Goal: Task Accomplishment & Management: Use online tool/utility

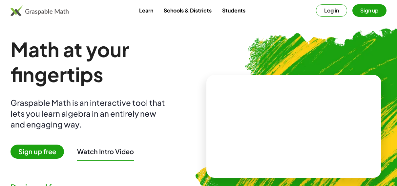
click at [54, 151] on span "Sign up free" at bounding box center [38, 152] width 54 height 14
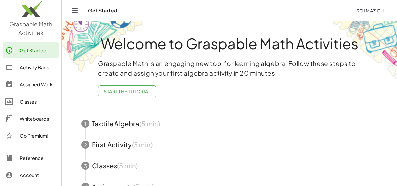
click at [45, 70] on div "Activity Bank" at bounding box center [38, 67] width 36 height 8
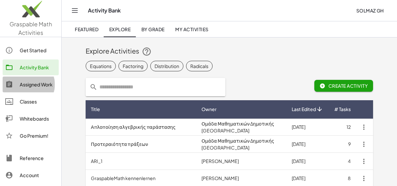
click at [41, 85] on div "Assigned Work" at bounding box center [38, 84] width 36 height 8
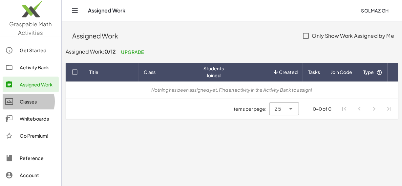
click at [34, 105] on link "Classes" at bounding box center [31, 102] width 56 height 16
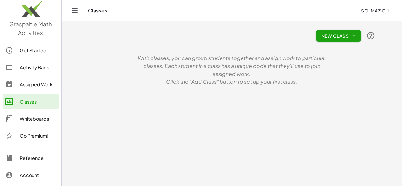
click at [36, 119] on div "Whiteboards" at bounding box center [38, 119] width 36 height 8
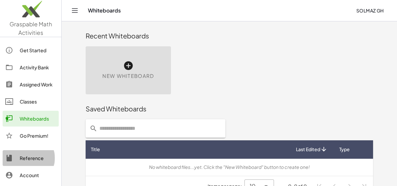
click at [41, 158] on div "Reference" at bounding box center [38, 158] width 36 height 8
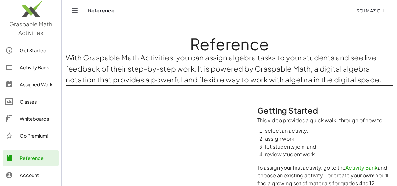
click at [28, 17] on img at bounding box center [30, 11] width 61 height 28
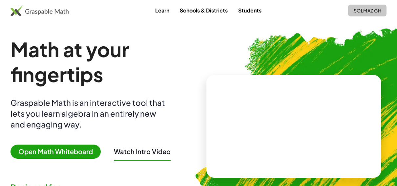
click at [374, 12] on span "SOLMAZ GH" at bounding box center [368, 11] width 28 height 6
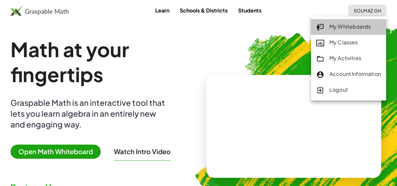
click at [361, 27] on div "My Whiteboards" at bounding box center [349, 27] width 65 height 9
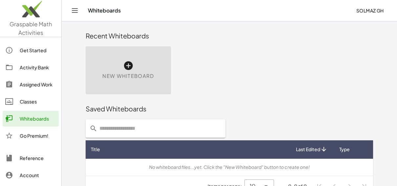
click at [131, 66] on icon at bounding box center [128, 65] width 11 height 11
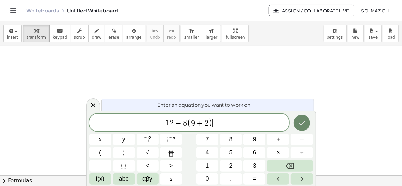
click at [302, 126] on icon "Done" at bounding box center [302, 123] width 8 height 8
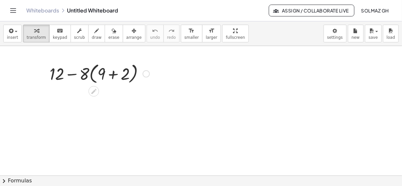
click at [112, 77] on div at bounding box center [99, 73] width 107 height 25
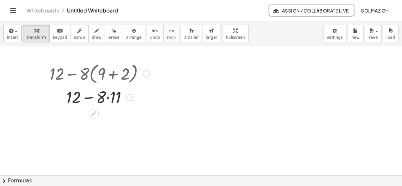
click at [108, 98] on div at bounding box center [99, 96] width 107 height 22
click at [89, 98] on div at bounding box center [100, 96] width 112 height 22
click at [95, 118] on div at bounding box center [99, 119] width 107 height 22
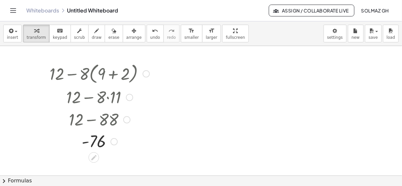
click at [94, 148] on div at bounding box center [99, 141] width 107 height 22
click at [55, 35] on span "keypad" at bounding box center [60, 37] width 14 height 5
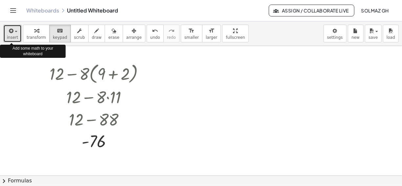
click at [15, 35] on span "insert" at bounding box center [12, 37] width 11 height 5
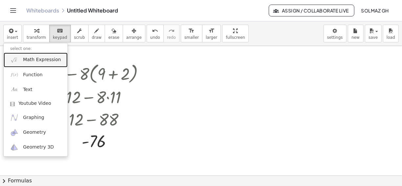
click at [38, 61] on span "Math Expression" at bounding box center [42, 59] width 38 height 7
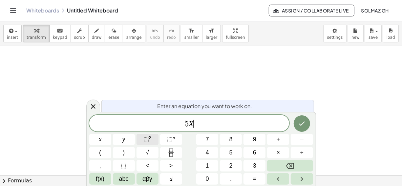
click at [147, 139] on span "⬚" at bounding box center [147, 139] width 6 height 7
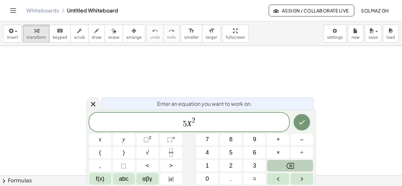
click at [294, 168] on icon "Backspace" at bounding box center [290, 166] width 8 height 8
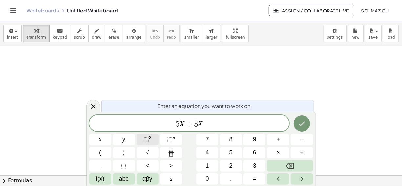
click at [153, 139] on button "⬚ 2" at bounding box center [148, 139] width 22 height 11
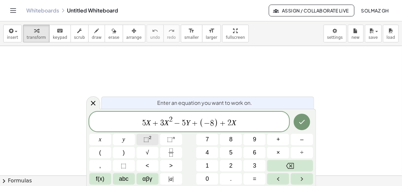
click at [149, 138] on sup "2" at bounding box center [150, 137] width 3 height 5
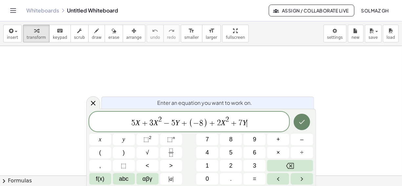
click at [306, 122] on icon "Done" at bounding box center [302, 122] width 8 height 8
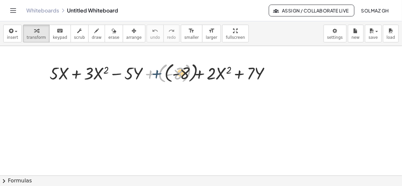
drag, startPoint x: 151, startPoint y: 73, endPoint x: 168, endPoint y: 73, distance: 16.8
click at [168, 73] on div at bounding box center [162, 73] width 233 height 24
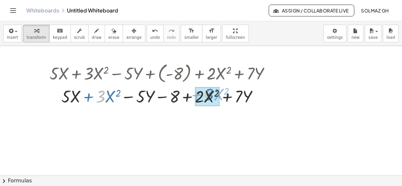
drag, startPoint x: 100, startPoint y: 96, endPoint x: 206, endPoint y: 94, distance: 106.8
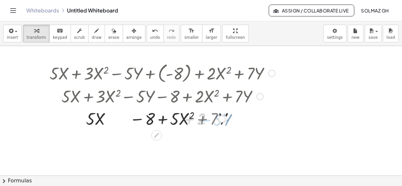
click at [225, 118] on div at bounding box center [221, 118] width 7 height 7
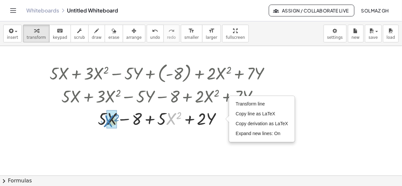
drag, startPoint x: 167, startPoint y: 120, endPoint x: 79, endPoint y: 121, distance: 87.7
click at [79, 121] on div at bounding box center [162, 118] width 233 height 22
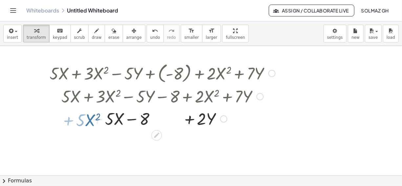
click at [79, 121] on div at bounding box center [162, 118] width 233 height 22
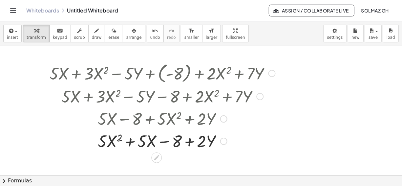
click at [191, 143] on div at bounding box center [162, 140] width 233 height 22
drag, startPoint x: 207, startPoint y: 142, endPoint x: 175, endPoint y: 143, distance: 32.5
click at [175, 143] on div at bounding box center [162, 140] width 233 height 22
drag, startPoint x: 169, startPoint y: 141, endPoint x: 237, endPoint y: 142, distance: 68.0
click at [237, 142] on div at bounding box center [162, 140] width 233 height 22
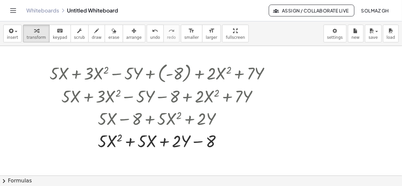
click at [9, 182] on button "chevron_right Formulas" at bounding box center [201, 180] width 402 height 11
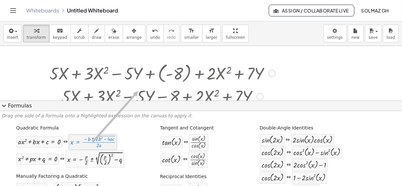
drag, startPoint x: 77, startPoint y: 145, endPoint x: 138, endPoint y: 91, distance: 81.5
click at [138, 91] on div "insert select one: Math Expression Function Text Youtube Video Graphing Geometr…" at bounding box center [201, 103] width 402 height 165
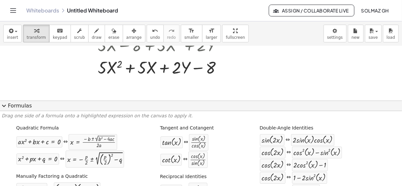
scroll to position [74, 0]
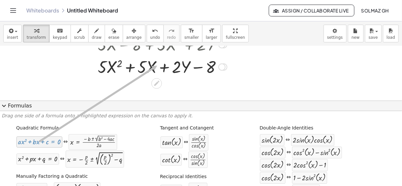
drag, startPoint x: 51, startPoint y: 145, endPoint x: 157, endPoint y: 66, distance: 131.9
click at [157, 66] on div "insert select one: Math Expression Function Text Youtube Video Graphing Geometr…" at bounding box center [201, 103] width 402 height 165
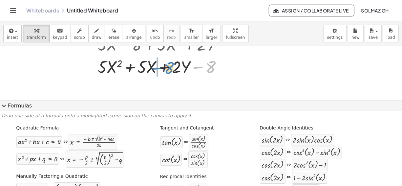
drag, startPoint x: 210, startPoint y: 66, endPoint x: 168, endPoint y: 67, distance: 41.7
click at [168, 67] on div at bounding box center [162, 66] width 233 height 22
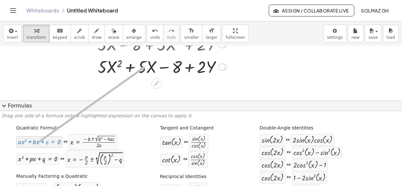
drag, startPoint x: 52, startPoint y: 145, endPoint x: 145, endPoint y: 67, distance: 121.4
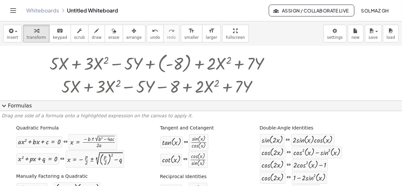
scroll to position [0, 0]
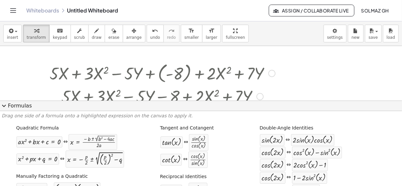
click at [184, 73] on div at bounding box center [162, 73] width 233 height 24
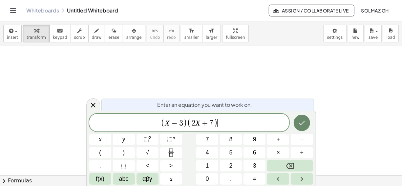
click at [305, 120] on icon "Done" at bounding box center [302, 123] width 8 height 8
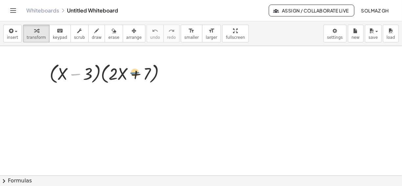
drag, startPoint x: 83, startPoint y: 73, endPoint x: 143, endPoint y: 74, distance: 59.8
click at [143, 74] on div at bounding box center [110, 73] width 128 height 25
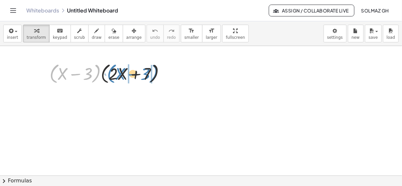
drag, startPoint x: 52, startPoint y: 67, endPoint x: 111, endPoint y: 67, distance: 58.5
click at [111, 67] on div at bounding box center [110, 73] width 128 height 25
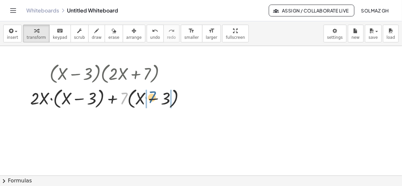
drag, startPoint x: 124, startPoint y: 95, endPoint x: 159, endPoint y: 96, distance: 34.5
click at [159, 96] on div at bounding box center [110, 97] width 167 height 25
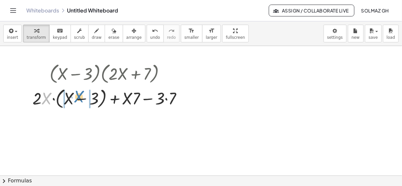
drag, startPoint x: 44, startPoint y: 96, endPoint x: 77, endPoint y: 95, distance: 32.9
click at [77, 95] on div at bounding box center [110, 97] width 162 height 25
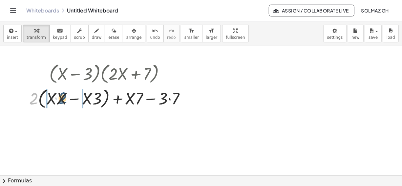
drag, startPoint x: 34, startPoint y: 96, endPoint x: 67, endPoint y: 95, distance: 32.9
click at [67, 95] on div at bounding box center [110, 97] width 168 height 25
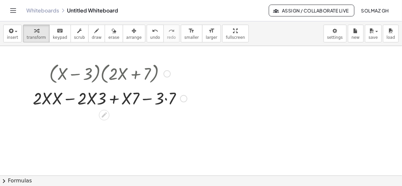
click at [52, 101] on div at bounding box center [110, 98] width 161 height 22
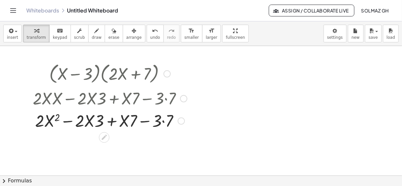
click at [97, 99] on div at bounding box center [110, 98] width 161 height 22
drag, startPoint x: 101, startPoint y: 100, endPoint x: 80, endPoint y: 100, distance: 21.7
click at [80, 100] on div at bounding box center [110, 98] width 161 height 22
drag, startPoint x: 101, startPoint y: 121, endPoint x: 79, endPoint y: 119, distance: 21.8
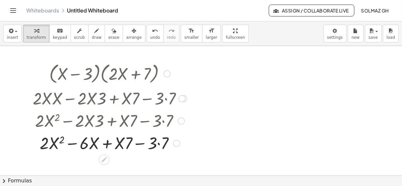
click at [107, 145] on div at bounding box center [110, 142] width 161 height 22
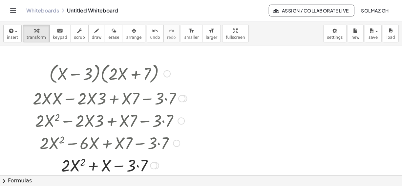
click at [138, 166] on div at bounding box center [110, 165] width 161 height 22
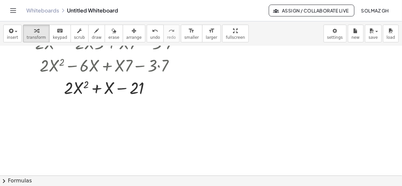
scroll to position [97, 0]
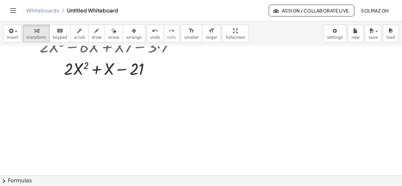
click at [9, 180] on button "chevron_right Formulas" at bounding box center [201, 180] width 402 height 11
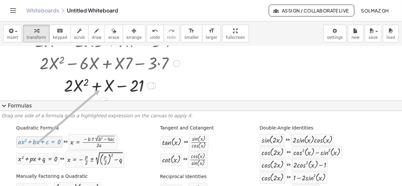
scroll to position [86, 0]
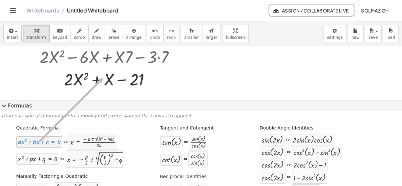
drag, startPoint x: 52, startPoint y: 145, endPoint x: 103, endPoint y: 78, distance: 83.4
drag, startPoint x: 63, startPoint y: 76, endPoint x: 59, endPoint y: 77, distance: 3.5
click at [59, 77] on div at bounding box center [110, 79] width 161 height 22
drag, startPoint x: 65, startPoint y: 72, endPoint x: 59, endPoint y: 68, distance: 7.2
click at [59, 68] on div at bounding box center [110, 79] width 161 height 22
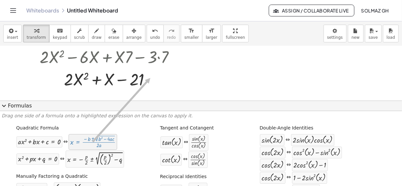
drag, startPoint x: 83, startPoint y: 143, endPoint x: 150, endPoint y: 78, distance: 93.8
click at [152, 80] on div at bounding box center [150, 79] width 7 height 7
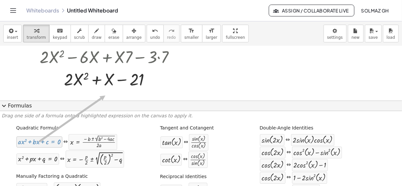
drag, startPoint x: 47, startPoint y: 145, endPoint x: 104, endPoint y: 96, distance: 75.5
drag, startPoint x: 42, startPoint y: 145, endPoint x: 88, endPoint y: 77, distance: 82.4
click at [88, 77] on div at bounding box center [110, 79] width 161 height 22
click at [90, 79] on div at bounding box center [110, 79] width 161 height 22
drag, startPoint x: 60, startPoint y: 76, endPoint x: 51, endPoint y: 76, distance: 8.9
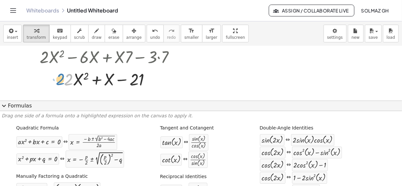
click at [51, 76] on div at bounding box center [110, 79] width 161 height 22
click at [152, 80] on div at bounding box center [150, 79] width 7 height 7
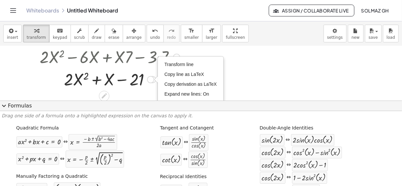
click at [147, 81] on div "Transform line Copy line as LaTeX Copy derivation as LaTeX Expand new lines: On" at bounding box center [150, 79] width 7 height 7
click at [120, 91] on div at bounding box center [201, 42] width 402 height 165
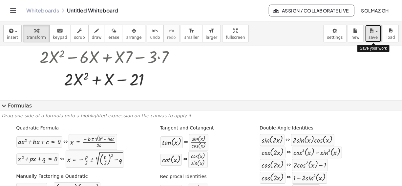
click at [375, 33] on span "button" at bounding box center [374, 31] width 1 height 5
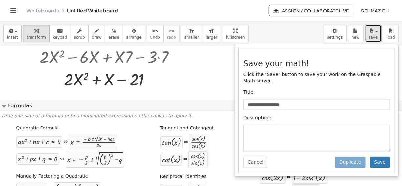
click at [66, 99] on div at bounding box center [201, 42] width 402 height 165
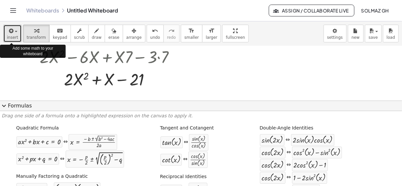
click at [15, 34] on div "button" at bounding box center [12, 31] width 11 height 8
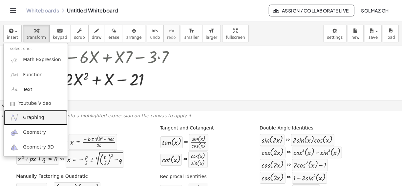
click at [36, 118] on span "Graphing" at bounding box center [33, 117] width 21 height 7
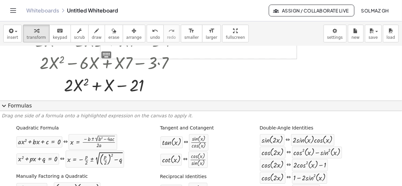
scroll to position [0, 0]
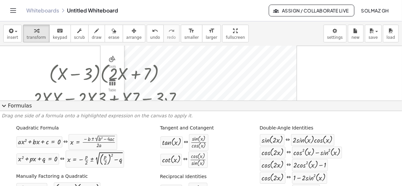
click at [4, 106] on span "expand_more" at bounding box center [4, 106] width 8 height 8
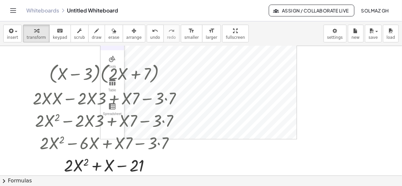
click at [143, 47] on div "Algebra Tools Table Spreadsheet GeoGebra Graphing Calculator Basic Tools Move P…" at bounding box center [199, 73] width 196 height 131
drag, startPoint x: 85, startPoint y: 85, endPoint x: 36, endPoint y: 81, distance: 49.1
click at [36, 81] on div "· ( + X − 3 ) · ( + · 2 · X + 7 ) + · 2 · X · ( + X − 3 ) + · 7 · ( + X − 3 ) +…" at bounding box center [107, 118] width 169 height 119
click at [41, 84] on div at bounding box center [110, 73] width 161 height 25
click at [32, 36] on span "transform" at bounding box center [36, 37] width 19 height 5
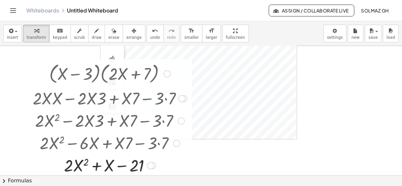
click at [38, 66] on div at bounding box center [110, 73] width 161 height 25
drag, startPoint x: 45, startPoint y: 72, endPoint x: 9, endPoint y: 47, distance: 44.2
click at [9, 47] on div "· ( + X − 3 ) · ( + · 2 · X + 7 ) + · 2 · X · ( + X − 3 ) + · 7 · ( + X − 3 ) +…" at bounding box center [201, 175] width 402 height 259
click at [22, 95] on div at bounding box center [201, 175] width 402 height 259
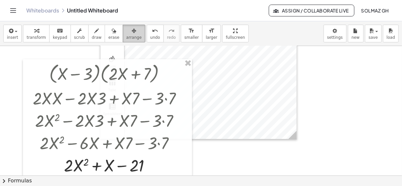
click at [123, 34] on button "arrange" at bounding box center [134, 34] width 23 height 18
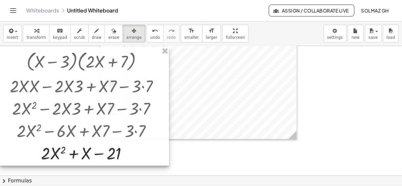
drag, startPoint x: 174, startPoint y: 75, endPoint x: 135, endPoint y: 63, distance: 40.8
click at [135, 63] on div at bounding box center [84, 106] width 169 height 119
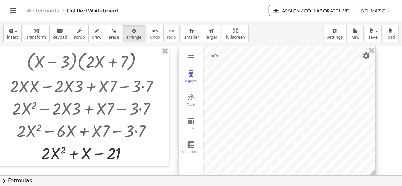
drag, startPoint x: 186, startPoint y: 80, endPoint x: 264, endPoint y: 94, distance: 79.4
click at [264, 94] on div at bounding box center [277, 111] width 196 height 131
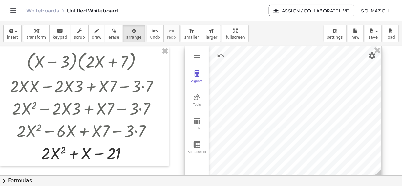
drag, startPoint x: 375, startPoint y: 72, endPoint x: 381, endPoint y: 72, distance: 6.6
click at [381, 72] on div at bounding box center [283, 111] width 196 height 131
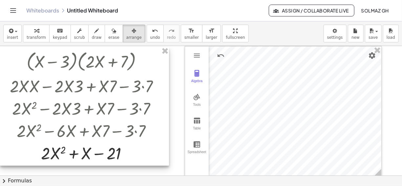
click at [17, 151] on div at bounding box center [84, 106] width 169 height 119
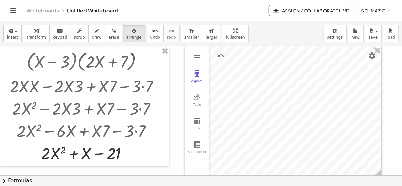
click at [174, 80] on div at bounding box center [201, 175] width 402 height 259
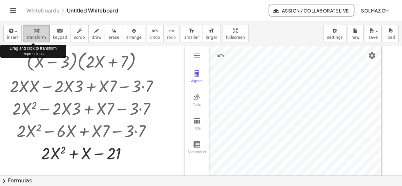
click at [27, 35] on span "transform" at bounding box center [36, 37] width 19 height 5
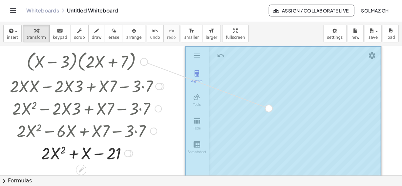
drag, startPoint x: 145, startPoint y: 61, endPoint x: 271, endPoint y: 108, distance: 134.5
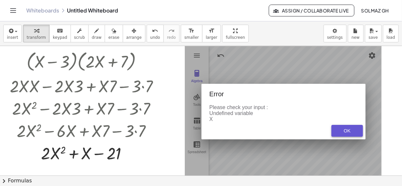
click at [341, 129] on div "OK" at bounding box center [347, 130] width 21 height 5
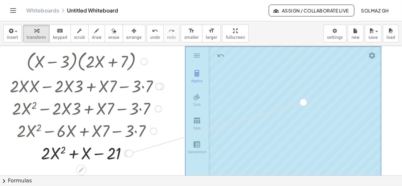
drag, startPoint x: 129, startPoint y: 151, endPoint x: 306, endPoint y: 99, distance: 184.3
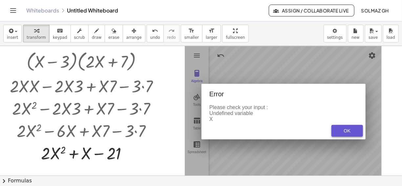
click at [339, 130] on div "OK" at bounding box center [347, 130] width 21 height 5
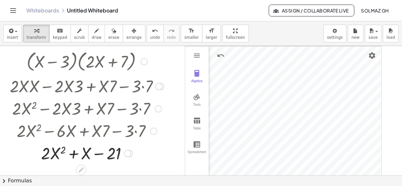
click at [15, 60] on div at bounding box center [87, 61] width 161 height 25
click at [77, 33] on icon "button" at bounding box center [79, 31] width 5 height 8
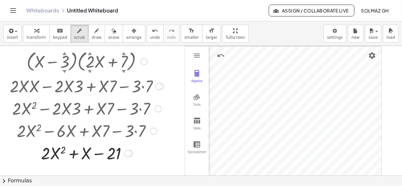
click at [91, 51] on div "▲" at bounding box center [90, 53] width 4 height 6
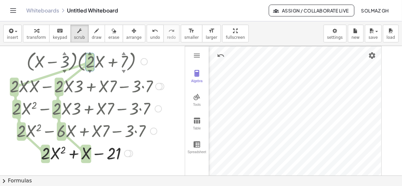
click at [64, 53] on div "▲" at bounding box center [64, 53] width 4 height 6
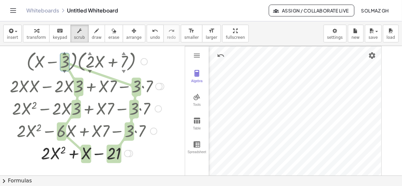
click at [64, 53] on div "▲" at bounding box center [64, 53] width 4 height 6
click at [90, 51] on div "▲" at bounding box center [90, 53] width 4 height 6
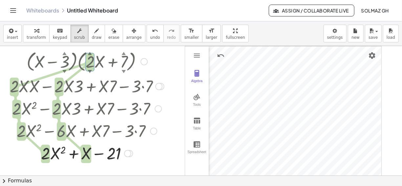
click at [122, 53] on div "▲" at bounding box center [124, 53] width 4 height 6
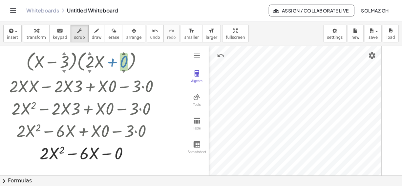
drag, startPoint x: 122, startPoint y: 53, endPoint x: 127, endPoint y: 73, distance: 20.1
click at [81, 61] on div "· ( + X − 3 ▲ ▼ ) · ( + · 2 ▲ ▼ · X + 0 ▲ ▼ )" at bounding box center [81, 61] width 0 height 0
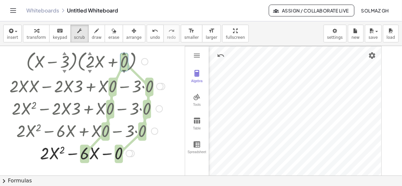
click at [127, 73] on div at bounding box center [87, 61] width 162 height 25
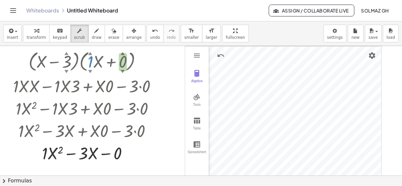
drag, startPoint x: 91, startPoint y: 54, endPoint x: 93, endPoint y: 61, distance: 7.7
click at [82, 61] on div "· ( + X − 3 ▲ ▼ ) · ( + · 1 ▲ ▼ · X + 0 ▲ ▼ )" at bounding box center [82, 61] width 0 height 0
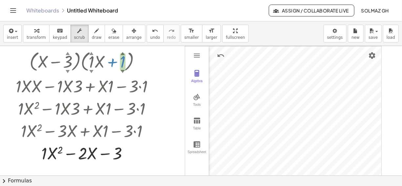
drag, startPoint x: 123, startPoint y: 53, endPoint x: 122, endPoint y: 46, distance: 7.0
click at [122, 46] on div "· ( + X − 3 ▲ ▼ ) · ( + · 1 ▲ ▼ · X + 1 ▲ ▼ ) + · 2 · X · ( + X − 3 ) + · 7 · (…" at bounding box center [201, 175] width 402 height 259
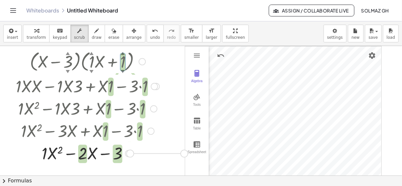
drag, startPoint x: 129, startPoint y: 153, endPoint x: 166, endPoint y: 157, distance: 36.7
click at [166, 157] on div "· ( + X − 3 ▲ ▼ ) · ( + · 1 ▲ ▼ · X + 1 ▲ ▼ ) + · 2 · X · ( + X − 3 ) + · 7 · (…" at bounding box center [201, 175] width 402 height 259
drag, startPoint x: 106, startPoint y: 153, endPoint x: 107, endPoint y: 169, distance: 16.5
click at [107, 169] on div "· ( + X − 3 ▲ ▼ ) · ( + · 1 ▲ ▼ · X + 1 ▲ ▼ ) + · 2 · X · ( + X − 3 ) + · 7 · (…" at bounding box center [201, 175] width 402 height 259
drag, startPoint x: 137, startPoint y: 161, endPoint x: 145, endPoint y: 173, distance: 14.5
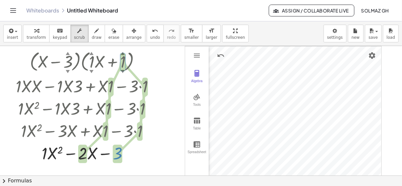
click at [145, 173] on div "· ( + X − 3 ▲ ▼ ) · ( + · 1 ▲ ▼ · X + 1 ▲ ▼ ) + · 2 · X · ( + X − 3 ) + · 7 · (…" at bounding box center [201, 175] width 402 height 259
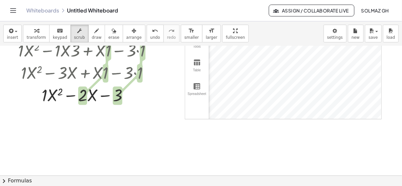
scroll to position [61, 0]
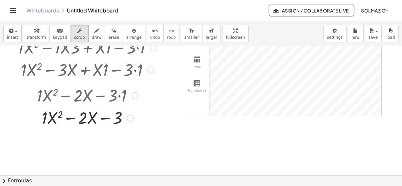
drag, startPoint x: 130, startPoint y: 91, endPoint x: 134, endPoint y: 120, distance: 29.3
click at [82, 118] on div "+ · 1 · X 2 − · 2 · X − 3 Transform line Copy line as LaTeX Copy derivation as …" at bounding box center [82, 118] width 0 height 0
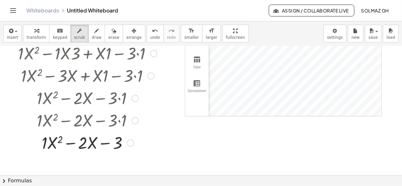
drag, startPoint x: 129, startPoint y: 115, endPoint x: 134, endPoint y: 147, distance: 32.2
click at [82, 143] on div "+ · 1 · X 2 − · 2 · X − 3 Transform line Copy line as LaTeX Copy derivation as …" at bounding box center [82, 143] width 0 height 0
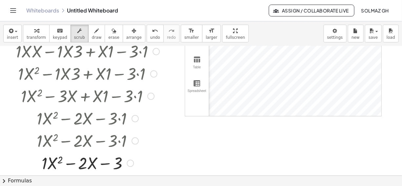
drag, startPoint x: 130, startPoint y: 137, endPoint x: 134, endPoint y: 167, distance: 30.1
click at [82, 163] on div "+ · 1 · X 2 − · 2 · X − 3 Transform line Copy line as LaTeX Copy derivation as …" at bounding box center [82, 163] width 0 height 0
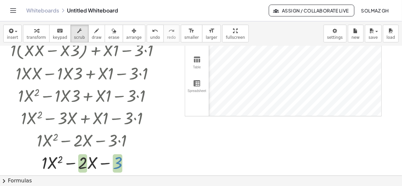
drag, startPoint x: 114, startPoint y: 165, endPoint x: 142, endPoint y: 156, distance: 29.2
click at [142, 156] on div at bounding box center [87, 162] width 161 height 22
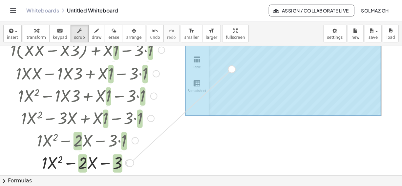
drag, startPoint x: 131, startPoint y: 164, endPoint x: 235, endPoint y: 68, distance: 141.8
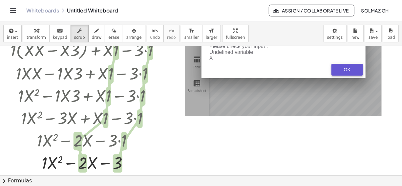
click at [339, 71] on div "OK" at bounding box center [347, 69] width 21 height 5
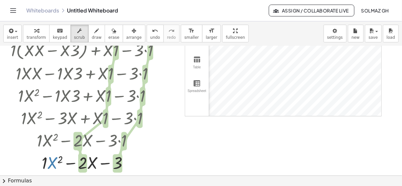
drag, startPoint x: 53, startPoint y: 165, endPoint x: 191, endPoint y: 136, distance: 141.8
click at [191, 136] on div "· ( + X − 3 ▲ ▼ ) · ( + · 1 ▲ ▼ · X + 1 ▲ ▼ ) + · 2 · X · ( + X − 3 ) + · 7 · (…" at bounding box center [201, 114] width 402 height 259
click at [26, 142] on div at bounding box center [87, 140] width 161 height 22
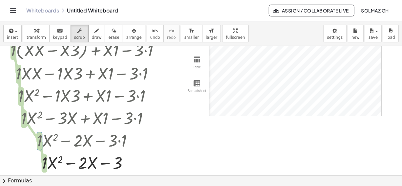
drag, startPoint x: 184, startPoint y: 156, endPoint x: 178, endPoint y: 87, distance: 68.5
click at [178, 87] on div at bounding box center [201, 114] width 402 height 259
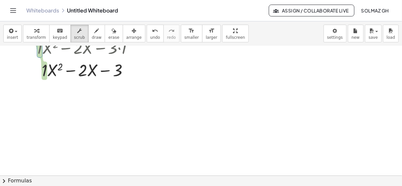
scroll to position [154, 0]
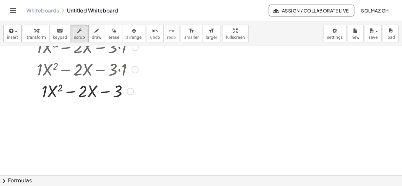
drag, startPoint x: 128, startPoint y: 70, endPoint x: 131, endPoint y: 95, distance: 24.4
click at [82, 91] on div "+ · 1 · X 2 − · 2 · X − 3 Transform line Copy line as LaTeX Copy derivation as …" at bounding box center [82, 91] width 0 height 0
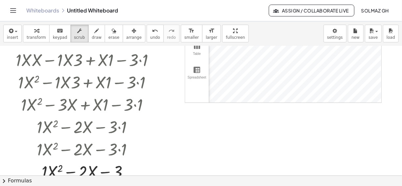
scroll to position [75, 0]
drag, startPoint x: 116, startPoint y: 170, endPoint x: 137, endPoint y: 164, distance: 22.0
click at [137, 164] on div at bounding box center [87, 171] width 161 height 22
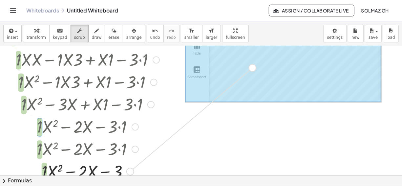
drag, startPoint x: 130, startPoint y: 169, endPoint x: 255, endPoint y: 63, distance: 163.6
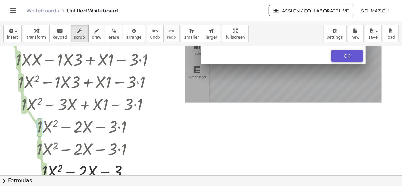
click at [337, 52] on button "OK" at bounding box center [348, 56] width 32 height 12
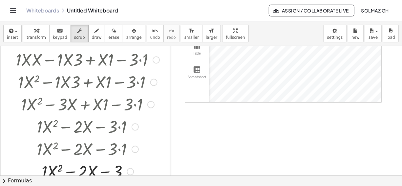
click at [4, 144] on div at bounding box center [6, 78] width 10 height 212
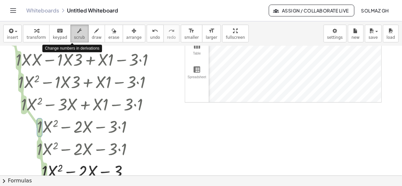
click at [76, 37] on span "scrub" at bounding box center [79, 37] width 11 height 5
click at [78, 36] on button "scrub" at bounding box center [80, 34] width 18 height 18
drag, startPoint x: 169, startPoint y: 112, endPoint x: 172, endPoint y: 81, distance: 31.0
click at [172, 81] on div "· ( + X − 3 ▲ ▼ ) · ( + · 1 ▲ ▼ · X + 1 ▲ ▼ ) + · 2 · X · ( + X − 3 ) + · 7 · (…" at bounding box center [201, 101] width 402 height 260
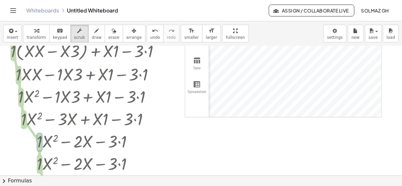
scroll to position [0, 0]
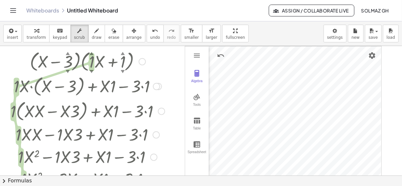
click at [124, 54] on div "▲" at bounding box center [123, 53] width 4 height 6
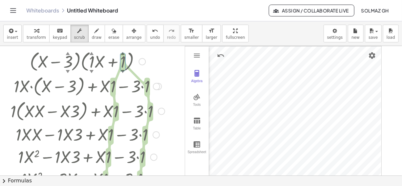
click at [123, 68] on div "▼" at bounding box center [123, 71] width 4 height 6
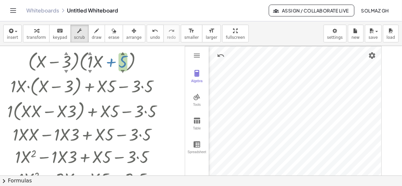
drag, startPoint x: 123, startPoint y: 68, endPoint x: 124, endPoint y: 53, distance: 14.5
click at [119, 52] on div "5 ▲ ▼" at bounding box center [119, 52] width 0 height 0
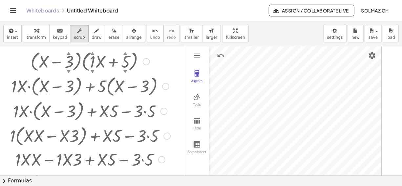
drag, startPoint x: 161, startPoint y: 87, endPoint x: 168, endPoint y: 122, distance: 35.6
click at [84, 111] on div "+ · 1 · X · ( + X − 3 ) + · X · 5 − · 3 · 5" at bounding box center [84, 111] width 0 height 0
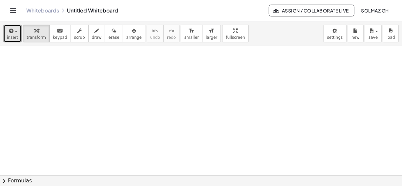
click at [14, 33] on div "button" at bounding box center [12, 31] width 11 height 8
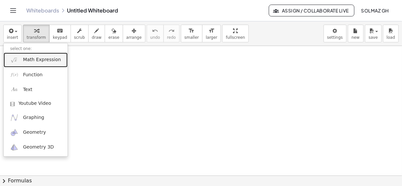
click at [31, 60] on span "Math Expression" at bounding box center [42, 59] width 38 height 7
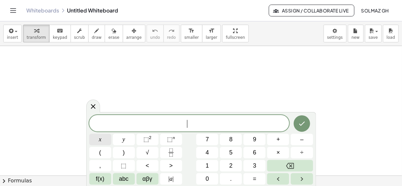
click at [103, 142] on button "x" at bounding box center [100, 139] width 22 height 11
click at [147, 137] on span "⬚" at bounding box center [147, 139] width 6 height 7
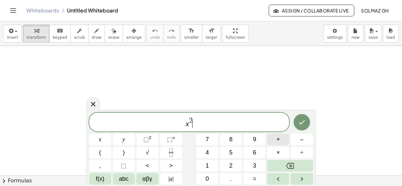
click at [285, 138] on button "+" at bounding box center [278, 139] width 22 height 11
click at [126, 139] on button "y" at bounding box center [124, 139] width 22 height 11
click at [146, 138] on span "⬚" at bounding box center [147, 139] width 6 height 7
click at [276, 140] on button "+" at bounding box center [278, 139] width 22 height 11
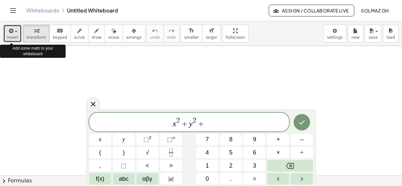
click at [15, 35] on span "insert" at bounding box center [12, 37] width 11 height 5
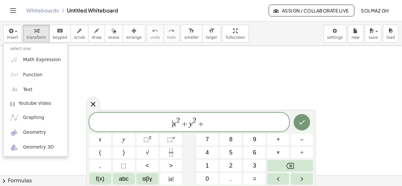
click at [131, 126] on span "​ x 2 + y 2 +" at bounding box center [189, 123] width 200 height 12
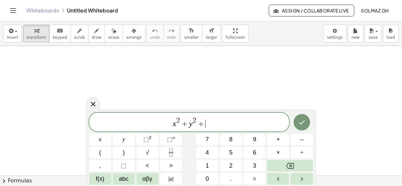
click at [205, 124] on span "x 2 + y 2 + ​" at bounding box center [189, 123] width 200 height 12
click at [143, 139] on button "⬚ 2" at bounding box center [148, 139] width 22 height 11
click at [259, 181] on button "=" at bounding box center [255, 178] width 22 height 11
click at [213, 180] on button "0" at bounding box center [207, 178] width 22 height 11
click at [300, 125] on icon "Done" at bounding box center [302, 122] width 8 height 8
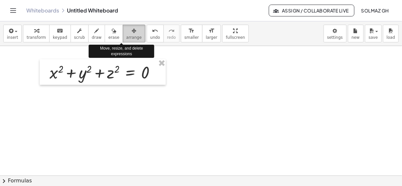
click at [132, 33] on icon "button" at bounding box center [134, 31] width 5 height 8
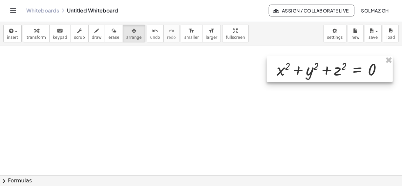
drag, startPoint x: 125, startPoint y: 67, endPoint x: 352, endPoint y: 64, distance: 227.0
click at [352, 64] on div at bounding box center [330, 69] width 126 height 26
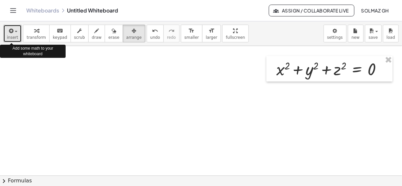
click at [16, 32] on span "button" at bounding box center [16, 31] width 3 height 1
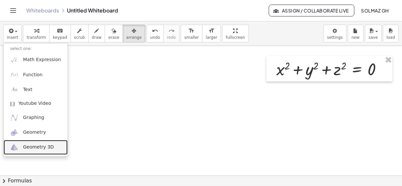
click at [33, 147] on span "Geometry 3D" at bounding box center [38, 147] width 31 height 7
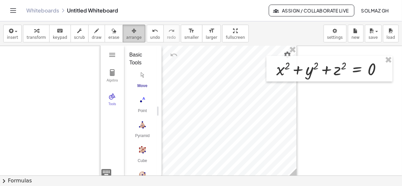
click at [126, 37] on span "arrange" at bounding box center [133, 37] width 15 height 5
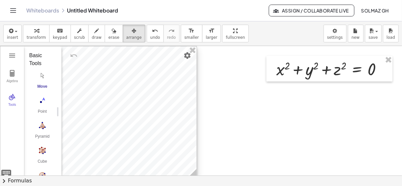
drag, startPoint x: 195, startPoint y: 75, endPoint x: 89, endPoint y: 73, distance: 105.8
click at [89, 73] on div at bounding box center [98, 111] width 196 height 131
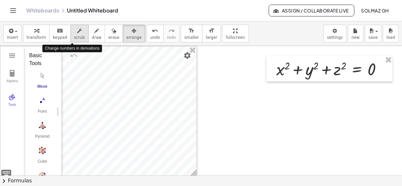
click at [74, 38] on span "scrub" at bounding box center [79, 37] width 11 height 5
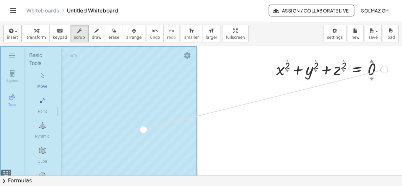
drag, startPoint x: 385, startPoint y: 70, endPoint x: 143, endPoint y: 130, distance: 249.7
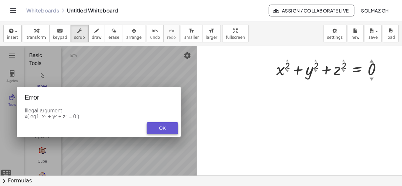
click at [154, 127] on div "OK" at bounding box center [162, 127] width 21 height 5
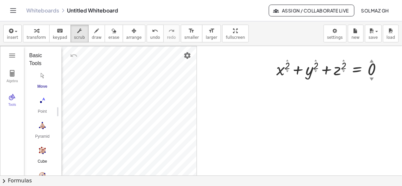
click at [42, 149] on img "Cube. Select two points or other corresponding objects" at bounding box center [42, 150] width 26 height 11
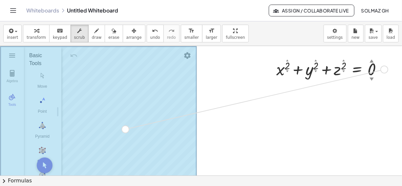
drag, startPoint x: 385, startPoint y: 68, endPoint x: 117, endPoint y: 130, distance: 275.7
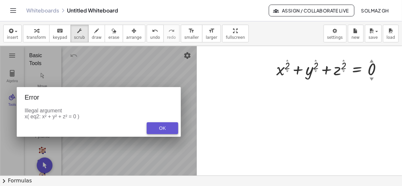
click at [159, 126] on div "OK" at bounding box center [162, 127] width 21 height 5
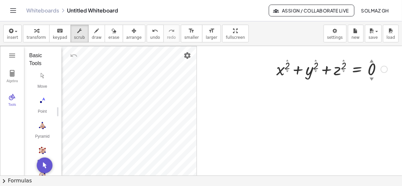
click at [371, 60] on div "▲" at bounding box center [372, 60] width 4 height 6
drag, startPoint x: 371, startPoint y: 58, endPoint x: 367, endPoint y: 43, distance: 15.6
click at [367, 43] on div "insert select one: Math Expression Function Text Youtube Video Graphing Geometr…" at bounding box center [201, 103] width 402 height 165
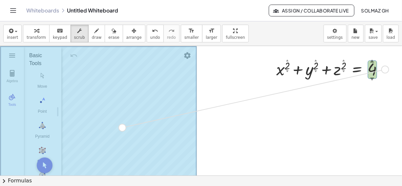
drag, startPoint x: 384, startPoint y: 67, endPoint x: 121, endPoint y: 126, distance: 270.0
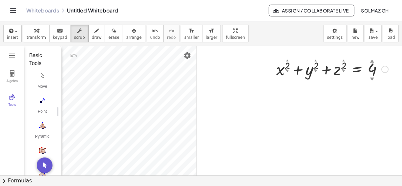
click at [373, 77] on div "▼" at bounding box center [372, 79] width 4 height 6
drag, startPoint x: 370, startPoint y: 77, endPoint x: 368, endPoint y: 88, distance: 11.7
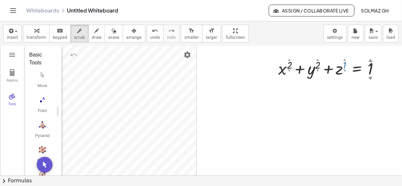
drag, startPoint x: 344, startPoint y: 70, endPoint x: 345, endPoint y: 75, distance: 5.4
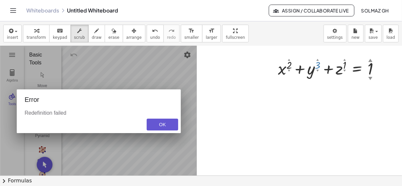
drag, startPoint x: 317, startPoint y: 59, endPoint x: 316, endPoint y: 52, distance: 6.9
click at [155, 126] on div "OK" at bounding box center [162, 124] width 21 height 5
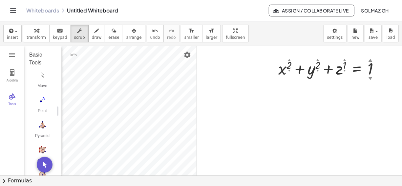
drag, startPoint x: 315, startPoint y: 69, endPoint x: 322, endPoint y: 81, distance: 13.5
drag, startPoint x: 319, startPoint y: 70, endPoint x: 322, endPoint y: 82, distance: 12.4
drag, startPoint x: 289, startPoint y: 70, endPoint x: 291, endPoint y: 80, distance: 10.4
drag, startPoint x: 289, startPoint y: 60, endPoint x: 282, endPoint y: 43, distance: 18.2
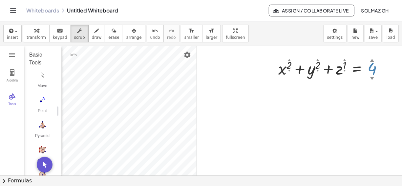
drag, startPoint x: 370, startPoint y: 59, endPoint x: 366, endPoint y: 47, distance: 12.7
drag, startPoint x: 370, startPoint y: 56, endPoint x: 367, endPoint y: 47, distance: 9.2
drag, startPoint x: 372, startPoint y: 63, endPoint x: 370, endPoint y: 54, distance: 9.8
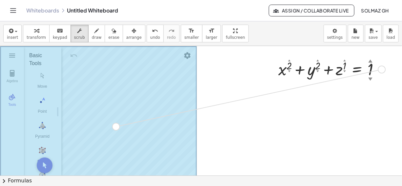
drag, startPoint x: 384, startPoint y: 69, endPoint x: 116, endPoint y: 126, distance: 274.0
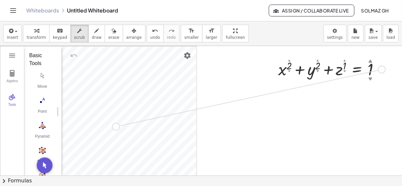
drag, startPoint x: 213, startPoint y: 142, endPoint x: 163, endPoint y: 43, distance: 110.8
click at [163, 43] on div "insert select one: Math Expression Function Text Youtube Video Graphing Geometr…" at bounding box center [201, 103] width 402 height 165
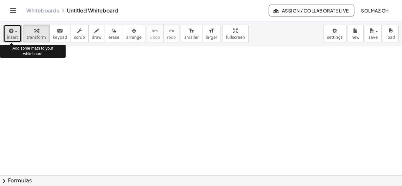
click at [17, 34] on button "insert" at bounding box center [12, 34] width 18 height 18
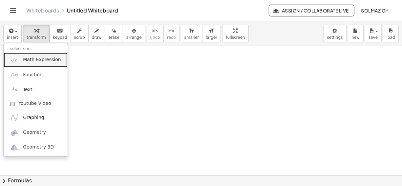
click at [27, 58] on span "Math Expression" at bounding box center [42, 59] width 38 height 7
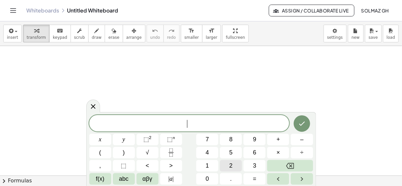
click at [235, 167] on button "2" at bounding box center [231, 165] width 22 height 11
click at [101, 140] on span "x" at bounding box center [100, 139] width 3 height 9
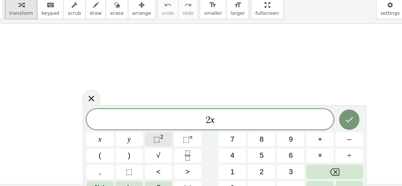
click at [145, 136] on span "⬚" at bounding box center [147, 139] width 6 height 7
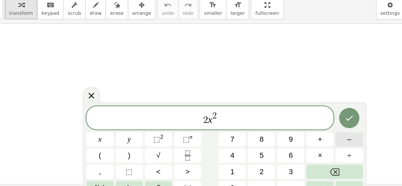
click at [306, 138] on button "–" at bounding box center [302, 139] width 22 height 11
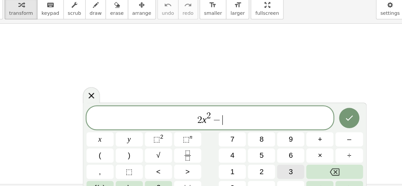
click at [255, 165] on span "3" at bounding box center [254, 165] width 3 height 9
click at [102, 140] on button "x" at bounding box center [100, 139] width 22 height 11
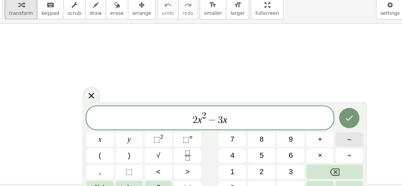
click at [299, 141] on button "–" at bounding box center [302, 139] width 22 height 11
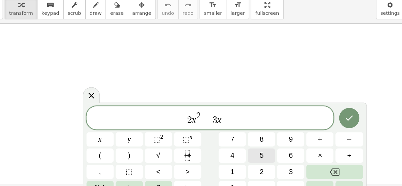
click at [237, 152] on button "5" at bounding box center [231, 152] width 22 height 11
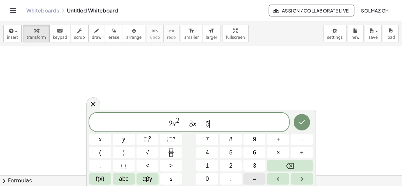
click at [259, 181] on button "=" at bounding box center [255, 178] width 22 height 11
click at [208, 181] on span "0" at bounding box center [207, 178] width 3 height 9
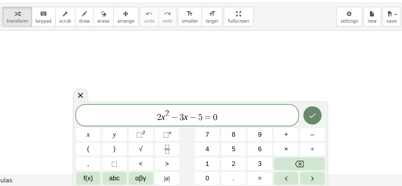
click at [304, 126] on icon "Done" at bounding box center [302, 122] width 8 height 8
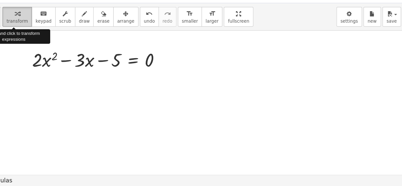
click at [38, 36] on span "transform" at bounding box center [36, 37] width 19 height 5
click at [35, 34] on icon "button" at bounding box center [36, 31] width 5 height 8
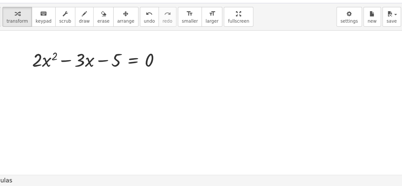
click at [28, 181] on button "chevron_right Formulas" at bounding box center [201, 180] width 402 height 11
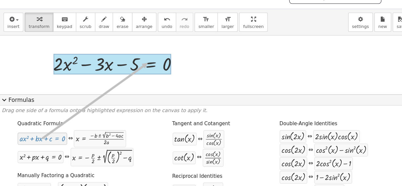
drag, startPoint x: 50, startPoint y: 145, endPoint x: 136, endPoint y: 72, distance: 113.0
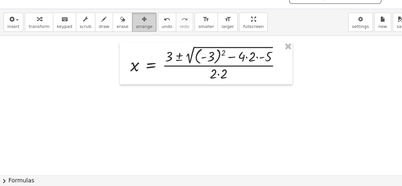
click at [126, 35] on span "arrange" at bounding box center [133, 37] width 15 height 5
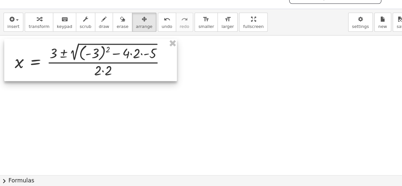
drag, startPoint x: 181, startPoint y: 66, endPoint x: 73, endPoint y: 63, distance: 107.8
click at [73, 63] on div at bounding box center [84, 68] width 161 height 39
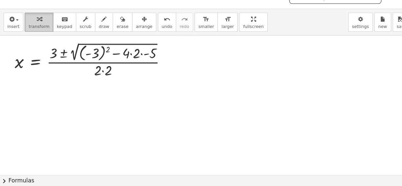
click at [35, 33] on icon "button" at bounding box center [36, 31] width 5 height 8
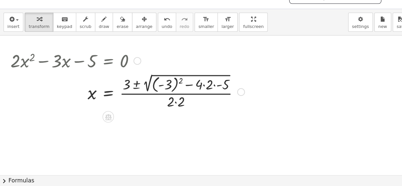
drag, startPoint x: 155, startPoint y: 70, endPoint x: 152, endPoint y: 105, distance: 34.6
click at [101, 99] on div "x 5 = · ( + 3 ± 2 √ ( + ( - 3 ) 2 − · 4 · 2 · - ) ) · 2 · 2" at bounding box center [101, 99] width 0 height 0
click at [151, 105] on div at bounding box center [119, 98] width 224 height 36
click at [124, 40] on button "arrange" at bounding box center [134, 34] width 23 height 18
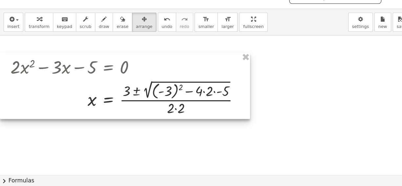
drag, startPoint x: 164, startPoint y: 93, endPoint x: 101, endPoint y: 99, distance: 62.4
click at [101, 99] on div at bounding box center [116, 92] width 233 height 61
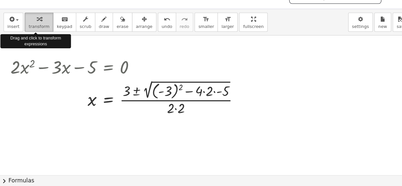
click at [34, 34] on icon "button" at bounding box center [36, 31] width 5 height 8
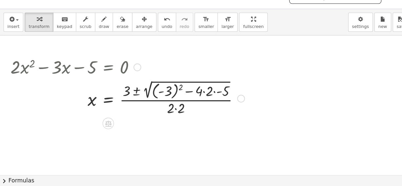
click at [152, 99] on div at bounding box center [119, 104] width 224 height 36
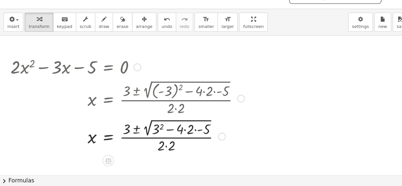
click at [173, 133] on div at bounding box center [119, 139] width 224 height 34
click at [178, 133] on div at bounding box center [119, 139] width 224 height 34
click at [160, 134] on div at bounding box center [119, 139] width 224 height 34
click at [144, 134] on div at bounding box center [119, 139] width 224 height 34
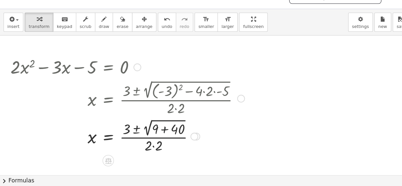
click at [156, 133] on div at bounding box center [119, 139] width 224 height 34
click at [137, 134] on div at bounding box center [119, 139] width 224 height 34
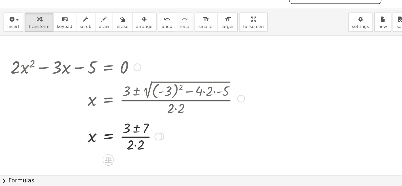
click at [127, 147] on div at bounding box center [119, 139] width 224 height 33
click at [122, 139] on div at bounding box center [119, 139] width 224 height 33
click at [103, 140] on div at bounding box center [103, 146] width 5 height 12
click at [128, 134] on div at bounding box center [119, 139] width 224 height 33
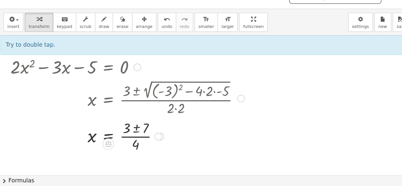
click at [127, 132] on div at bounding box center [119, 139] width 224 height 33
drag, startPoint x: 126, startPoint y: 133, endPoint x: 143, endPoint y: 177, distance: 47.3
click at [143, 177] on div "insert select one: Math Expression Function Text Youtube Video Graphing Geometr…" at bounding box center [201, 103] width 402 height 165
click at [127, 136] on div at bounding box center [119, 139] width 224 height 33
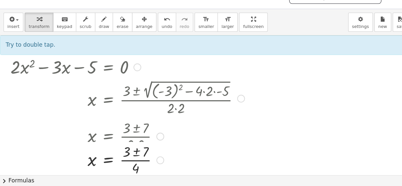
drag, startPoint x: 149, startPoint y: 142, endPoint x: 150, endPoint y: 165, distance: 23.0
click at [101, 162] on div "x = · ( + 3 ± ) · 7 4" at bounding box center [101, 162] width 0 height 0
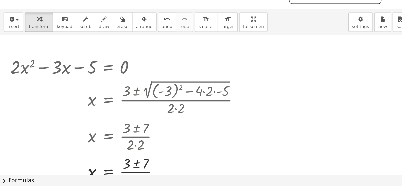
drag, startPoint x: 325, startPoint y: 119, endPoint x: 325, endPoint y: 48, distance: 71.3
drag, startPoint x: 162, startPoint y: 159, endPoint x: 191, endPoint y: 73, distance: 90.3
click at [101, 76] on div "+ · 2 · x 2 − · 3 · x − 5 = 0 x = · ( + 3 ± 2 √ ( + ( - 3 ) 2 − · 4 · 2 · - 5 )…" at bounding box center [101, 76] width 0 height 0
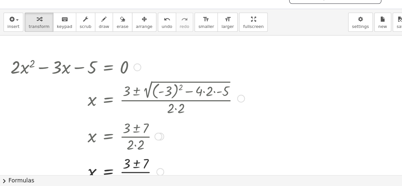
click at [128, 165] on div at bounding box center [119, 172] width 224 height 33
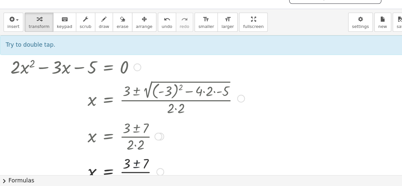
click at [128, 165] on div at bounding box center [119, 172] width 224 height 33
click at [125, 167] on div at bounding box center [119, 172] width 224 height 33
click at [103, 171] on div at bounding box center [119, 172] width 224 height 33
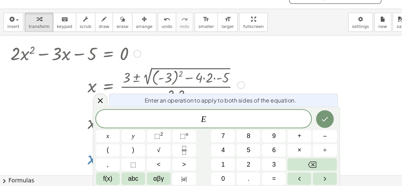
scroll to position [12, 0]
click at [301, 127] on button "Done" at bounding box center [302, 123] width 16 height 16
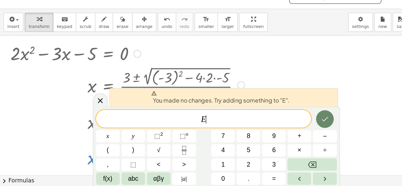
click at [301, 127] on icon "Done" at bounding box center [302, 124] width 8 height 8
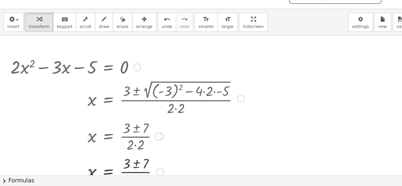
scroll to position [0, 0]
drag, startPoint x: 207, startPoint y: 153, endPoint x: 216, endPoint y: 85, distance: 68.9
click at [101, 76] on div "+ · 2 · x 2 − · 3 · x − 5 = 0 x = · ( + 3 ± 2 √ ( + ( - 3 ) 2 − · 4 · 2 · - 5 )…" at bounding box center [101, 76] width 0 height 0
click at [127, 165] on div at bounding box center [119, 172] width 224 height 33
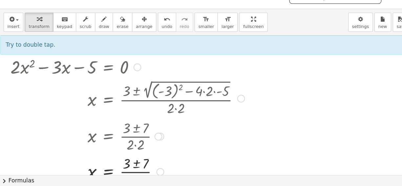
click at [127, 165] on div at bounding box center [119, 172] width 224 height 33
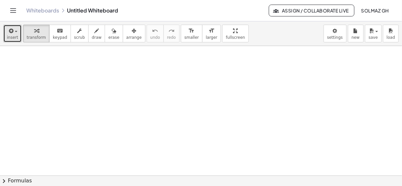
click at [16, 32] on button "insert" at bounding box center [12, 34] width 18 height 18
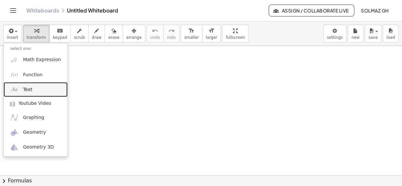
click at [27, 90] on span "Text" at bounding box center [27, 89] width 9 height 7
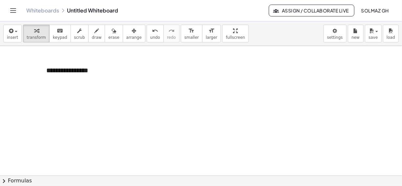
scroll to position [2, 0]
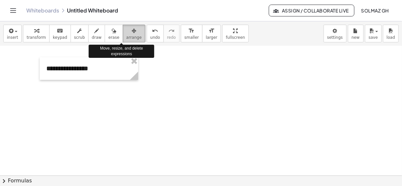
click at [126, 36] on span "arrange" at bounding box center [133, 37] width 15 height 5
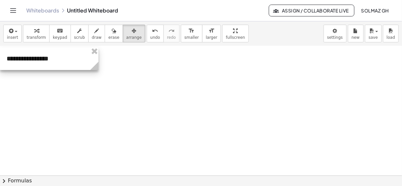
drag, startPoint x: 125, startPoint y: 67, endPoint x: 85, endPoint y: 57, distance: 41.3
click at [85, 57] on div at bounding box center [49, 58] width 99 height 23
drag, startPoint x: 100, startPoint y: 63, endPoint x: 67, endPoint y: 59, distance: 33.1
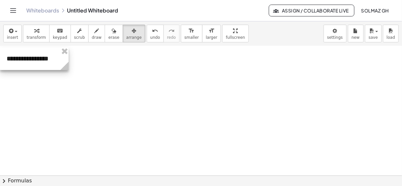
drag, startPoint x: 64, startPoint y: 66, endPoint x: 67, endPoint y: 69, distance: 4.0
click at [67, 69] on icon at bounding box center [64, 66] width 8 height 8
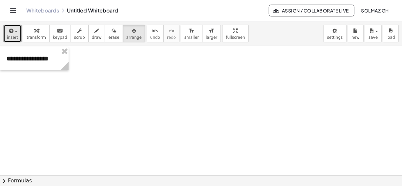
click at [11, 32] on icon "button" at bounding box center [11, 31] width 6 height 8
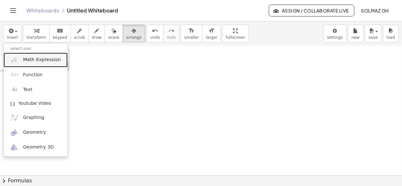
click at [30, 62] on span "Math Expression" at bounding box center [42, 59] width 38 height 7
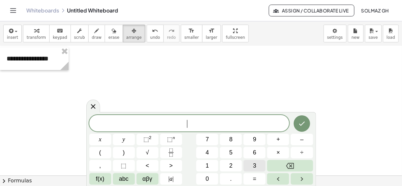
click at [245, 162] on button "3" at bounding box center [255, 165] width 22 height 11
click at [100, 138] on span "x" at bounding box center [100, 139] width 3 height 9
click at [229, 181] on button "." at bounding box center [231, 178] width 22 height 11
click at [96, 154] on button "(" at bounding box center [100, 152] width 22 height 11
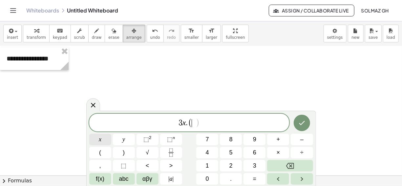
click at [105, 142] on button "x" at bounding box center [100, 139] width 22 height 11
click at [306, 136] on button "–" at bounding box center [302, 139] width 22 height 11
click at [209, 153] on button "4" at bounding box center [207, 152] width 22 height 11
click at [125, 148] on button ")" at bounding box center [124, 152] width 22 height 11
click at [304, 125] on icon "Done" at bounding box center [302, 123] width 8 height 8
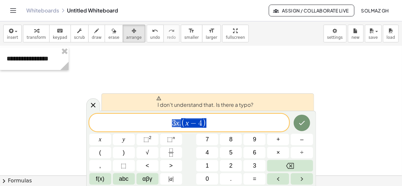
drag, startPoint x: 207, startPoint y: 122, endPoint x: 162, endPoint y: 123, distance: 45.7
click at [162, 123] on span "3 x . ( x − 4 )" at bounding box center [189, 123] width 200 height 11
drag, startPoint x: 194, startPoint y: 124, endPoint x: 155, endPoint y: 57, distance: 77.4
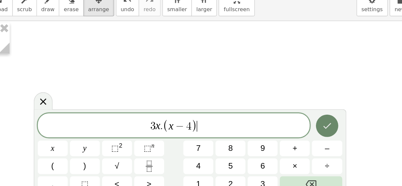
click at [304, 124] on icon "Done" at bounding box center [302, 123] width 8 height 8
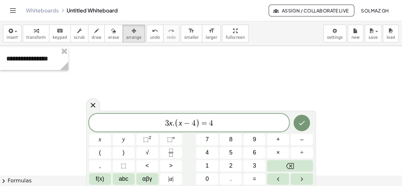
scroll to position [0, 0]
click at [300, 123] on icon "Done" at bounding box center [302, 123] width 6 height 4
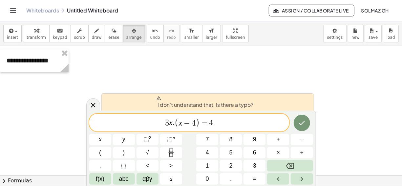
click at [250, 102] on span "I don't understand that. Is there a typo?" at bounding box center [205, 102] width 98 height 13
click at [263, 120] on span "3 x . ( x − 4 ) = 4 ​" at bounding box center [189, 123] width 200 height 11
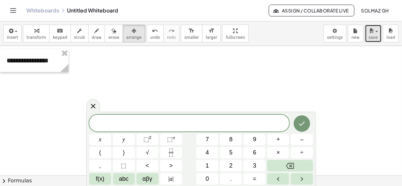
click at [373, 33] on icon "button" at bounding box center [372, 31] width 6 height 8
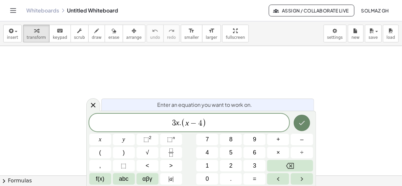
click at [307, 127] on button "Done" at bounding box center [302, 123] width 16 height 16
click at [301, 122] on icon "Done" at bounding box center [302, 123] width 8 height 8
click at [300, 123] on icon "Done" at bounding box center [302, 123] width 6 height 4
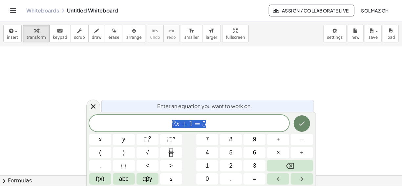
click at [298, 123] on button "Done" at bounding box center [302, 123] width 16 height 16
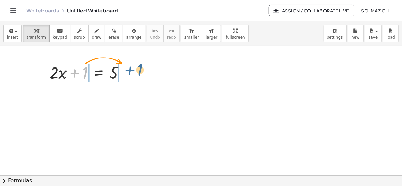
drag, startPoint x: 82, startPoint y: 71, endPoint x: 137, endPoint y: 68, distance: 55.2
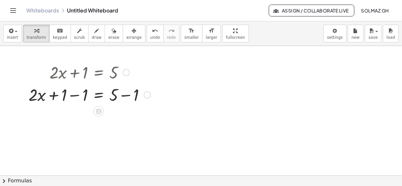
click at [75, 95] on div at bounding box center [89, 94] width 129 height 22
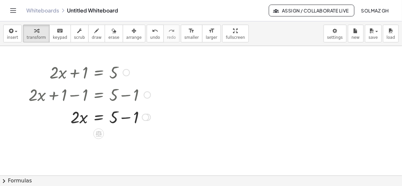
click at [127, 95] on div at bounding box center [89, 94] width 129 height 22
click at [127, 118] on div at bounding box center [89, 116] width 129 height 22
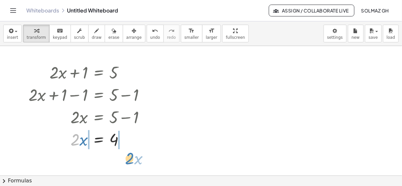
drag, startPoint x: 75, startPoint y: 140, endPoint x: 130, endPoint y: 159, distance: 58.1
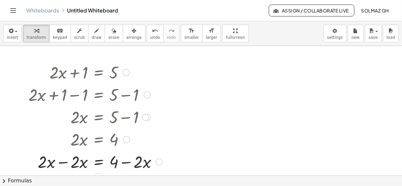
click at [61, 162] on div at bounding box center [95, 161] width 141 height 22
click at [126, 163] on div at bounding box center [95, 161] width 141 height 22
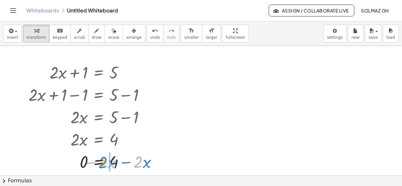
drag, startPoint x: 139, startPoint y: 160, endPoint x: 104, endPoint y: 160, distance: 35.1
click at [104, 160] on div at bounding box center [95, 161] width 141 height 22
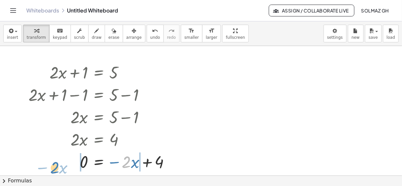
drag, startPoint x: 127, startPoint y: 162, endPoint x: 55, endPoint y: 167, distance: 72.5
click at [55, 167] on div at bounding box center [101, 161] width 153 height 22
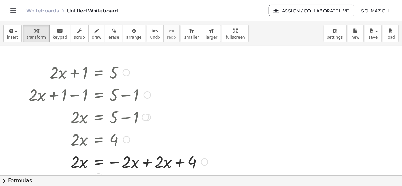
click at [147, 161] on div at bounding box center [118, 161] width 186 height 22
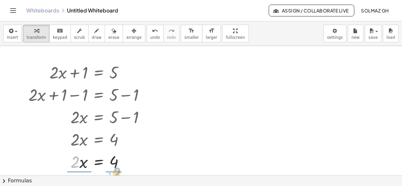
drag, startPoint x: 76, startPoint y: 165, endPoint x: 118, endPoint y: 176, distance: 43.7
click at [118, 176] on div "insert select one: Math Expression Function Text Youtube Video Graphing Geometr…" at bounding box center [201, 103] width 402 height 165
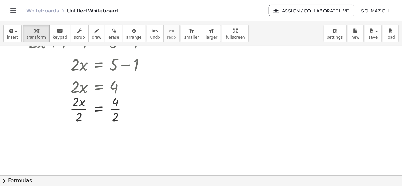
scroll to position [53, 0]
click at [81, 110] on div at bounding box center [89, 108] width 129 height 33
click at [116, 108] on div at bounding box center [84, 108] width 139 height 33
click at [118, 140] on div at bounding box center [89, 141] width 129 height 33
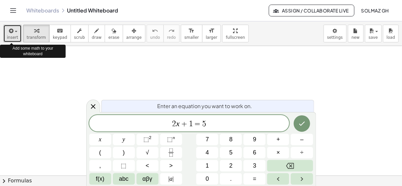
click at [12, 34] on icon "button" at bounding box center [11, 31] width 6 height 8
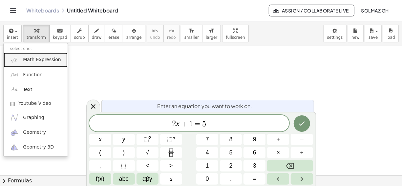
click at [23, 61] on link "Math Expression" at bounding box center [36, 60] width 64 height 15
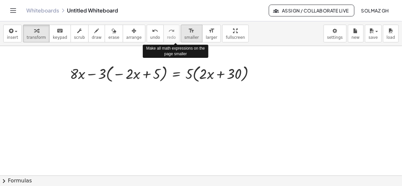
click at [185, 36] on span "smaller" at bounding box center [192, 37] width 14 height 5
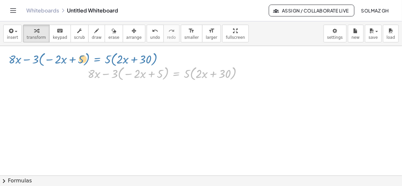
drag, startPoint x: 177, startPoint y: 74, endPoint x: 98, endPoint y: 60, distance: 80.8
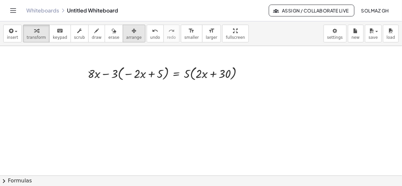
click at [126, 35] on span "arrange" at bounding box center [133, 37] width 15 height 5
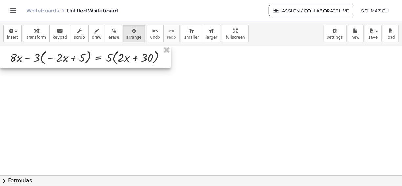
drag, startPoint x: 169, startPoint y: 74, endPoint x: 91, endPoint y: 58, distance: 79.6
click at [91, 58] on div at bounding box center [85, 57] width 171 height 22
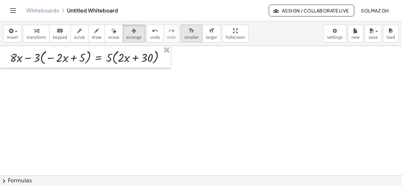
click at [185, 35] on span "smaller" at bounding box center [192, 37] width 14 height 5
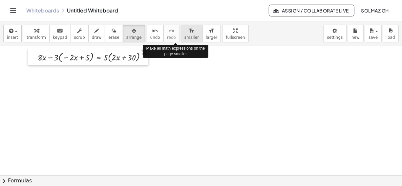
click at [185, 35] on span "smaller" at bounding box center [192, 37] width 14 height 5
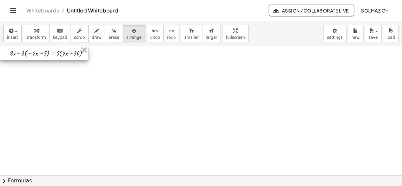
drag, startPoint x: 119, startPoint y: 58, endPoint x: 73, endPoint y: 54, distance: 46.6
click at [73, 54] on div at bounding box center [44, 53] width 88 height 14
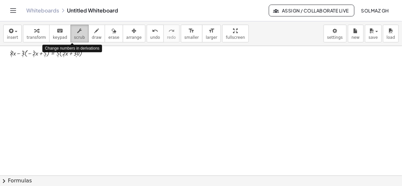
click at [77, 34] on icon "button" at bounding box center [79, 31] width 5 height 8
drag, startPoint x: 22, startPoint y: 53, endPoint x: 36, endPoint y: 52, distance: 14.8
click at [36, 52] on div at bounding box center [52, 53] width 90 height 11
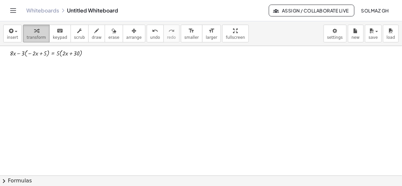
click at [37, 35] on span "transform" at bounding box center [36, 37] width 19 height 5
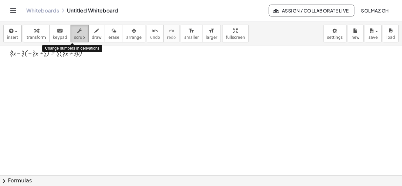
click at [75, 37] on span "scrub" at bounding box center [79, 37] width 11 height 5
drag, startPoint x: 21, startPoint y: 53, endPoint x: 37, endPoint y: 49, distance: 17.2
click at [37, 49] on div at bounding box center [52, 53] width 90 height 11
drag, startPoint x: 18, startPoint y: 53, endPoint x: 24, endPoint y: 52, distance: 6.3
click at [24, 52] on div at bounding box center [52, 53] width 90 height 11
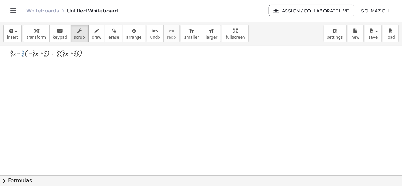
click at [25, 51] on div at bounding box center [52, 53] width 90 height 11
drag, startPoint x: 18, startPoint y: 53, endPoint x: 42, endPoint y: 55, distance: 24.4
click at [42, 55] on div at bounding box center [52, 53] width 90 height 11
drag, startPoint x: 71, startPoint y: 53, endPoint x: 56, endPoint y: 55, distance: 14.8
click at [56, 55] on div at bounding box center [52, 53] width 90 height 11
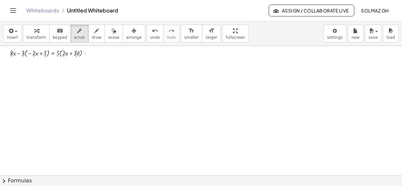
drag, startPoint x: 57, startPoint y: 55, endPoint x: 62, endPoint y: 55, distance: 5.6
click at [60, 55] on div at bounding box center [52, 53] width 90 height 11
click at [206, 36] on span "larger" at bounding box center [211, 37] width 11 height 5
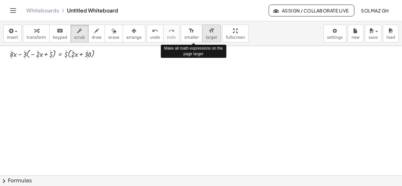
click at [206, 36] on span "larger" at bounding box center [211, 37] width 11 height 5
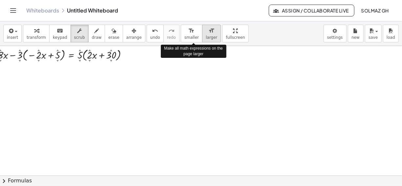
click at [206, 36] on span "larger" at bounding box center [211, 37] width 11 height 5
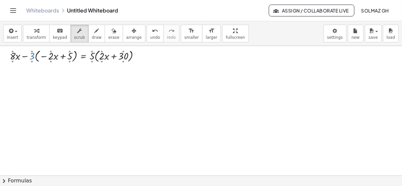
drag, startPoint x: 30, startPoint y: 56, endPoint x: 60, endPoint y: 53, distance: 30.0
click at [60, 53] on div at bounding box center [78, 56] width 142 height 16
drag, startPoint x: 25, startPoint y: 56, endPoint x: 68, endPoint y: 50, distance: 43.4
click at [68, 50] on div at bounding box center [78, 56] width 142 height 16
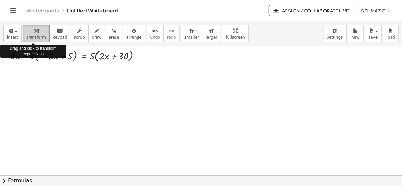
click at [37, 35] on span "transform" at bounding box center [36, 37] width 19 height 5
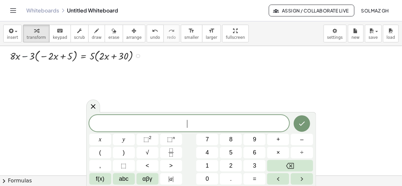
drag, startPoint x: 28, startPoint y: 55, endPoint x: 67, endPoint y: 51, distance: 39.3
click at [64, 50] on div at bounding box center [78, 56] width 142 height 16
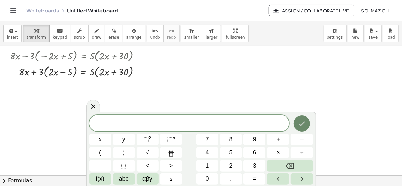
click at [306, 123] on icon "Done" at bounding box center [302, 124] width 8 height 8
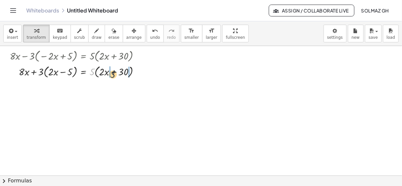
drag, startPoint x: 92, startPoint y: 72, endPoint x: 118, endPoint y: 76, distance: 26.2
click at [118, 76] on div at bounding box center [78, 71] width 142 height 16
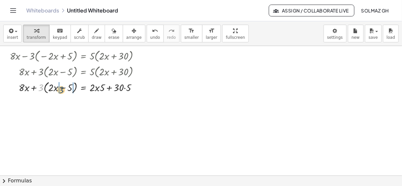
drag, startPoint x: 40, startPoint y: 86, endPoint x: 62, endPoint y: 89, distance: 22.2
click at [62, 89] on div at bounding box center [78, 87] width 142 height 16
click at [48, 88] on div at bounding box center [78, 87] width 142 height 14
click at [71, 87] on div at bounding box center [78, 87] width 142 height 14
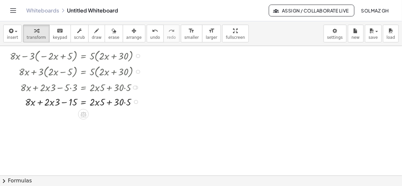
click at [126, 101] on div at bounding box center [78, 101] width 142 height 14
click at [101, 104] on div at bounding box center [78, 101] width 142 height 14
drag, startPoint x: 101, startPoint y: 104, endPoint x: 92, endPoint y: 103, distance: 8.9
drag, startPoint x: 57, startPoint y: 102, endPoint x: 47, endPoint y: 101, distance: 10.6
click at [44, 101] on div at bounding box center [78, 101] width 142 height 14
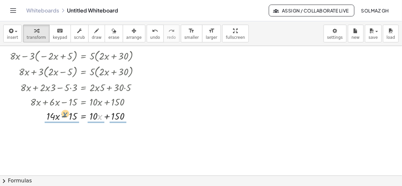
drag, startPoint x: 99, startPoint y: 116, endPoint x: 63, endPoint y: 114, distance: 36.2
click at [63, 114] on div at bounding box center [78, 115] width 142 height 14
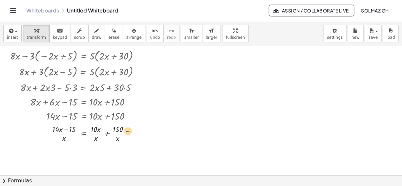
drag, startPoint x: 68, startPoint y: 128, endPoint x: 135, endPoint y: 132, distance: 67.4
click at [135, 132] on div at bounding box center [78, 133] width 142 height 20
drag, startPoint x: 98, startPoint y: 129, endPoint x: 97, endPoint y: 141, distance: 11.2
drag, startPoint x: 60, startPoint y: 150, endPoint x: 64, endPoint y: 160, distance: 10.9
click at [64, 160] on div at bounding box center [78, 153] width 142 height 20
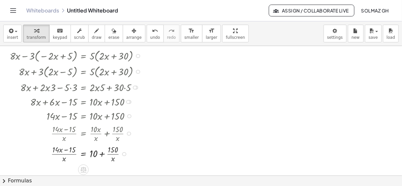
click at [67, 153] on div at bounding box center [78, 153] width 142 height 20
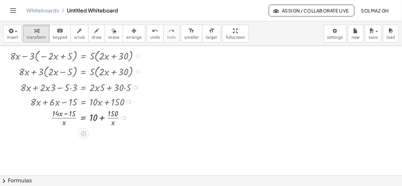
drag, startPoint x: 123, startPoint y: 153, endPoint x: 125, endPoint y: 116, distance: 37.2
click at [125, 116] on div at bounding box center [124, 118] width 4 height 4
drag, startPoint x: 114, startPoint y: 115, endPoint x: 42, endPoint y: 116, distance: 72.3
click at [42, 116] on div at bounding box center [78, 115] width 142 height 20
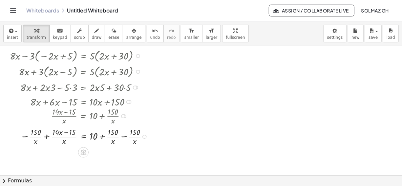
click at [47, 135] on div at bounding box center [81, 136] width 148 height 20
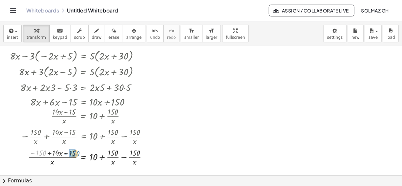
drag, startPoint x: 43, startPoint y: 151, endPoint x: 77, endPoint y: 152, distance: 34.2
click at [77, 152] on div at bounding box center [82, 156] width 150 height 20
click at [63, 152] on div at bounding box center [82, 156] width 150 height 20
drag, startPoint x: 63, startPoint y: 161, endPoint x: 56, endPoint y: 154, distance: 9.8
click at [56, 154] on div at bounding box center [82, 156] width 150 height 20
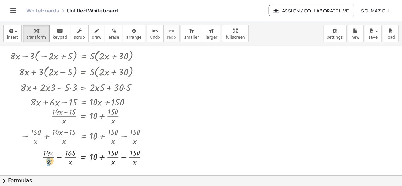
drag, startPoint x: 52, startPoint y: 152, endPoint x: 50, endPoint y: 161, distance: 9.1
click at [50, 161] on div at bounding box center [82, 156] width 150 height 20
drag, startPoint x: 50, startPoint y: 158, endPoint x: 99, endPoint y: 160, distance: 49.0
click at [103, 156] on div at bounding box center [90, 156] width 167 height 20
click at [42, 156] on div at bounding box center [84, 156] width 154 height 20
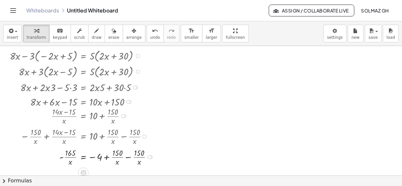
click at [131, 156] on div at bounding box center [84, 156] width 154 height 20
drag, startPoint x: 70, startPoint y: 152, endPoint x: 100, endPoint y: 161, distance: 32.0
drag, startPoint x: 55, startPoint y: 153, endPoint x: 74, endPoint y: 164, distance: 22.4
drag, startPoint x: 69, startPoint y: 156, endPoint x: 94, endPoint y: 158, distance: 24.7
click at [96, 157] on div at bounding box center [81, 156] width 148 height 20
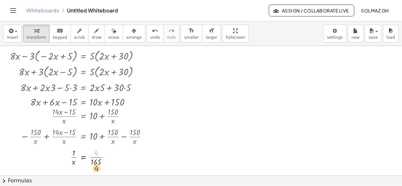
drag, startPoint x: 96, startPoint y: 152, endPoint x: 96, endPoint y: 169, distance: 17.1
drag, startPoint x: 97, startPoint y: 155, endPoint x: 97, endPoint y: 162, distance: 6.9
click at [97, 162] on div at bounding box center [81, 156] width 148 height 20
drag, startPoint x: 97, startPoint y: 163, endPoint x: 96, endPoint y: 153, distance: 10.3
click at [96, 153] on div at bounding box center [81, 156] width 148 height 20
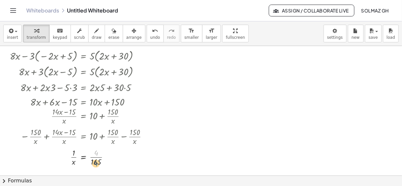
drag, startPoint x: 96, startPoint y: 152, endPoint x: 96, endPoint y: 166, distance: 14.1
click at [94, 157] on div at bounding box center [81, 156] width 148 height 20
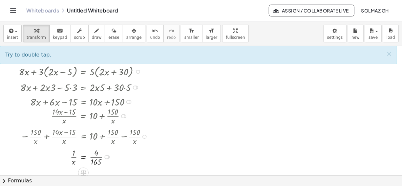
click at [94, 157] on div at bounding box center [81, 156] width 148 height 20
drag, startPoint x: 75, startPoint y: 154, endPoint x: 98, endPoint y: 158, distance: 23.3
click at [98, 158] on div at bounding box center [81, 156] width 148 height 20
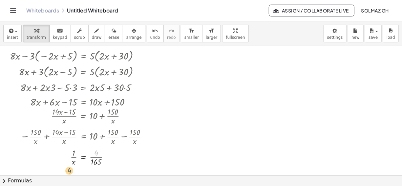
drag, startPoint x: 99, startPoint y: 152, endPoint x: 69, endPoint y: 171, distance: 34.9
click at [84, 157] on div at bounding box center [81, 156] width 148 height 20
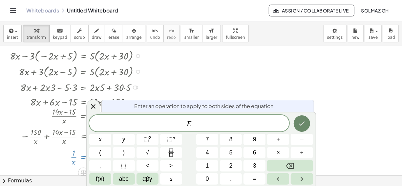
click at [304, 122] on icon "Done" at bounding box center [302, 124] width 6 height 4
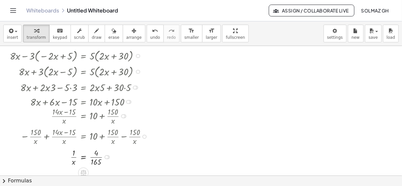
drag, startPoint x: 142, startPoint y: 135, endPoint x: 142, endPoint y: 84, distance: 50.6
click at [83, 56] on div "+ · 8 · x − · 3 · ( − · 2 · x + 5 ) = · 5 · ( + · 2 · x + 30 ) + · 8 · x + · 3 …" at bounding box center [83, 56] width 0 height 0
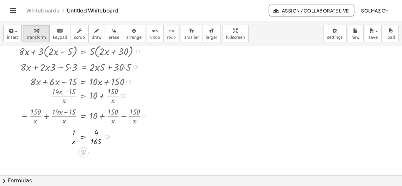
scroll to position [22, 0]
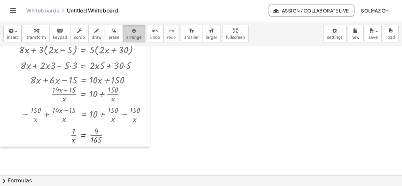
click at [126, 35] on span "arrange" at bounding box center [133, 37] width 15 height 5
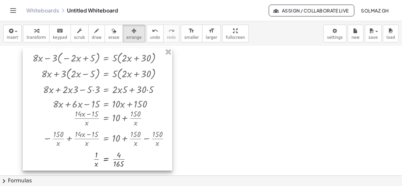
drag, startPoint x: 116, startPoint y: 76, endPoint x: 138, endPoint y: 100, distance: 32.1
click at [138, 100] on div at bounding box center [98, 109] width 150 height 123
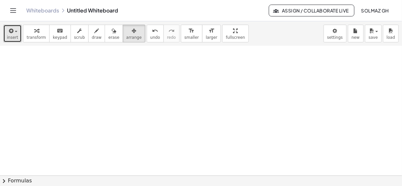
click at [15, 37] on span "insert" at bounding box center [12, 37] width 11 height 5
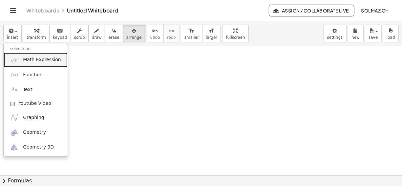
click at [21, 59] on link "Math Expression" at bounding box center [36, 60] width 64 height 15
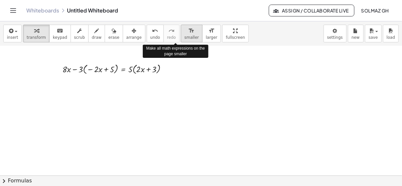
click at [189, 33] on icon "format_size" at bounding box center [192, 31] width 6 height 8
click at [185, 36] on span "smaller" at bounding box center [192, 37] width 14 height 5
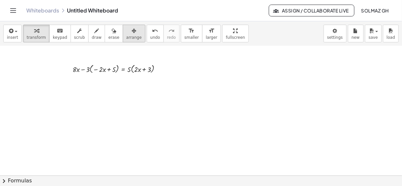
click at [126, 36] on span "arrange" at bounding box center [133, 37] width 15 height 5
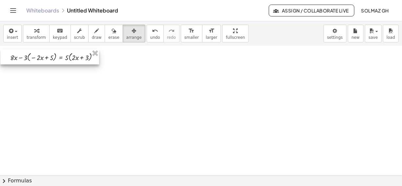
drag, startPoint x: 139, startPoint y: 69, endPoint x: 77, endPoint y: 57, distance: 63.6
click at [77, 57] on div at bounding box center [49, 56] width 99 height 15
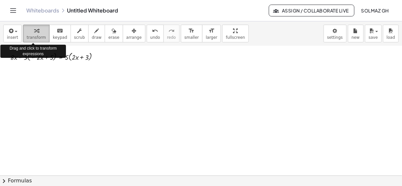
click at [36, 36] on span "transform" at bounding box center [36, 37] width 19 height 5
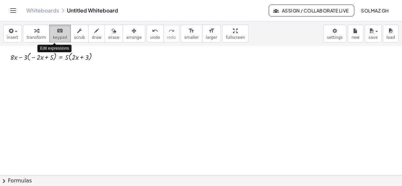
click at [57, 35] on span "keypad" at bounding box center [60, 37] width 14 height 5
drag, startPoint x: 20, startPoint y: 56, endPoint x: 26, endPoint y: 56, distance: 6.0
click at [61, 57] on div "+ · 8 · x − · 3 · ( − · 2 · x + 5 ) = · 5 · ( + · 2 · x + 3 )" at bounding box center [61, 57] width 0 height 0
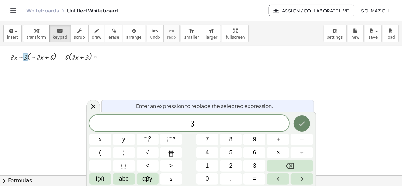
click at [299, 122] on icon "Done" at bounding box center [302, 124] width 8 height 8
click at [89, 110] on div at bounding box center [93, 106] width 14 height 13
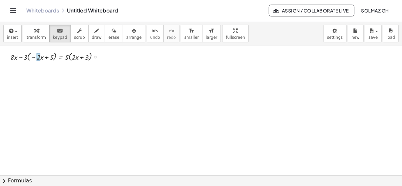
drag, startPoint x: 21, startPoint y: 57, endPoint x: 40, endPoint y: 58, distance: 18.7
click at [61, 57] on div "+ · 8 · x − · 3 · ( − · 2 · x + 5 ) = · 5 · ( + · 2 · x + 3 )" at bounding box center [61, 57] width 0 height 0
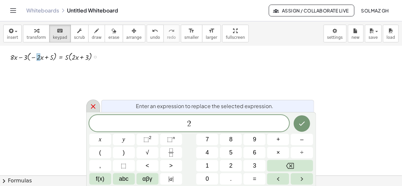
click at [94, 104] on icon at bounding box center [93, 106] width 8 height 8
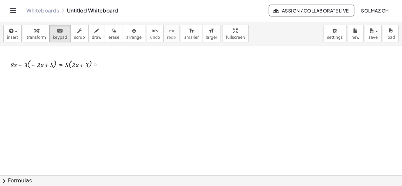
scroll to position [5, 0]
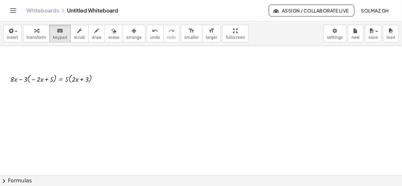
drag, startPoint x: 23, startPoint y: 57, endPoint x: 30, endPoint y: 49, distance: 10.8
drag, startPoint x: 25, startPoint y: 78, endPoint x: 42, endPoint y: 77, distance: 17.1
drag, startPoint x: 26, startPoint y: 79, endPoint x: 39, endPoint y: 71, distance: 15.2
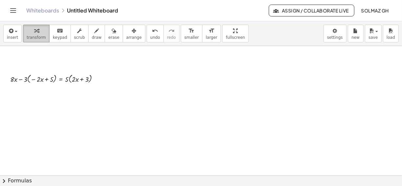
drag, startPoint x: 39, startPoint y: 71, endPoint x: 34, endPoint y: 40, distance: 31.6
click at [34, 40] on button "transform" at bounding box center [36, 34] width 27 height 18
drag, startPoint x: 22, startPoint y: 78, endPoint x: 53, endPoint y: 76, distance: 31.3
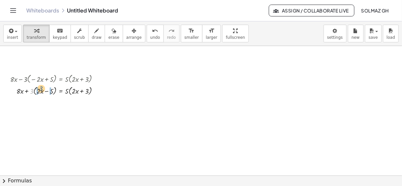
drag, startPoint x: 32, startPoint y: 90, endPoint x: 42, endPoint y: 89, distance: 10.6
click at [42, 89] on div at bounding box center [57, 90] width 100 height 12
click at [34, 102] on div at bounding box center [57, 102] width 100 height 12
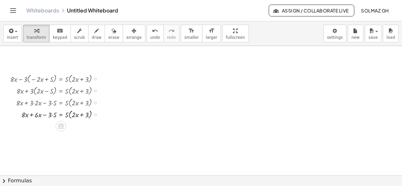
click at [51, 114] on div at bounding box center [57, 114] width 100 height 12
click at [53, 115] on div at bounding box center [57, 114] width 100 height 12
drag, startPoint x: 65, startPoint y: 116, endPoint x: 84, endPoint y: 115, distance: 19.1
click at [84, 115] on div at bounding box center [57, 114] width 100 height 12
drag, startPoint x: 75, startPoint y: 123, endPoint x: 67, endPoint y: 124, distance: 8.6
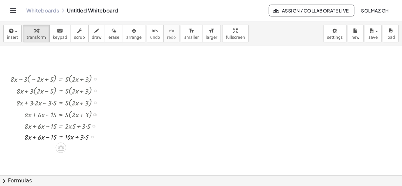
click at [85, 137] on div at bounding box center [57, 136] width 100 height 11
click at [36, 136] on div at bounding box center [57, 136] width 100 height 11
click at [53, 38] on span "keypad" at bounding box center [60, 37] width 14 height 5
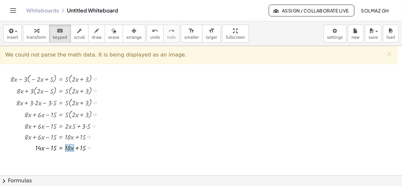
click at [73, 148] on div at bounding box center [69, 148] width 9 height 8
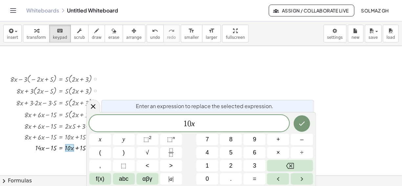
drag, startPoint x: 73, startPoint y: 147, endPoint x: 68, endPoint y: 153, distance: 7.8
click at [68, 153] on div "+ · 8 · x − · 3 · ( − · 2 · x + 5 ) = · 5 · ( + · 2 · x + 3 ) + · 8 · x + · 3 ·…" at bounding box center [49, 112] width 99 height 83
click at [34, 34] on icon "button" at bounding box center [36, 31] width 5 height 8
click at [68, 146] on div at bounding box center [57, 147] width 100 height 11
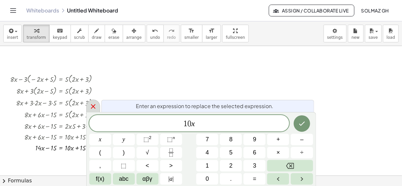
click at [93, 107] on icon at bounding box center [93, 106] width 5 height 5
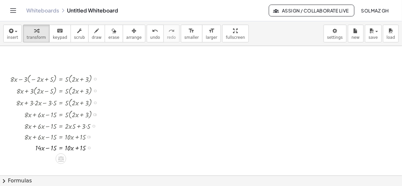
click at [69, 148] on div at bounding box center [57, 147] width 100 height 11
click at [53, 36] on span "keypad" at bounding box center [60, 37] width 14 height 5
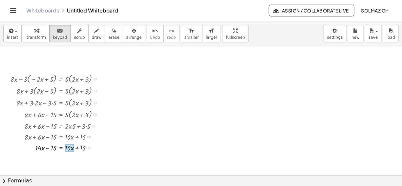
drag, startPoint x: 65, startPoint y: 146, endPoint x: 74, endPoint y: 150, distance: 9.0
click at [74, 150] on div at bounding box center [69, 148] width 9 height 8
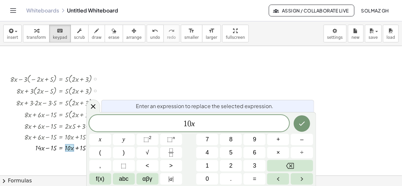
drag, startPoint x: 73, startPoint y: 149, endPoint x: 61, endPoint y: 153, distance: 11.8
click at [61, 153] on div "+ · 8 · x − · 3 · ( − · 2 · x + 5 ) = · 5 · ( + · 2 · x + 3 ) + · 8 · x + · 3 ·…" at bounding box center [49, 112] width 99 height 83
drag, startPoint x: 61, startPoint y: 153, endPoint x: 77, endPoint y: 153, distance: 15.4
click at [77, 153] on div "+ · 8 · x − · 3 · ( − · 2 · x + 5 ) = · 5 · ( + · 2 · x + 3 ) + · 8 · x + · 3 ·…" at bounding box center [49, 112] width 99 height 83
click at [92, 107] on icon at bounding box center [93, 106] width 5 height 5
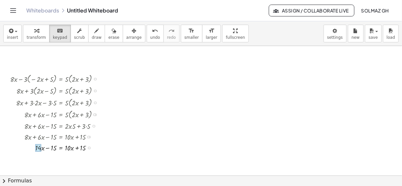
drag, startPoint x: 72, startPoint y: 147, endPoint x: 37, endPoint y: 150, distance: 34.9
drag, startPoint x: 37, startPoint y: 150, endPoint x: 62, endPoint y: 146, distance: 25.2
click at [61, 148] on div "+ · x − = + · · x + 15 10 15 · 14" at bounding box center [61, 148] width 0 height 0
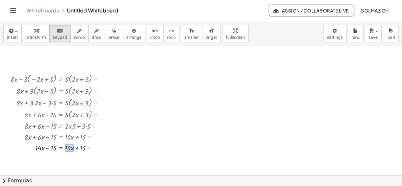
copy div "+ · x − = + · · x + 15 10 15 · 14"
click at [44, 149] on div at bounding box center [39, 148] width 9 height 8
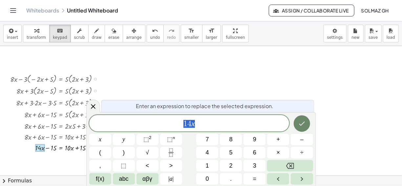
click at [307, 125] on button "Done" at bounding box center [302, 123] width 16 height 16
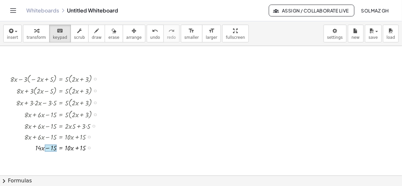
drag, startPoint x: 82, startPoint y: 148, endPoint x: 51, endPoint y: 151, distance: 31.6
drag, startPoint x: 50, startPoint y: 146, endPoint x: 84, endPoint y: 147, distance: 34.2
drag, startPoint x: 84, startPoint y: 147, endPoint x: 103, endPoint y: 152, distance: 19.0
click at [103, 152] on div at bounding box center [57, 147] width 100 height 11
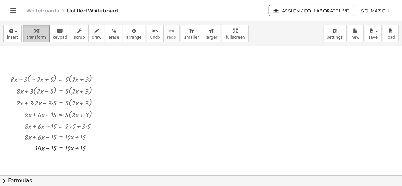
click at [31, 35] on span "transform" at bounding box center [36, 37] width 19 height 5
drag, startPoint x: 48, startPoint y: 147, endPoint x: 80, endPoint y: 148, distance: 32.9
click at [80, 148] on div at bounding box center [57, 147] width 100 height 11
click at [48, 158] on div at bounding box center [60, 158] width 106 height 11
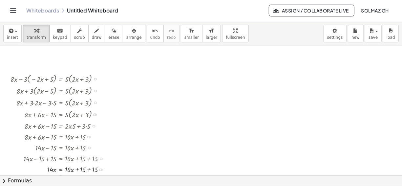
click at [90, 169] on div at bounding box center [60, 169] width 106 height 11
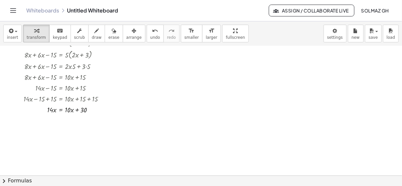
scroll to position [62, 0]
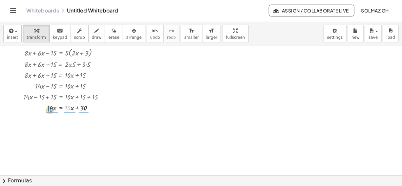
drag, startPoint x: 66, startPoint y: 107, endPoint x: 47, endPoint y: 109, distance: 19.1
click at [47, 109] on div at bounding box center [60, 107] width 106 height 11
drag, startPoint x: 72, startPoint y: 118, endPoint x: 52, endPoint y: 118, distance: 20.7
click at [52, 118] on div at bounding box center [60, 120] width 106 height 15
click at [63, 134] on icon at bounding box center [61, 134] width 6 height 6
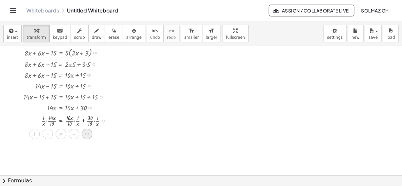
click at [89, 131] on icon at bounding box center [87, 134] width 6 height 6
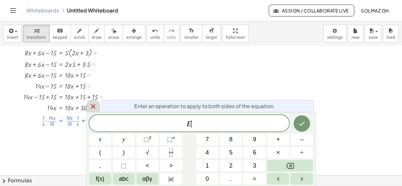
click at [92, 105] on icon at bounding box center [93, 106] width 8 height 8
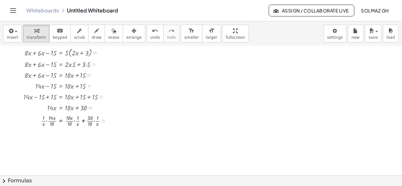
click at [73, 109] on div at bounding box center [61, 107] width 108 height 11
drag, startPoint x: 84, startPoint y: 121, endPoint x: 84, endPoint y: 108, distance: 12.5
click at [61, 17] on div "+ · 8 · x − · 3 · ( − · 2 · x + 5 ) = · 5 · ( + · 2 · x + 3 ) + · 8 · x + · 3 ·…" at bounding box center [61, 17] width 0 height 0
click at [103, 120] on div at bounding box center [102, 121] width 3 height 3
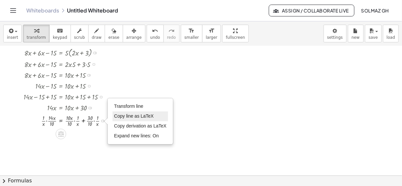
click at [133, 113] on span "Copy line as LaTeX" at bounding box center [134, 115] width 40 height 5
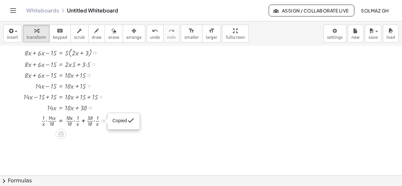
click at [102, 120] on div "Copied done" at bounding box center [102, 121] width 3 height 3
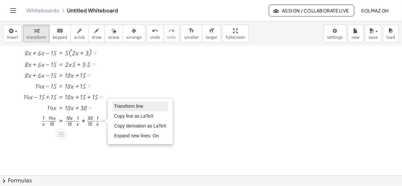
click at [129, 105] on span "Transform line" at bounding box center [128, 105] width 29 height 5
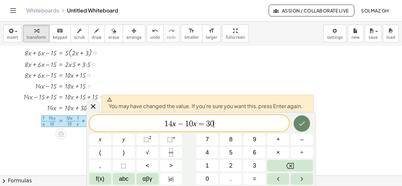
click at [303, 125] on icon "Done" at bounding box center [302, 124] width 8 height 8
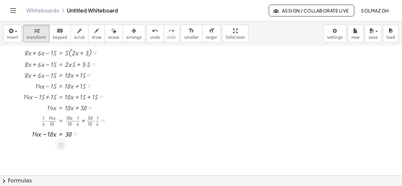
click at [103, 120] on div at bounding box center [102, 121] width 3 height 3
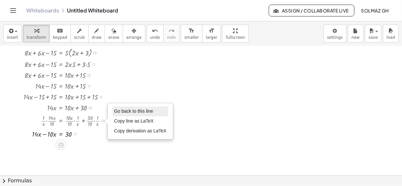
click at [121, 111] on span "Go back to this line" at bounding box center [133, 110] width 39 height 5
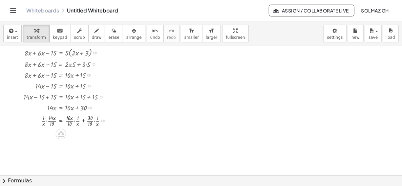
click at [103, 121] on div "Go back to this line Copy line as LaTeX Copy derivation as LaTeX" at bounding box center [102, 121] width 3 height 3
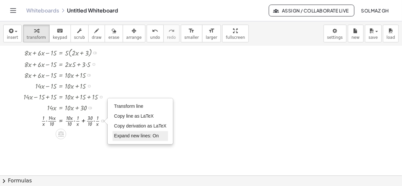
click at [126, 136] on span "Expand new lines: On" at bounding box center [136, 135] width 45 height 5
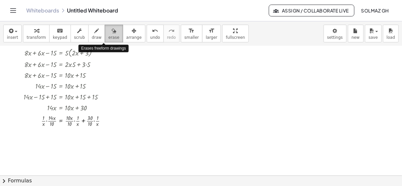
click at [108, 38] on span "erase" at bounding box center [113, 37] width 11 height 5
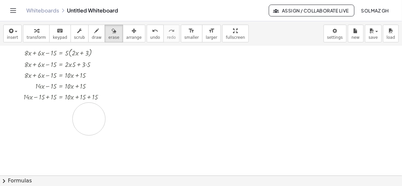
drag, startPoint x: 101, startPoint y: 119, endPoint x: 97, endPoint y: 115, distance: 5.8
click at [97, 115] on div at bounding box center [201, 135] width 402 height 302
click at [108, 35] on span "erase" at bounding box center [113, 37] width 11 height 5
drag, startPoint x: 102, startPoint y: 118, endPoint x: 43, endPoint y: 129, distance: 60.4
click at [43, 129] on div at bounding box center [201, 135] width 402 height 302
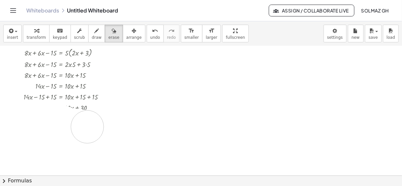
drag, startPoint x: 40, startPoint y: 121, endPoint x: 96, endPoint y: 125, distance: 56.0
click at [96, 125] on div at bounding box center [201, 135] width 402 height 302
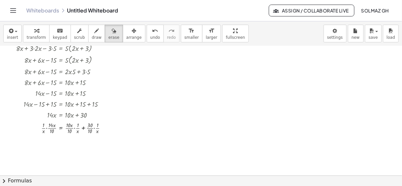
scroll to position [54, 0]
drag, startPoint x: 94, startPoint y: 128, endPoint x: 44, endPoint y: 132, distance: 50.4
click at [44, 132] on div at bounding box center [201, 143] width 402 height 302
click at [75, 35] on span "scrub" at bounding box center [79, 37] width 11 height 5
drag, startPoint x: 120, startPoint y: 108, endPoint x: 125, endPoint y: 52, distance: 56.1
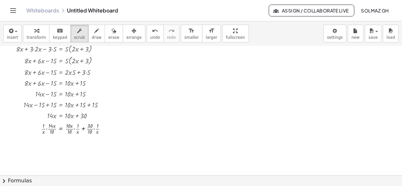
click at [125, 52] on div at bounding box center [201, 143] width 402 height 302
drag, startPoint x: 126, startPoint y: 79, endPoint x: 128, endPoint y: 101, distance: 21.8
click at [128, 101] on div at bounding box center [201, 143] width 402 height 302
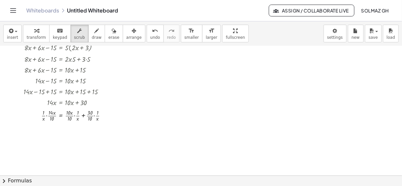
scroll to position [66, 0]
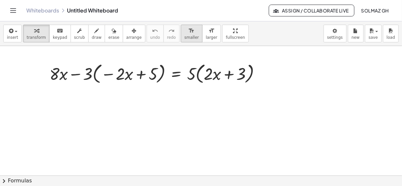
click at [185, 35] on span "smaller" at bounding box center [192, 37] width 14 height 5
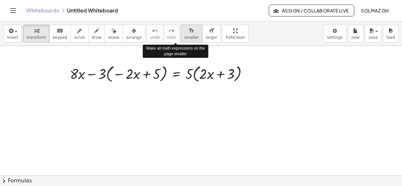
click at [185, 35] on span "smaller" at bounding box center [192, 37] width 14 height 5
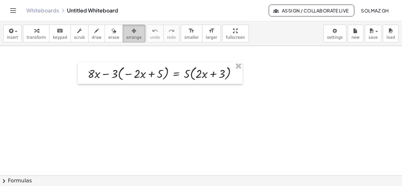
click at [126, 35] on span "arrange" at bounding box center [133, 37] width 15 height 5
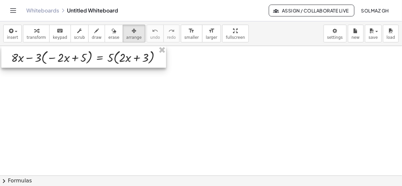
drag, startPoint x: 177, startPoint y: 74, endPoint x: 100, endPoint y: 57, distance: 78.3
click at [100, 57] on div at bounding box center [83, 57] width 165 height 22
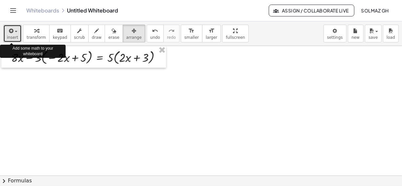
click at [15, 32] on span "button" at bounding box center [16, 31] width 3 height 1
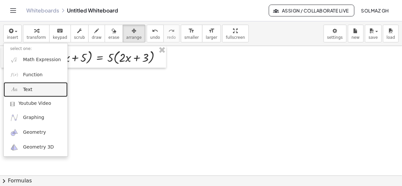
click at [34, 91] on link "Text" at bounding box center [36, 89] width 64 height 15
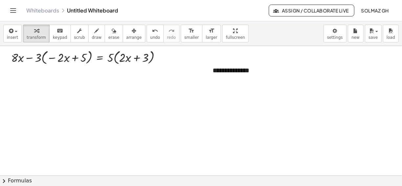
click at [224, 70] on div "**********" at bounding box center [255, 70] width 99 height 23
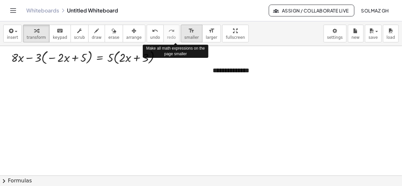
click at [185, 38] on span "smaller" at bounding box center [192, 37] width 14 height 5
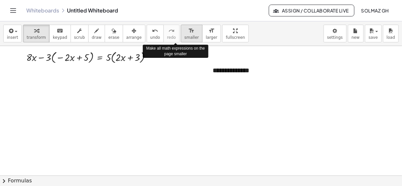
click at [185, 38] on span "smaller" at bounding box center [192, 37] width 14 height 5
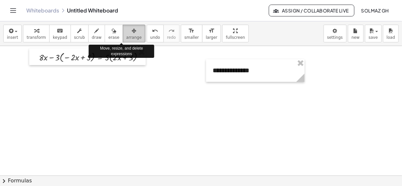
click at [126, 37] on span "arrange" at bounding box center [133, 37] width 15 height 5
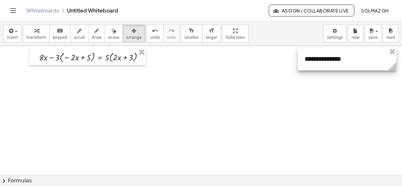
drag, startPoint x: 236, startPoint y: 73, endPoint x: 329, endPoint y: 61, distance: 93.0
click at [329, 61] on div at bounding box center [347, 59] width 99 height 23
drag, startPoint x: 298, startPoint y: 62, endPoint x: 330, endPoint y: 61, distance: 31.5
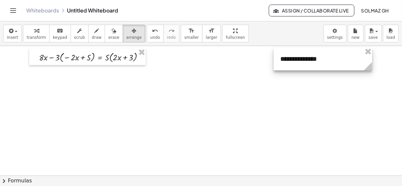
drag, startPoint x: 385, startPoint y: 59, endPoint x: 360, endPoint y: 60, distance: 25.0
click at [360, 60] on div at bounding box center [323, 59] width 99 height 23
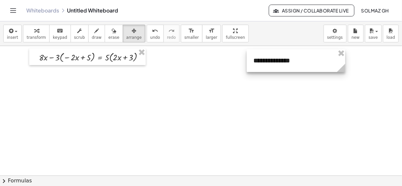
drag, startPoint x: 371, startPoint y: 59, endPoint x: 345, endPoint y: 60, distance: 26.7
click at [345, 60] on div at bounding box center [296, 60] width 99 height 23
drag, startPoint x: 345, startPoint y: 71, endPoint x: 307, endPoint y: 73, distance: 38.2
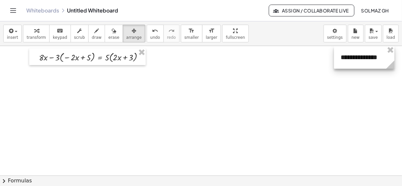
drag, startPoint x: 289, startPoint y: 60, endPoint x: 377, endPoint y: 51, distance: 87.8
click at [377, 51] on div at bounding box center [364, 57] width 60 height 23
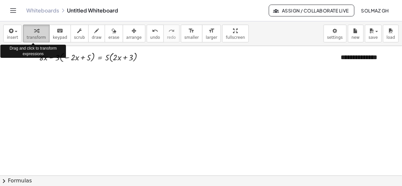
click at [40, 35] on span "transform" at bounding box center [36, 37] width 19 height 5
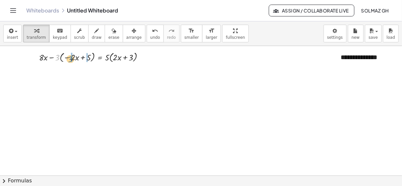
drag, startPoint x: 57, startPoint y: 56, endPoint x: 71, endPoint y: 57, distance: 13.9
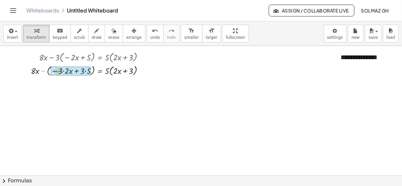
drag, startPoint x: 44, startPoint y: 70, endPoint x: 59, endPoint y: 71, distance: 15.1
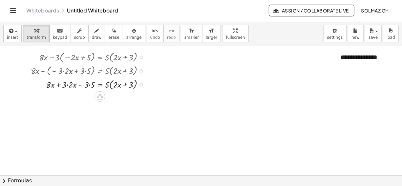
click at [67, 84] on div at bounding box center [90, 83] width 124 height 13
click at [90, 98] on div at bounding box center [90, 97] width 124 height 13
drag, startPoint x: 106, startPoint y: 97, endPoint x: 119, endPoint y: 99, distance: 13.3
click at [119, 99] on div at bounding box center [90, 97] width 124 height 13
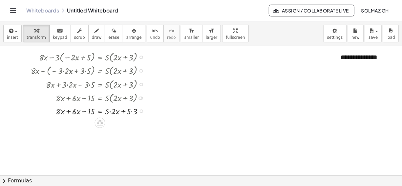
click at [110, 111] on div at bounding box center [90, 110] width 125 height 12
click at [128, 123] on div at bounding box center [90, 123] width 125 height 12
click at [68, 123] on div at bounding box center [90, 123] width 125 height 12
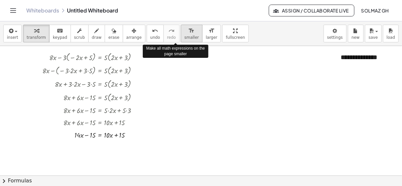
click at [185, 38] on span "smaller" at bounding box center [192, 37] width 14 height 5
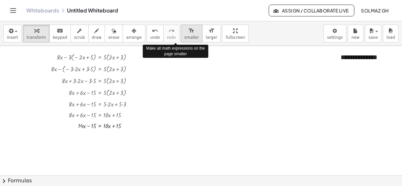
click at [185, 38] on span "smaller" at bounding box center [192, 37] width 14 height 5
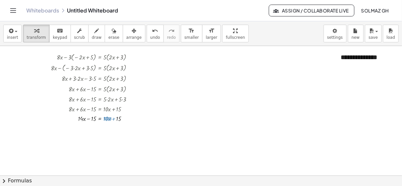
drag, startPoint x: 104, startPoint y: 120, endPoint x: 111, endPoint y: 117, distance: 7.7
click at [111, 117] on div at bounding box center [95, 118] width 94 height 10
drag, startPoint x: 108, startPoint y: 120, endPoint x: 83, endPoint y: 120, distance: 24.6
click at [83, 120] on div at bounding box center [95, 118] width 94 height 10
click at [90, 127] on div at bounding box center [103, 128] width 111 height 10
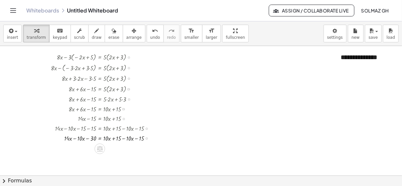
click at [76, 138] on div at bounding box center [103, 138] width 111 height 10
click at [126, 147] on div at bounding box center [103, 148] width 111 height 10
drag, startPoint x: 105, startPoint y: 148, endPoint x: 128, endPoint y: 149, distance: 23.7
drag, startPoint x: 131, startPoint y: 156, endPoint x: 123, endPoint y: 158, distance: 8.8
click at [123, 158] on div at bounding box center [104, 157] width 112 height 11
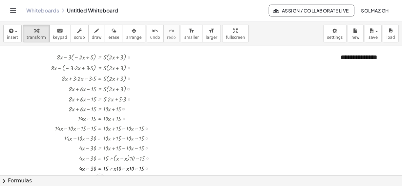
click at [124, 168] on div at bounding box center [104, 168] width 112 height 10
click at [111, 169] on div at bounding box center [104, 168] width 112 height 10
drag, startPoint x: 86, startPoint y: 168, endPoint x: 97, endPoint y: 169, distance: 11.2
click at [97, 169] on div at bounding box center [104, 168] width 112 height 10
drag, startPoint x: 91, startPoint y: 167, endPoint x: 117, endPoint y: 168, distance: 26.3
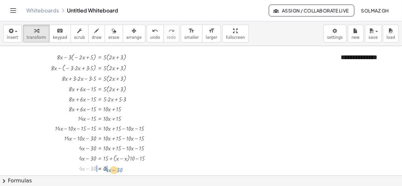
click at [117, 168] on div at bounding box center [104, 168] width 112 height 10
drag, startPoint x: 82, startPoint y: 168, endPoint x: 77, endPoint y: 167, distance: 5.3
click at [77, 167] on div at bounding box center [104, 168] width 112 height 10
drag, startPoint x: 80, startPoint y: 169, endPoint x: 85, endPoint y: 169, distance: 5.3
click at [81, 169] on div at bounding box center [104, 168] width 112 height 10
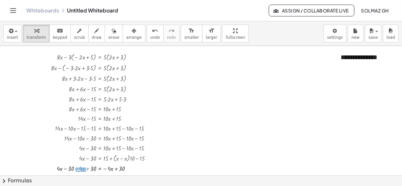
drag, startPoint x: 76, startPoint y: 167, endPoint x: 86, endPoint y: 171, distance: 10.7
click at [86, 171] on div at bounding box center [104, 168] width 112 height 10
drag, startPoint x: 81, startPoint y: 168, endPoint x: 63, endPoint y: 169, distance: 17.7
click at [89, 168] on div at bounding box center [104, 168] width 112 height 10
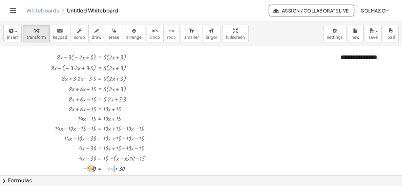
drag, startPoint x: 103, startPoint y: 168, endPoint x: 83, endPoint y: 168, distance: 20.0
click at [83, 168] on div at bounding box center [104, 168] width 112 height 10
click at [117, 169] on div at bounding box center [104, 168] width 112 height 10
click at [185, 33] on div "format_size" at bounding box center [192, 31] width 14 height 8
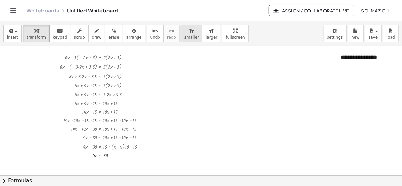
click at [185, 33] on div "format_size" at bounding box center [192, 31] width 14 height 8
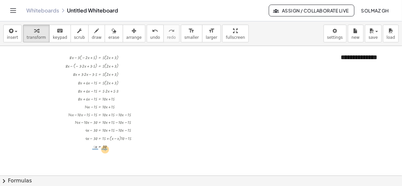
drag, startPoint x: 94, startPoint y: 146, endPoint x: 105, endPoint y: 148, distance: 11.2
click at [95, 157] on div at bounding box center [104, 155] width 84 height 11
click at [106, 165] on div at bounding box center [104, 165] width 84 height 11
drag, startPoint x: 134, startPoint y: 137, endPoint x: 128, endPoint y: 105, distance: 33.0
click at [100, 109] on div "+ · 4 · x − 30 = + 15 + · ( + x − x ) · 10 − 15" at bounding box center [100, 109] width 0 height 0
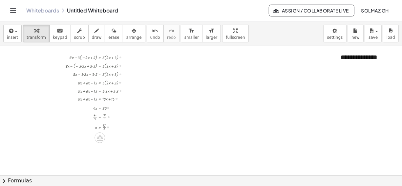
drag, startPoint x: 107, startPoint y: 114, endPoint x: 107, endPoint y: 104, distance: 9.9
click at [100, 108] on div "· 4 · x = 30" at bounding box center [100, 108] width 0 height 0
drag, startPoint x: 108, startPoint y: 104, endPoint x: 111, endPoint y: 113, distance: 9.1
click at [100, 57] on div "+ · 8 · x − · 3 · ( − · 2 · x + 5 ) = · 5 · ( + · 2 · x + 3 ) + · 8 · x − ( − ·…" at bounding box center [100, 57] width 0 height 0
drag, startPoint x: 111, startPoint y: 113, endPoint x: 135, endPoint y: 123, distance: 25.6
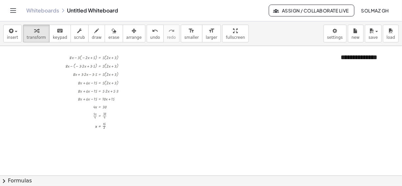
drag, startPoint x: 116, startPoint y: 99, endPoint x: 121, endPoint y: 155, distance: 56.7
click at [115, 137] on div at bounding box center [97, 142] width 71 height 11
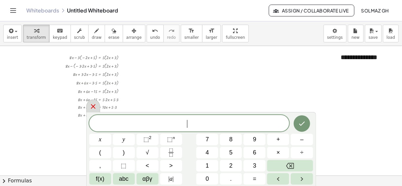
click at [94, 109] on icon at bounding box center [93, 106] width 8 height 8
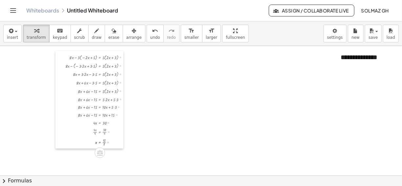
drag, startPoint x: 60, startPoint y: 55, endPoint x: 63, endPoint y: 55, distance: 3.7
click at [63, 55] on div at bounding box center [61, 100] width 10 height 98
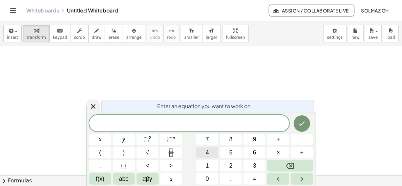
click at [213, 152] on button "4" at bounding box center [207, 152] width 22 height 11
click at [104, 139] on button "x" at bounding box center [100, 139] width 22 height 11
click at [145, 143] on span "⬚" at bounding box center [147, 139] width 6 height 7
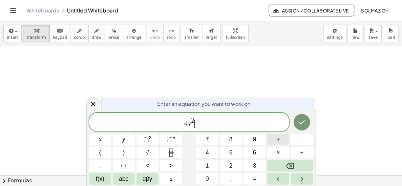
click at [279, 140] on span "+" at bounding box center [279, 139] width 4 height 9
click at [259, 139] on button "9" at bounding box center [255, 139] width 22 height 11
click at [127, 142] on button "y" at bounding box center [124, 139] width 22 height 11
click at [147, 138] on span "⬚" at bounding box center [147, 139] width 6 height 7
click at [296, 142] on button "–" at bounding box center [302, 139] width 22 height 11
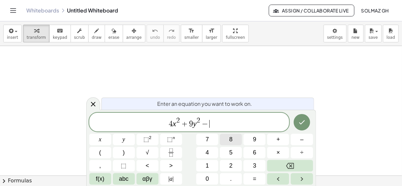
click at [234, 142] on button "8" at bounding box center [231, 139] width 22 height 11
click at [103, 138] on button "x" at bounding box center [100, 139] width 22 height 11
click at [279, 141] on span "+" at bounding box center [279, 139] width 4 height 9
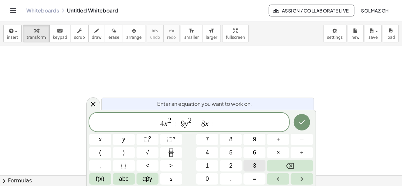
click at [251, 166] on button "3" at bounding box center [255, 165] width 22 height 11
click at [251, 155] on button "6" at bounding box center [255, 152] width 22 height 11
click at [125, 137] on button "y" at bounding box center [124, 139] width 22 height 11
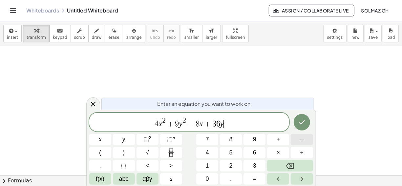
click at [308, 140] on button "–" at bounding box center [302, 139] width 22 height 11
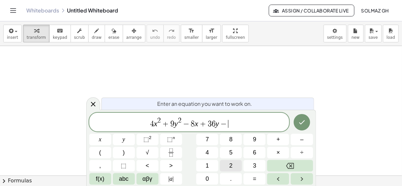
click at [223, 169] on button "2" at bounding box center [231, 165] width 22 height 11
click at [213, 168] on button "1" at bounding box center [207, 165] width 22 height 11
click at [260, 177] on button "=" at bounding box center [255, 178] width 22 height 11
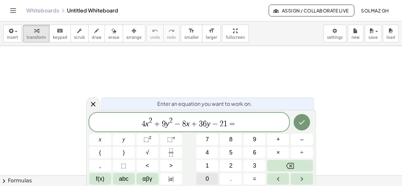
click at [208, 181] on span "0" at bounding box center [207, 178] width 3 height 9
click at [301, 125] on icon "Done" at bounding box center [302, 122] width 8 height 8
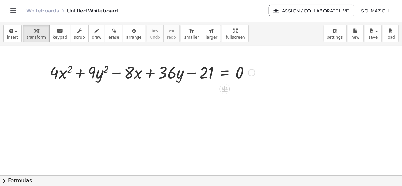
drag, startPoint x: 110, startPoint y: 65, endPoint x: 113, endPoint y: 65, distance: 3.3
click at [113, 65] on div at bounding box center [152, 72] width 212 height 22
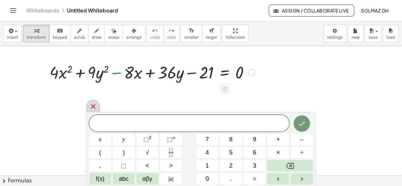
click at [91, 108] on icon at bounding box center [93, 106] width 5 height 5
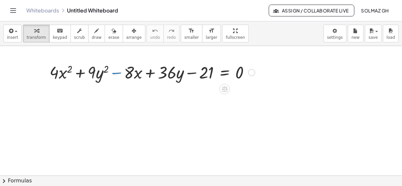
click at [84, 75] on div at bounding box center [152, 72] width 212 height 22
drag, startPoint x: 114, startPoint y: 67, endPoint x: 143, endPoint y: 79, distance: 31.1
click at [143, 79] on div at bounding box center [152, 72] width 212 height 22
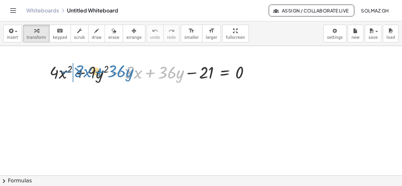
drag, startPoint x: 135, startPoint y: 73, endPoint x: 85, endPoint y: 72, distance: 50.6
click at [85, 72] on div at bounding box center [152, 72] width 212 height 22
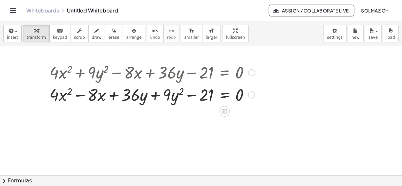
click at [151, 90] on div at bounding box center [152, 94] width 212 height 22
drag, startPoint x: 93, startPoint y: 95, endPoint x: 54, endPoint y: 91, distance: 38.6
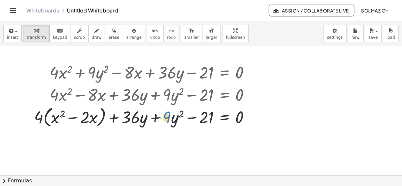
click at [165, 120] on div at bounding box center [152, 116] width 212 height 25
drag, startPoint x: 154, startPoint y: 114, endPoint x: 108, endPoint y: 112, distance: 46.4
click at [108, 112] on div at bounding box center [152, 116] width 212 height 25
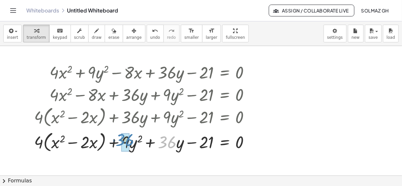
drag, startPoint x: 167, startPoint y: 142, endPoint x: 124, endPoint y: 139, distance: 42.4
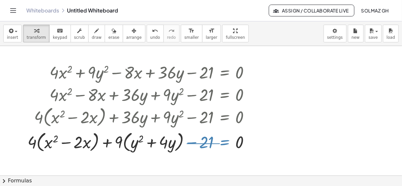
drag, startPoint x: 187, startPoint y: 143, endPoint x: 220, endPoint y: 143, distance: 33.2
click at [220, 143] on div at bounding box center [152, 141] width 212 height 25
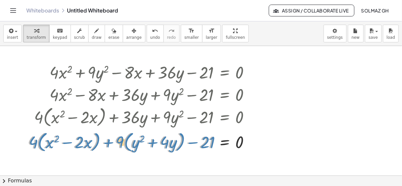
click at [210, 141] on div at bounding box center [152, 141] width 212 height 25
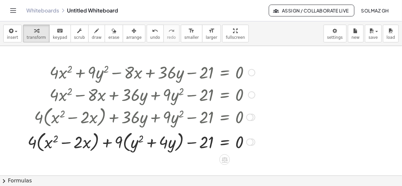
click at [194, 153] on div at bounding box center [152, 141] width 212 height 25
drag, startPoint x: 201, startPoint y: 146, endPoint x: 252, endPoint y: 143, distance: 50.7
click at [252, 143] on div at bounding box center [152, 141] width 212 height 25
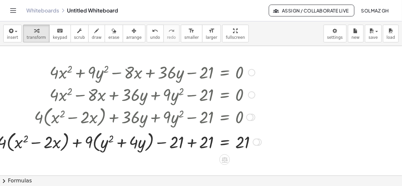
click at [190, 143] on div at bounding box center [152, 141] width 212 height 25
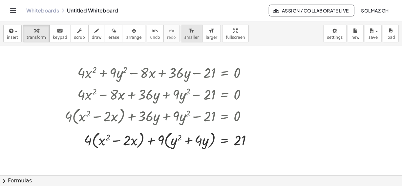
click at [185, 35] on span "smaller" at bounding box center [192, 37] width 14 height 5
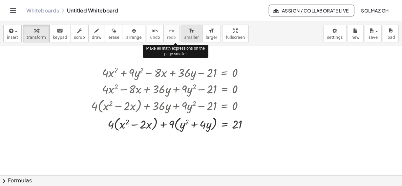
click at [185, 35] on span "smaller" at bounding box center [192, 37] width 14 height 5
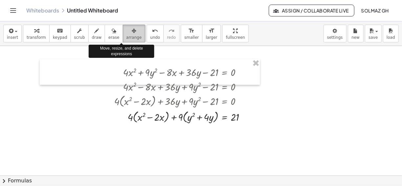
click at [126, 35] on span "arrange" at bounding box center [133, 37] width 15 height 5
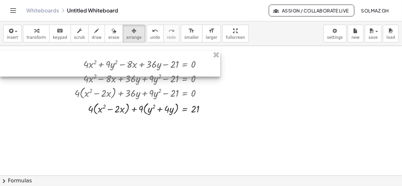
drag, startPoint x: 249, startPoint y: 79, endPoint x: 177, endPoint y: 71, distance: 72.0
click at [177, 71] on div at bounding box center [110, 64] width 220 height 26
drag, startPoint x: 222, startPoint y: 70, endPoint x: 201, endPoint y: 70, distance: 21.0
click at [201, 70] on div "+ · 4 · x 2 + · 9 · y 2 − · 8 · x + · 36 · y − 21 = 0 + · 4 · x 2 − · 8 · x + ·…" at bounding box center [110, 64] width 220 height 26
drag, startPoint x: 201, startPoint y: 70, endPoint x: 217, endPoint y: 91, distance: 26.5
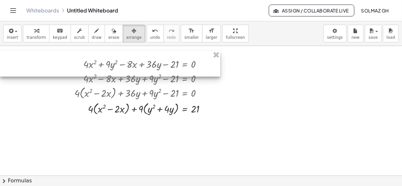
click at [217, 91] on div at bounding box center [116, 92] width 219 height 16
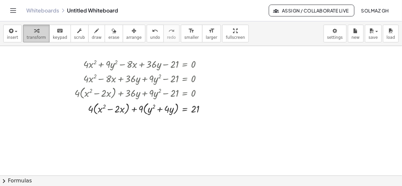
click at [33, 35] on span "transform" at bounding box center [36, 37] width 19 height 5
click at [184, 106] on div at bounding box center [116, 108] width 219 height 16
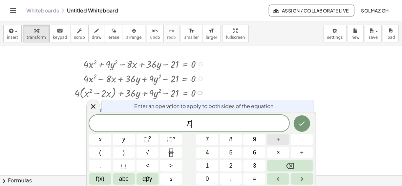
click at [281, 141] on button "+" at bounding box center [278, 139] width 22 height 11
click at [207, 154] on span "4" at bounding box center [207, 152] width 3 height 9
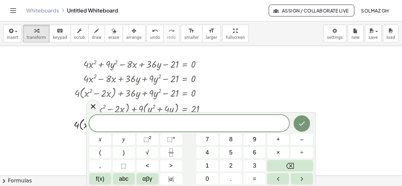
click at [155, 151] on button "√" at bounding box center [148, 152] width 22 height 11
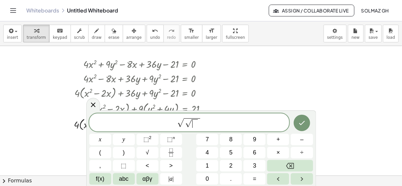
click at [148, 144] on div "√ √ ​ x y ⬚ 2 ⬚ n 7 8 9 + – ( ) √ 4 5 6 × ÷ , ⬚ < > 1 2 3 f(x) abc αβγ | a | 0 …" at bounding box center [201, 148] width 224 height 71
click at [94, 105] on icon at bounding box center [93, 106] width 5 height 5
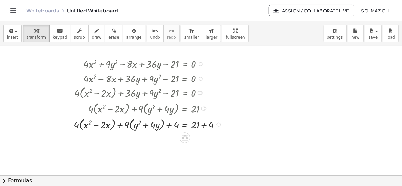
click at [206, 125] on div at bounding box center [116, 124] width 219 height 16
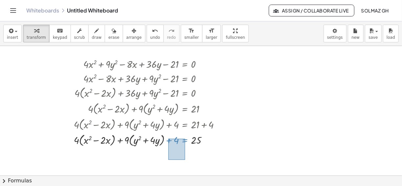
drag, startPoint x: 168, startPoint y: 138, endPoint x: 181, endPoint y: 149, distance: 16.3
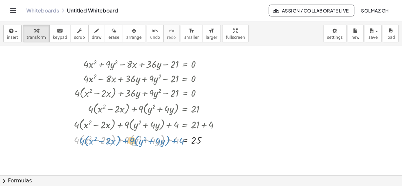
drag, startPoint x: 177, startPoint y: 141, endPoint x: 183, endPoint y: 142, distance: 6.3
click at [183, 142] on div at bounding box center [116, 140] width 219 height 16
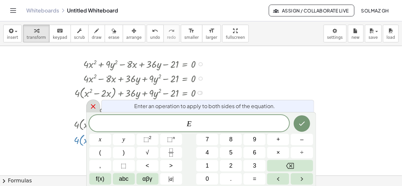
click at [90, 108] on icon at bounding box center [93, 106] width 8 height 8
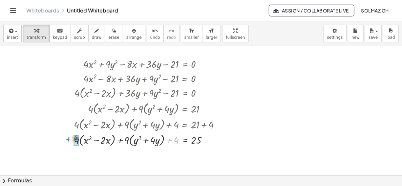
drag, startPoint x: 174, startPoint y: 138, endPoint x: 74, endPoint y: 137, distance: 99.9
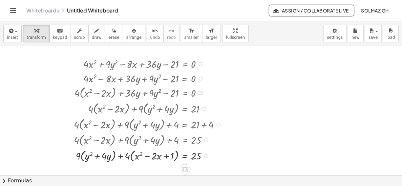
click at [188, 156] on div at bounding box center [116, 155] width 219 height 16
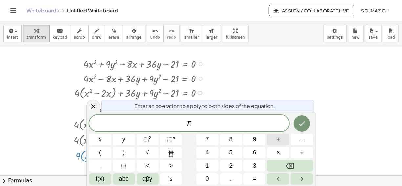
click at [281, 138] on button "+" at bounding box center [278, 139] width 22 height 11
click at [254, 166] on span "3" at bounding box center [254, 165] width 3 height 9
click at [254, 154] on span "6" at bounding box center [254, 152] width 3 height 9
click at [301, 124] on icon "Done" at bounding box center [302, 124] width 8 height 8
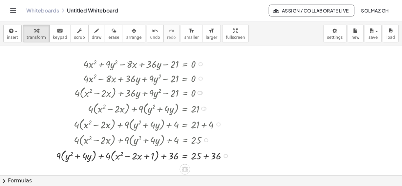
click at [207, 156] on div at bounding box center [116, 155] width 219 height 16
drag, startPoint x: 174, startPoint y: 154, endPoint x: 54, endPoint y: 155, distance: 120.9
click at [54, 155] on div at bounding box center [116, 155] width 219 height 16
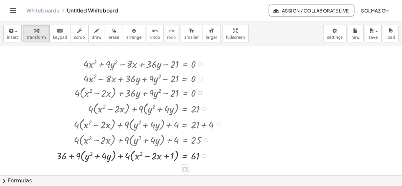
click at [72, 156] on div at bounding box center [116, 155] width 219 height 16
drag, startPoint x: 61, startPoint y: 157, endPoint x: 180, endPoint y: 157, distance: 118.6
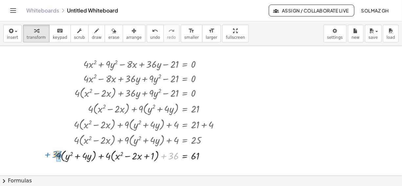
drag, startPoint x: 162, startPoint y: 154, endPoint x: 46, endPoint y: 152, distance: 116.3
click at [46, 152] on div at bounding box center [116, 155] width 219 height 16
click at [10, 182] on button "chevron_right Formulas" at bounding box center [201, 180] width 402 height 11
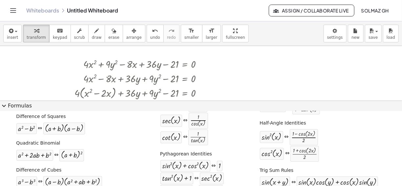
scroll to position [87, 0]
click at [185, 35] on span "smaller" at bounding box center [192, 37] width 14 height 5
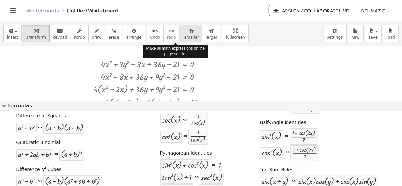
click at [185, 35] on span "smaller" at bounding box center [192, 37] width 14 height 5
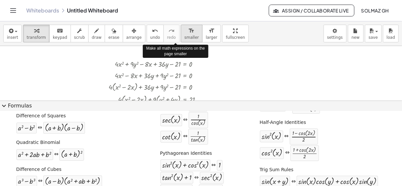
click at [185, 35] on span "smaller" at bounding box center [192, 37] width 14 height 5
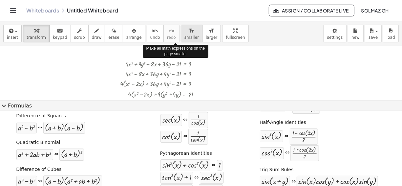
click at [185, 35] on span "smaller" at bounding box center [192, 37] width 14 height 5
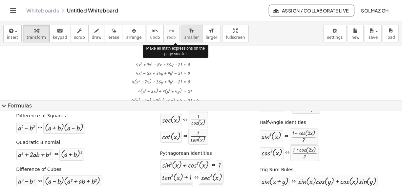
click at [185, 35] on span "smaller" at bounding box center [192, 37] width 14 height 5
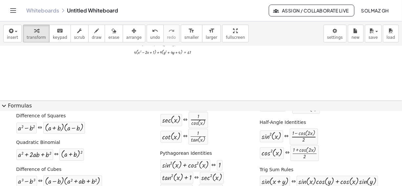
scroll to position [63, 0]
drag, startPoint x: 41, startPoint y: 155, endPoint x: 147, endPoint y: 50, distance: 149.3
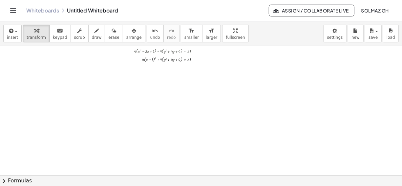
click at [5, 181] on span "chevron_right" at bounding box center [4, 181] width 8 height 8
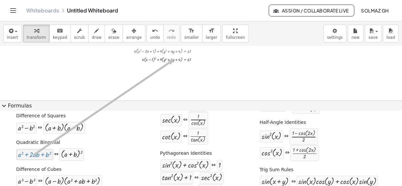
drag, startPoint x: 33, startPoint y: 155, endPoint x: 173, endPoint y: 59, distance: 169.8
drag, startPoint x: 33, startPoint y: 155, endPoint x: 63, endPoint y: 131, distance: 37.9
drag, startPoint x: 174, startPoint y: 59, endPoint x: 41, endPoint y: 156, distance: 164.3
click at [41, 156] on div "insert select one: Math Expression Function Text Youtube Video Graphing Geometr…" at bounding box center [201, 103] width 402 height 165
drag, startPoint x: 41, startPoint y: 156, endPoint x: 179, endPoint y: 58, distance: 169.3
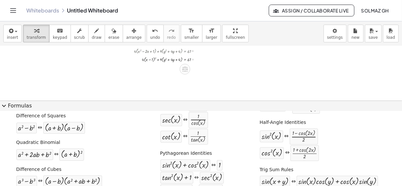
click at [179, 58] on div at bounding box center [119, 59] width 224 height 9
click at [292, 85] on div at bounding box center [201, 65] width 402 height 165
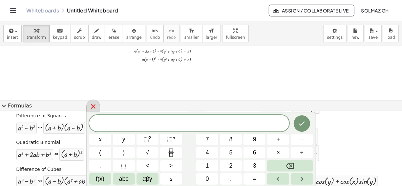
click at [95, 107] on icon at bounding box center [93, 106] width 8 height 8
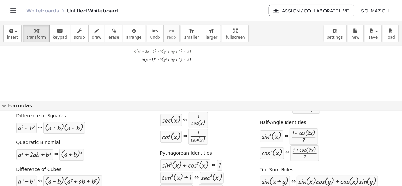
click at [5, 103] on span "expand_more" at bounding box center [4, 106] width 8 height 8
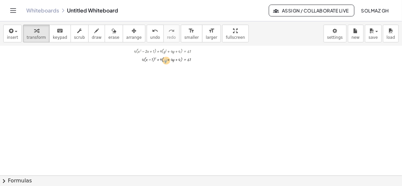
click at [165, 58] on div at bounding box center [119, 59] width 224 height 9
drag, startPoint x: 165, startPoint y: 58, endPoint x: 181, endPoint y: 60, distance: 15.9
click at [181, 60] on div at bounding box center [119, 59] width 224 height 9
click at [164, 60] on div at bounding box center [119, 59] width 224 height 9
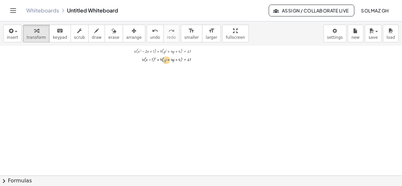
click at [165, 60] on div at bounding box center [119, 59] width 224 height 9
drag, startPoint x: 165, startPoint y: 59, endPoint x: 181, endPoint y: 60, distance: 16.4
click at [181, 60] on div at bounding box center [119, 59] width 224 height 9
drag, startPoint x: 179, startPoint y: 60, endPoint x: 178, endPoint y: 71, distance: 11.2
click at [178, 71] on div "+ · 4 · x 2 + · 9 · y 2 − · 8 · x + · 36 · y − 21 = 0 + · 4 · x 2 − · 8 · x + ·…" at bounding box center [201, 112] width 402 height 259
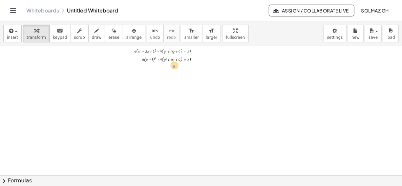
click at [174, 60] on div at bounding box center [119, 59] width 224 height 9
drag, startPoint x: 165, startPoint y: 58, endPoint x: 181, endPoint y: 62, distance: 17.1
click at [181, 62] on div at bounding box center [119, 59] width 224 height 9
click at [174, 60] on div at bounding box center [119, 59] width 224 height 9
click at [174, 59] on div at bounding box center [119, 59] width 224 height 9
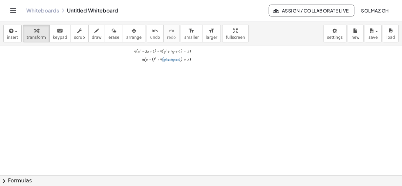
drag, startPoint x: 163, startPoint y: 59, endPoint x: 180, endPoint y: 60, distance: 17.1
click at [180, 60] on div at bounding box center [119, 59] width 224 height 9
drag, startPoint x: 180, startPoint y: 60, endPoint x: 11, endPoint y: 35, distance: 171.2
click at [11, 35] on span "insert" at bounding box center [12, 37] width 11 height 5
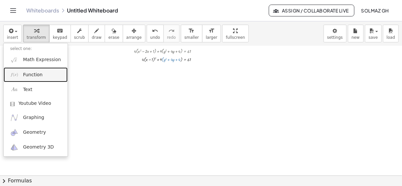
click at [31, 74] on span "Function" at bounding box center [33, 75] width 20 height 7
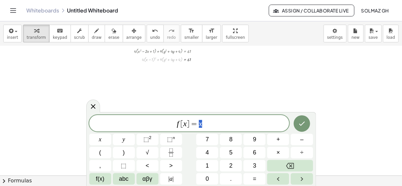
drag, startPoint x: 167, startPoint y: 58, endPoint x: 168, endPoint y: 129, distance: 71.3
click at [168, 129] on body "Graspable Math Activities Get Started Activity Bank Assigned Work Classes White…" at bounding box center [201, 93] width 402 height 186
click at [92, 109] on icon at bounding box center [93, 106] width 8 height 8
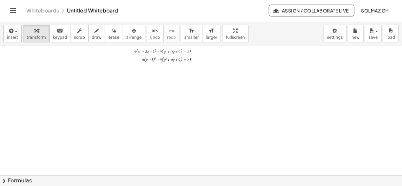
click at [92, 109] on div at bounding box center [201, 112] width 402 height 259
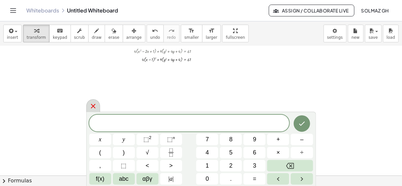
click at [91, 109] on icon at bounding box center [93, 106] width 8 height 8
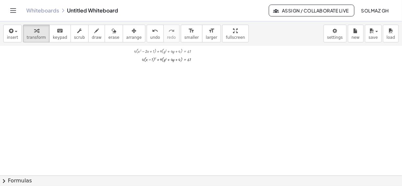
click at [6, 181] on span "chevron_right" at bounding box center [4, 181] width 8 height 8
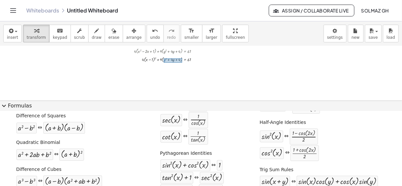
drag, startPoint x: 164, startPoint y: 58, endPoint x: 182, endPoint y: 62, distance: 18.9
click at [182, 62] on div at bounding box center [119, 59] width 224 height 9
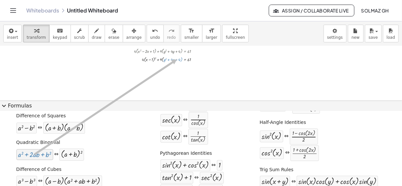
drag, startPoint x: 42, startPoint y: 157, endPoint x: 176, endPoint y: 59, distance: 165.7
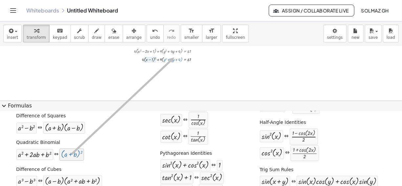
drag, startPoint x: 78, startPoint y: 155, endPoint x: 174, endPoint y: 57, distance: 137.3
click at [174, 58] on div at bounding box center [119, 59] width 224 height 9
drag, startPoint x: 174, startPoint y: 58, endPoint x: 168, endPoint y: 71, distance: 13.8
click at [168, 71] on div at bounding box center [201, 65] width 402 height 165
click at [13, 106] on button "expand_more Formulas" at bounding box center [201, 106] width 402 height 11
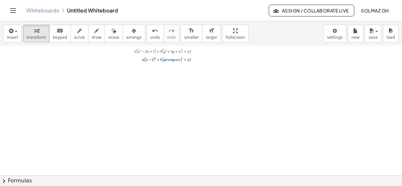
drag, startPoint x: 163, startPoint y: 59, endPoint x: 180, endPoint y: 59, distance: 16.4
click at [180, 59] on div at bounding box center [119, 59] width 224 height 9
click at [176, 59] on div at bounding box center [119, 59] width 224 height 9
click at [175, 60] on div at bounding box center [119, 59] width 224 height 9
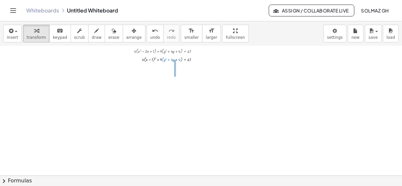
drag, startPoint x: 174, startPoint y: 60, endPoint x: 175, endPoint y: 73, distance: 12.8
click at [175, 73] on div "+ · 4 · x 2 + · 9 · y 2 − · 8 · x + · 36 · y − 21 = 0 + · 4 · x 2 − · 8 · x + ·…" at bounding box center [201, 112] width 402 height 259
drag, startPoint x: 172, startPoint y: 58, endPoint x: 172, endPoint y: 67, distance: 8.9
drag, startPoint x: 163, startPoint y: 58, endPoint x: 180, endPoint y: 60, distance: 17.2
click at [180, 60] on div at bounding box center [119, 59] width 224 height 9
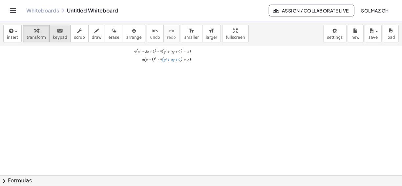
click at [58, 39] on span "keypad" at bounding box center [60, 37] width 14 height 5
click at [168, 58] on div at bounding box center [119, 59] width 224 height 9
click at [170, 60] on div at bounding box center [119, 59] width 224 height 9
click at [10, 181] on button "chevron_right Formulas" at bounding box center [201, 180] width 402 height 11
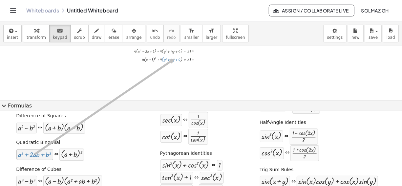
drag, startPoint x: 44, startPoint y: 156, endPoint x: 174, endPoint y: 58, distance: 162.3
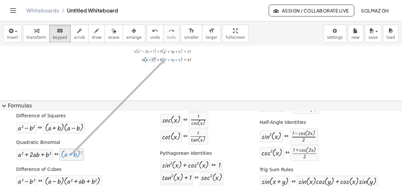
drag, startPoint x: 70, startPoint y: 150, endPoint x: 166, endPoint y: 58, distance: 133.3
drag, startPoint x: 165, startPoint y: 61, endPoint x: 177, endPoint y: 62, distance: 11.9
click at [177, 62] on div at bounding box center [119, 59] width 224 height 9
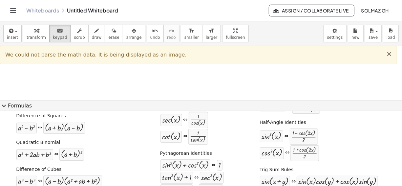
click at [388, 55] on span "×" at bounding box center [390, 54] width 6 height 8
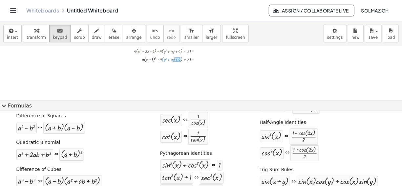
drag, startPoint x: 164, startPoint y: 59, endPoint x: 176, endPoint y: 59, distance: 12.5
click at [184, 58] on div at bounding box center [166, 59] width 49 height 5
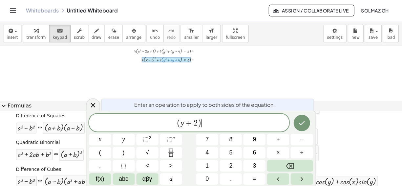
scroll to position [0, 0]
click at [146, 143] on span "⬚" at bounding box center [147, 139] width 6 height 7
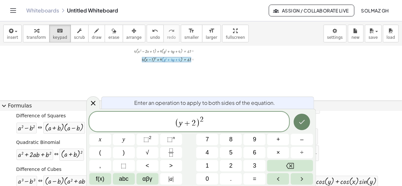
click at [303, 123] on icon "Done" at bounding box center [302, 122] width 8 height 8
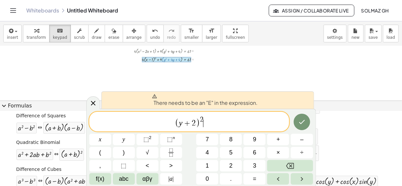
click at [208, 125] on span "( y + 2 ) 2 ​" at bounding box center [189, 122] width 200 height 13
click at [176, 71] on div at bounding box center [201, 65] width 402 height 165
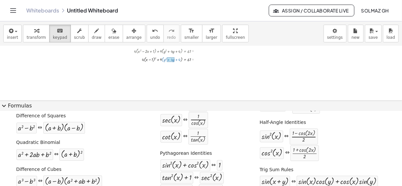
click at [175, 60] on div at bounding box center [119, 59] width 224 height 9
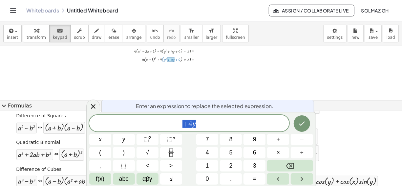
click at [165, 60] on div at bounding box center [119, 59] width 224 height 9
drag, startPoint x: 162, startPoint y: 58, endPoint x: 175, endPoint y: 59, distance: 12.8
click at [175, 59] on div at bounding box center [119, 59] width 224 height 9
click at [176, 59] on div at bounding box center [119, 59] width 224 height 9
click at [197, 124] on span "+ 4 y ​" at bounding box center [189, 123] width 200 height 9
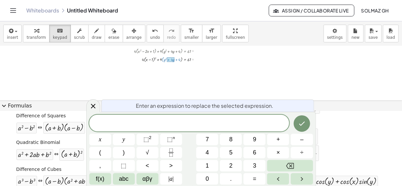
drag, startPoint x: 164, startPoint y: 58, endPoint x: 180, endPoint y: 57, distance: 15.8
click at [180, 57] on div at bounding box center [119, 59] width 224 height 9
click at [171, 64] on div at bounding box center [201, 65] width 402 height 165
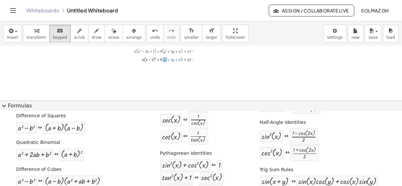
click at [164, 59] on div at bounding box center [165, 59] width 3 height 5
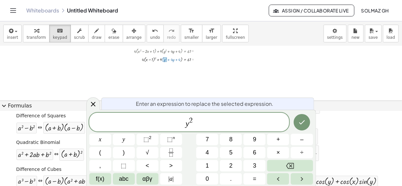
click at [164, 59] on div at bounding box center [165, 59] width 3 height 5
drag, startPoint x: 165, startPoint y: 59, endPoint x: 181, endPoint y: 61, distance: 16.5
click at [185, 59] on div "4 x 9 y 2 + · y = · 4 + + · · + 61 · 4 + · ( ) ( + − 1 ) 2" at bounding box center [185, 59] width 0 height 0
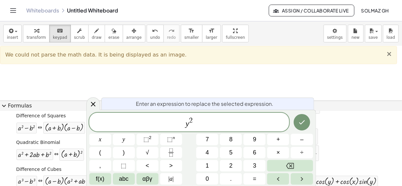
click at [389, 54] on span "×" at bounding box center [390, 54] width 6 height 8
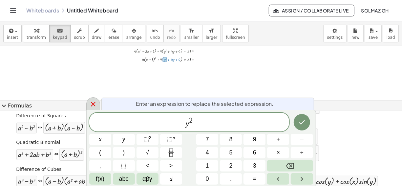
click at [94, 102] on icon at bounding box center [93, 104] width 5 height 5
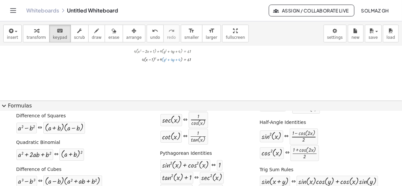
drag, startPoint x: 170, startPoint y: 58, endPoint x: 175, endPoint y: 67, distance: 9.8
click at [175, 67] on div "+ · 4 · x 2 + · 9 · y 2 − · 8 · x + · 36 · y − 21 = 0 + · 4 · x 2 − · 8 · x + ·…" at bounding box center [201, 65] width 402 height 165
drag, startPoint x: 175, startPoint y: 67, endPoint x: 167, endPoint y: 58, distance: 11.6
click at [167, 58] on div at bounding box center [119, 59] width 224 height 9
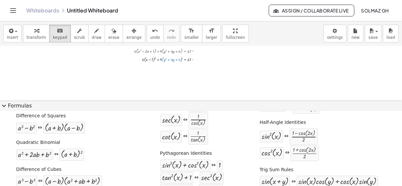
copy div "+ · 4 · x 2 + · 9 · y 2 − · 8 · x + · 36 · y − 21 = 0 + · 4 · x 2 − · 8 · x + ·…"
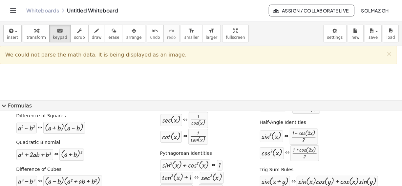
click at [174, 68] on div at bounding box center [201, 65] width 402 height 165
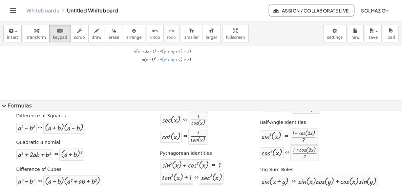
click at [168, 73] on div at bounding box center [201, 65] width 402 height 165
click at [185, 59] on div "4 x 9 y 2 + · y = · 4 + + · · + 61 · 4 + · ( ) ( + − 1 ) 2" at bounding box center [185, 59] width 0 height 0
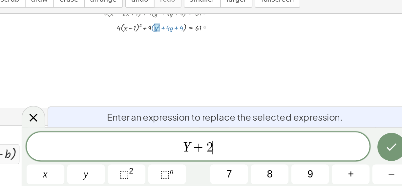
scroll to position [68, 0]
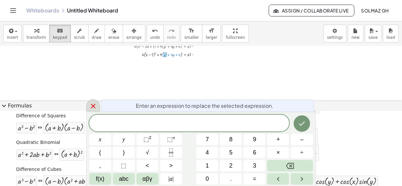
click at [93, 105] on icon at bounding box center [93, 106] width 8 height 8
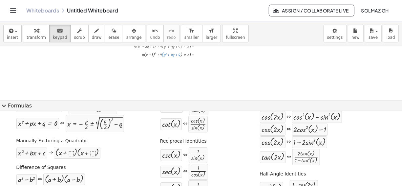
scroll to position [31, 0]
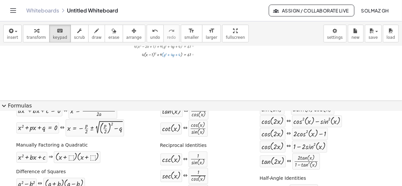
drag, startPoint x: 397, startPoint y: 135, endPoint x: 396, endPoint y: 129, distance: 6.1
click at [396, 129] on div "Drag one side of a formula onto a highlighted expression on the canvas to apply…" at bounding box center [201, 148] width 402 height 75
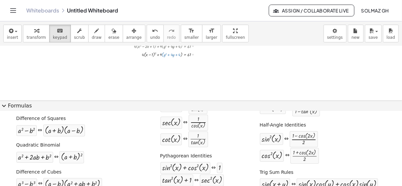
scroll to position [87, 0]
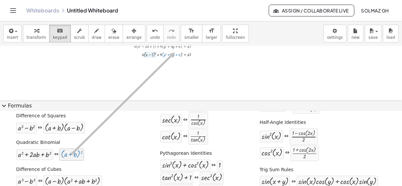
drag, startPoint x: 72, startPoint y: 154, endPoint x: 172, endPoint y: 52, distance: 143.8
drag, startPoint x: 164, startPoint y: 54, endPoint x: 169, endPoint y: 55, distance: 5.7
click at [169, 55] on div at bounding box center [119, 54] width 224 height 9
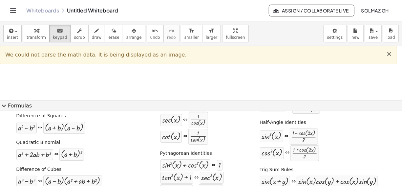
click at [389, 54] on span "×" at bounding box center [390, 54] width 6 height 8
click at [392, 56] on span "×" at bounding box center [390, 54] width 6 height 8
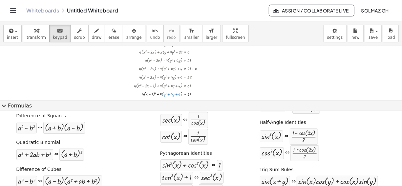
scroll to position [0, 0]
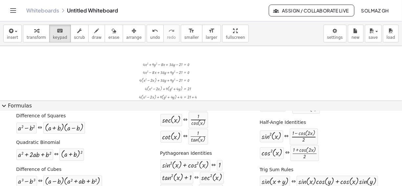
click at [272, 87] on div at bounding box center [201, 101] width 402 height 110
click at [27, 34] on div "button" at bounding box center [36, 31] width 19 height 8
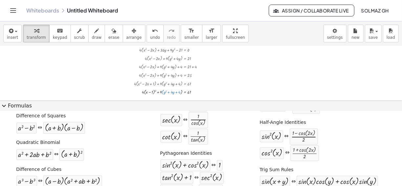
scroll to position [32, 0]
drag, startPoint x: 172, startPoint y: 91, endPoint x: 255, endPoint y: 71, distance: 85.2
click at [174, 92] on div at bounding box center [119, 90] width 224 height 9
drag, startPoint x: 165, startPoint y: 89, endPoint x: 181, endPoint y: 92, distance: 15.9
click at [181, 92] on div at bounding box center [119, 90] width 224 height 9
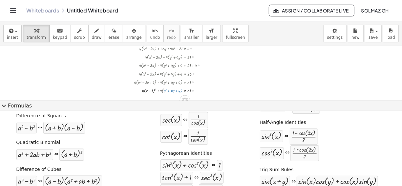
click at [170, 90] on div at bounding box center [119, 90] width 224 height 9
drag, startPoint x: 164, startPoint y: 89, endPoint x: 180, endPoint y: 92, distance: 16.0
click at [180, 92] on div at bounding box center [119, 90] width 224 height 9
click at [184, 91] on div at bounding box center [119, 90] width 224 height 9
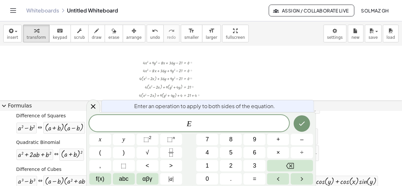
scroll to position [36, 0]
click at [72, 58] on div at bounding box center [119, 60] width 224 height 9
click at [67, 61] on div at bounding box center [119, 60] width 224 height 9
click at [94, 107] on icon at bounding box center [93, 106] width 5 height 5
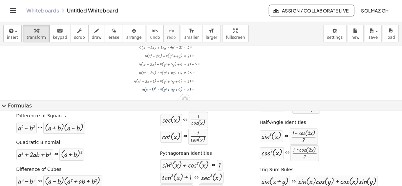
scroll to position [32, 0]
click at [19, 108] on button "expand_more Formulas" at bounding box center [201, 106] width 402 height 11
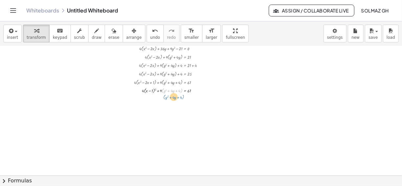
drag, startPoint x: 164, startPoint y: 90, endPoint x: 165, endPoint y: 96, distance: 6.5
click at [165, 96] on div "+ · 4 · x 2 + · 9 · y 2 − · 8 · x + · 36 · y − 21 = 0 + · 4 · x 2 − · 8 · x + ·…" at bounding box center [201, 143] width 402 height 259
click at [165, 96] on div at bounding box center [201, 143] width 402 height 259
drag, startPoint x: 164, startPoint y: 90, endPoint x: 182, endPoint y: 98, distance: 19.6
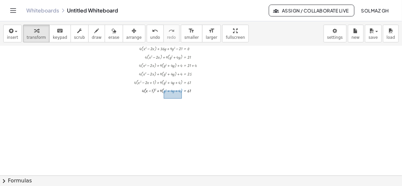
click at [182, 98] on div "+ · 4 · x 2 + · 9 · y 2 − · 8 · x + · 36 · y − 21 = 0 + · 4 · x 2 − · 8 · x + ·…" at bounding box center [201, 143] width 402 height 259
drag, startPoint x: 182, startPoint y: 98, endPoint x: 177, endPoint y: 89, distance: 9.7
drag, startPoint x: 177, startPoint y: 89, endPoint x: 170, endPoint y: 91, distance: 7.1
click at [170, 91] on div at bounding box center [119, 90] width 224 height 9
drag, startPoint x: 163, startPoint y: 90, endPoint x: 183, endPoint y: 97, distance: 20.6
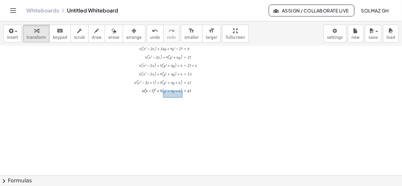
click at [183, 97] on div "+ · 4 · x 2 + · 9 · y 2 − · 8 · x + · 36 · y − 21 = 0 + · 4 · x 2 − · 8 · x + ·…" at bounding box center [201, 143] width 402 height 259
click at [57, 37] on span "keypad" at bounding box center [60, 37] width 14 height 5
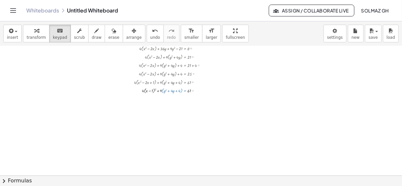
click at [170, 89] on div at bounding box center [119, 90] width 224 height 9
drag, startPoint x: 164, startPoint y: 91, endPoint x: 178, endPoint y: 90, distance: 14.5
click at [178, 90] on div at bounding box center [178, 91] width 6 height 4
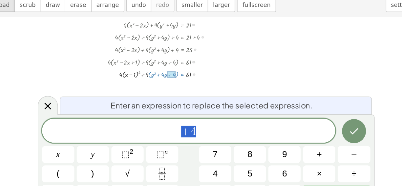
scroll to position [37, 0]
click at [202, 102] on span "Enter an expression to replace the selected expression." at bounding box center [205, 106] width 138 height 8
drag, startPoint x: 164, startPoint y: 84, endPoint x: 174, endPoint y: 85, distance: 10.2
click at [185, 85] on div "4 x 9 y 2 + · y = · 4 + + · · + 61 · 4 + · ( ) ( + − 1 ) 2" at bounding box center [185, 85] width 0 height 0
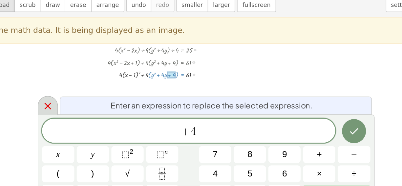
click at [92, 110] on icon at bounding box center [93, 106] width 8 height 8
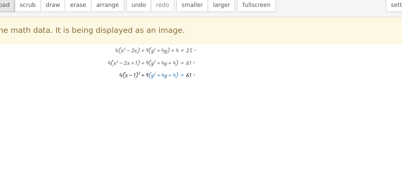
click at [184, 113] on div at bounding box center [201, 138] width 402 height 259
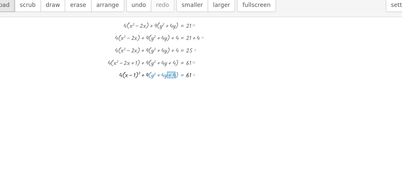
click at [185, 85] on div "4 x 9 y 2 + · y = · 4 + + · · + 61 · 4 + · ( ) ( + − 1 ) 2" at bounding box center [185, 85] width 0 height 0
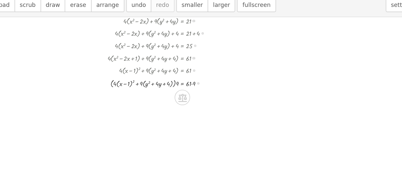
scroll to position [39, 0]
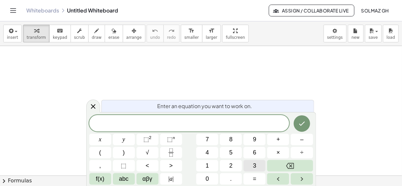
click at [255, 168] on span "3" at bounding box center [254, 165] width 3 height 9
click at [104, 141] on button "x" at bounding box center [100, 139] width 22 height 11
click at [142, 142] on button "⬚ 2" at bounding box center [148, 139] width 22 height 11
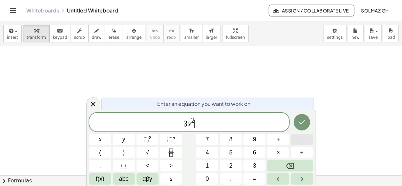
click at [300, 138] on button "–" at bounding box center [302, 139] width 22 height 11
click at [109, 140] on button "x" at bounding box center [100, 139] width 22 height 11
click at [297, 141] on button "–" at bounding box center [302, 139] width 22 height 11
click at [230, 151] on span "5" at bounding box center [231, 152] width 3 height 9
click at [258, 182] on button "=" at bounding box center [255, 178] width 22 height 11
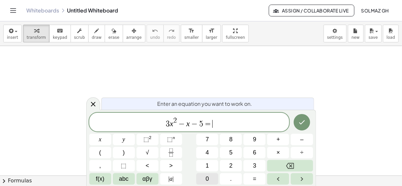
click at [208, 180] on span "0" at bounding box center [207, 178] width 3 height 9
click at [302, 128] on button "Done" at bounding box center [302, 122] width 16 height 16
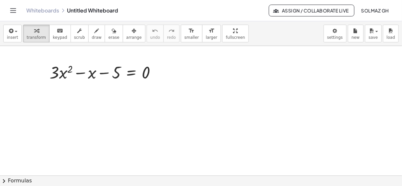
click at [4, 181] on span "chevron_right" at bounding box center [4, 181] width 8 height 8
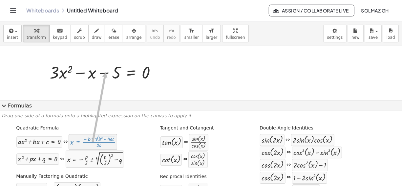
drag, startPoint x: 72, startPoint y: 146, endPoint x: 105, endPoint y: 72, distance: 81.0
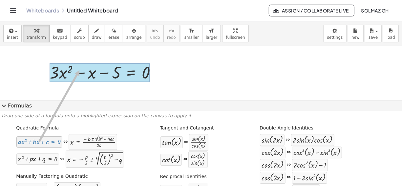
drag, startPoint x: 36, startPoint y: 143, endPoint x: 78, endPoint y: 70, distance: 83.6
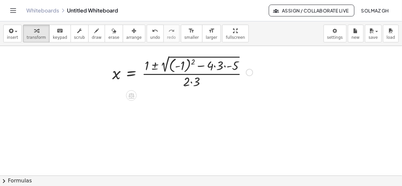
click at [216, 66] on div at bounding box center [182, 72] width 147 height 36
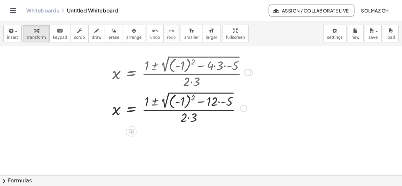
click at [223, 103] on div at bounding box center [182, 108] width 147 height 36
click at [204, 102] on div at bounding box center [182, 108] width 147 height 36
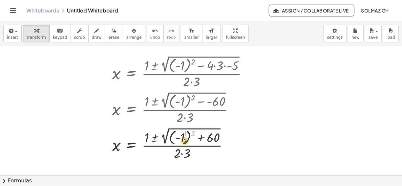
drag, startPoint x: 193, startPoint y: 132, endPoint x: 184, endPoint y: 141, distance: 12.6
click at [184, 141] on div at bounding box center [182, 143] width 147 height 36
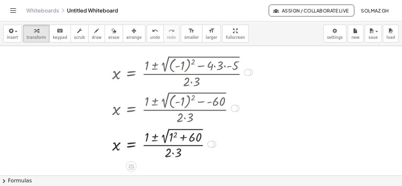
click at [170, 137] on div at bounding box center [182, 143] width 147 height 34
click at [180, 138] on div at bounding box center [182, 143] width 147 height 34
click at [163, 152] on div at bounding box center [182, 143] width 147 height 34
click at [156, 139] on div at bounding box center [182, 143] width 147 height 34
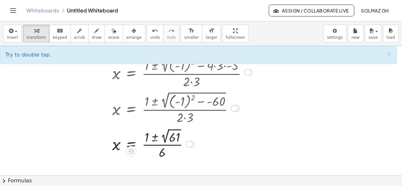
click at [156, 139] on div at bounding box center [182, 143] width 147 height 34
click at [155, 137] on div at bounding box center [182, 143] width 147 height 34
click at [155, 143] on div at bounding box center [182, 143] width 147 height 34
click at [135, 145] on div at bounding box center [133, 150] width 5 height 12
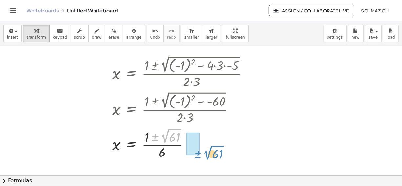
drag, startPoint x: 155, startPoint y: 135, endPoint x: 209, endPoint y: 150, distance: 55.9
click at [209, 150] on div at bounding box center [182, 143] width 147 height 34
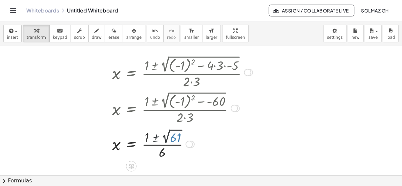
click at [209, 150] on div at bounding box center [182, 143] width 147 height 34
click at [154, 137] on div at bounding box center [182, 143] width 147 height 34
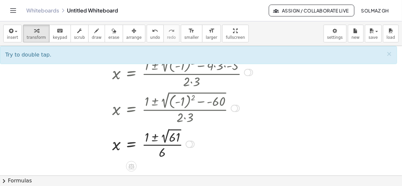
click at [157, 136] on div at bounding box center [182, 143] width 147 height 34
click at [13, 181] on button "chevron_right Formulas" at bounding box center [201, 180] width 402 height 11
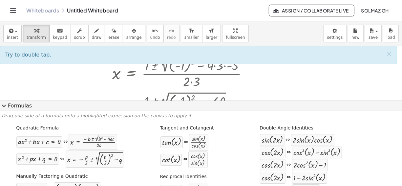
drag, startPoint x: 63, startPoint y: 167, endPoint x: 68, endPoint y: 119, distance: 48.6
click at [68, 119] on div "Drag one side of a formula onto a highlighted expression on the canvas to apply…" at bounding box center [201, 148] width 402 height 75
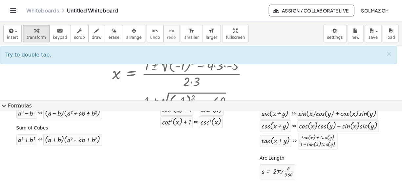
scroll to position [67, 0]
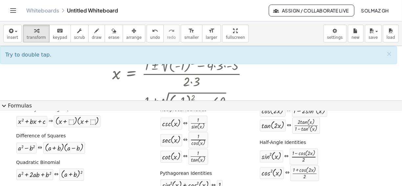
click at [20, 104] on button "expand_more Formulas" at bounding box center [201, 106] width 402 height 11
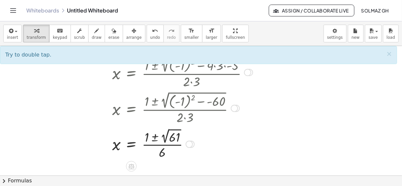
click at [155, 137] on div at bounding box center [182, 143] width 147 height 34
drag, startPoint x: 151, startPoint y: 135, endPoint x: 157, endPoint y: 141, distance: 8.1
click at [157, 141] on div at bounding box center [182, 143] width 147 height 34
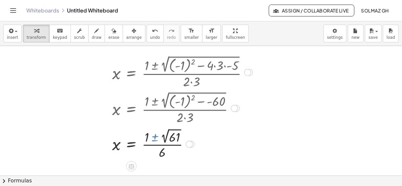
click at [155, 137] on div at bounding box center [182, 143] width 147 height 34
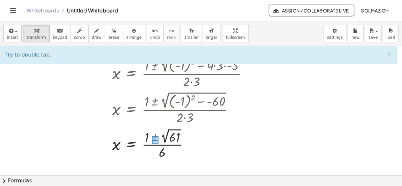
drag, startPoint x: 152, startPoint y: 136, endPoint x: 159, endPoint y: 143, distance: 9.8
click at [159, 143] on div at bounding box center [182, 143] width 147 height 34
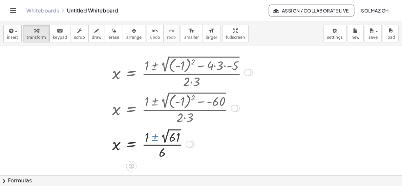
click at [159, 143] on div at bounding box center [182, 143] width 147 height 34
click at [168, 134] on div at bounding box center [182, 143] width 147 height 34
click at [157, 135] on div at bounding box center [182, 143] width 147 height 33
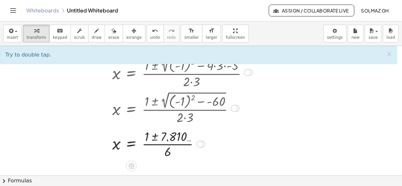
click at [155, 138] on div at bounding box center [182, 143] width 147 height 33
drag, startPoint x: 173, startPoint y: 135, endPoint x: 229, endPoint y: 145, distance: 56.6
click at [229, 145] on div at bounding box center [182, 143] width 147 height 33
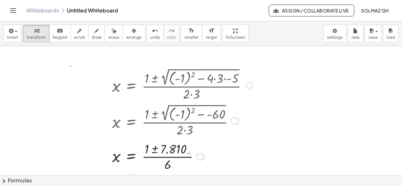
drag, startPoint x: 198, startPoint y: 144, endPoint x: 213, endPoint y: 160, distance: 22.3
click at [131, 157] on div "x = · ( + 1 ± ) · 6 7.810 …" at bounding box center [131, 157] width 0 height 0
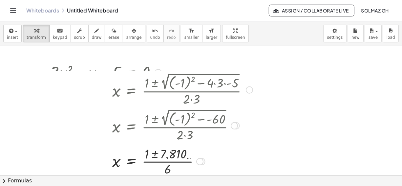
click at [213, 160] on div at bounding box center [151, 160] width 210 height 33
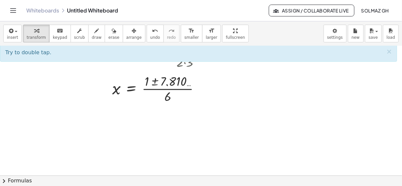
scroll to position [85, 0]
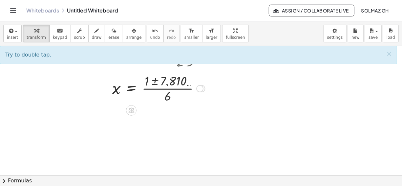
click at [167, 83] on div at bounding box center [151, 88] width 210 height 33
click at [153, 81] on div at bounding box center [151, 88] width 210 height 33
click at [118, 89] on div at bounding box center [151, 88] width 210 height 33
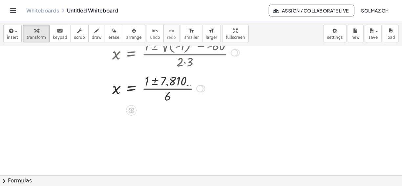
click at [131, 89] on div at bounding box center [151, 88] width 210 height 33
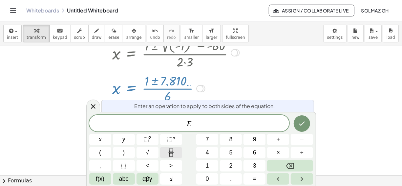
click at [172, 157] on button "Fraction" at bounding box center [171, 152] width 22 height 11
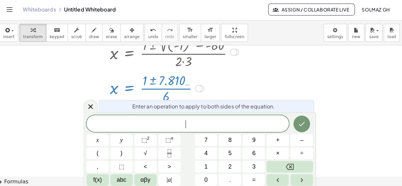
scroll to position [86, 0]
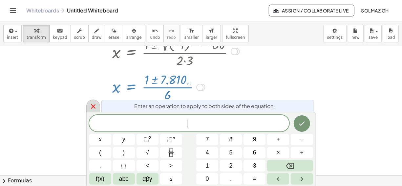
click at [90, 101] on div at bounding box center [93, 106] width 14 height 13
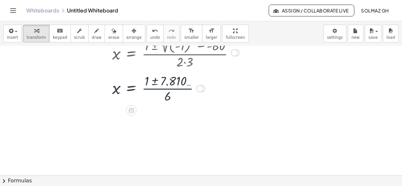
scroll to position [85, 0]
click at [152, 78] on div at bounding box center [151, 88] width 210 height 33
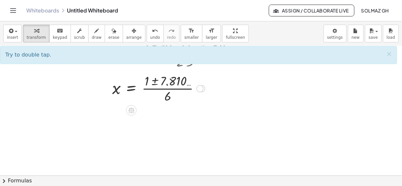
click at [165, 84] on div at bounding box center [151, 88] width 210 height 33
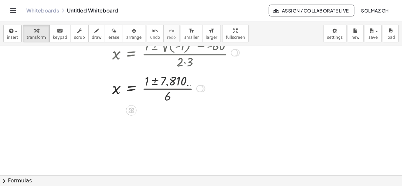
click at [165, 83] on div at bounding box center [151, 88] width 210 height 33
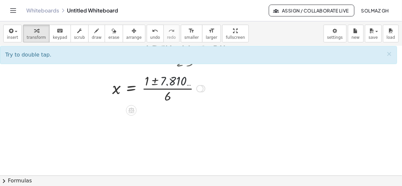
click at [165, 83] on div at bounding box center [151, 88] width 210 height 33
click at [200, 85] on div at bounding box center [199, 88] width 7 height 7
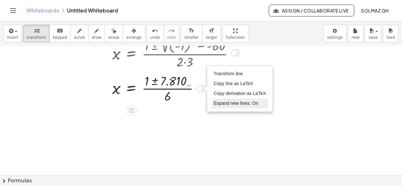
click at [239, 102] on span "Expand new lines: On" at bounding box center [236, 103] width 45 height 5
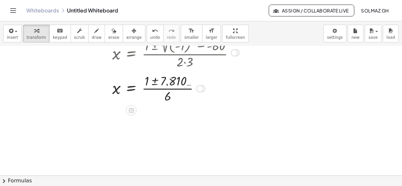
click at [157, 84] on div at bounding box center [151, 88] width 210 height 33
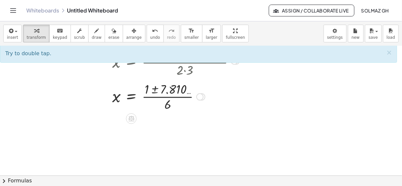
scroll to position [75, 0]
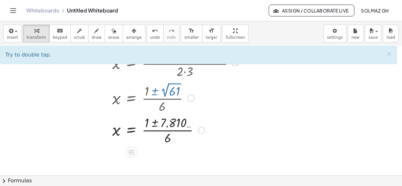
drag, startPoint x: 200, startPoint y: 98, endPoint x: 191, endPoint y: 131, distance: 35.1
click at [131, 130] on div "x = · ( + 1 ± ) · 6 7.810 … Transform line Copy line as LaTeX Copy derivation a…" at bounding box center [131, 130] width 0 height 0
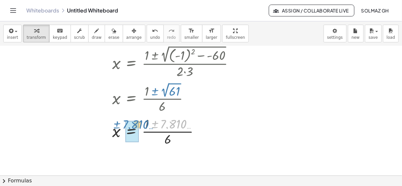
drag, startPoint x: 179, startPoint y: 128, endPoint x: 160, endPoint y: 131, distance: 19.8
click at [160, 131] on div at bounding box center [151, 130] width 210 height 33
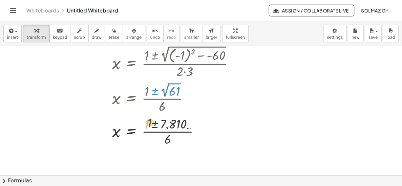
drag, startPoint x: 147, startPoint y: 123, endPoint x: 168, endPoint y: 120, distance: 20.6
click at [168, 120] on div at bounding box center [151, 130] width 210 height 33
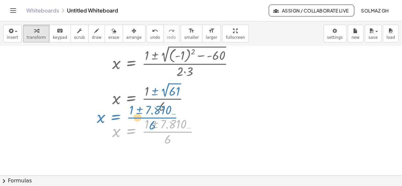
drag, startPoint x: 142, startPoint y: 124, endPoint x: 126, endPoint y: 111, distance: 20.5
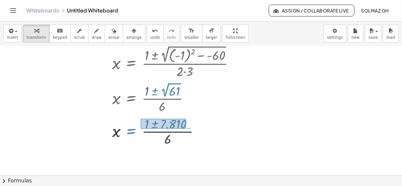
drag, startPoint x: 141, startPoint y: 118, endPoint x: 187, endPoint y: 128, distance: 47.0
click at [187, 128] on div at bounding box center [151, 130] width 210 height 33
click at [156, 124] on div at bounding box center [151, 130] width 210 height 33
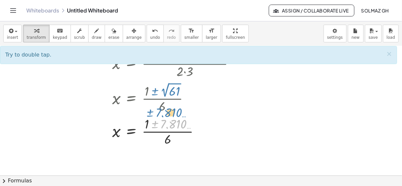
drag, startPoint x: 173, startPoint y: 126, endPoint x: 168, endPoint y: 115, distance: 12.5
click at [168, 115] on div at bounding box center [151, 130] width 210 height 33
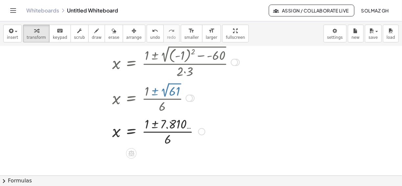
drag, startPoint x: 183, startPoint y: 127, endPoint x: 155, endPoint y: 121, distance: 29.0
click at [155, 121] on div at bounding box center [151, 130] width 210 height 33
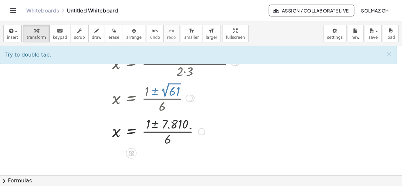
click at [155, 121] on div at bounding box center [151, 130] width 210 height 33
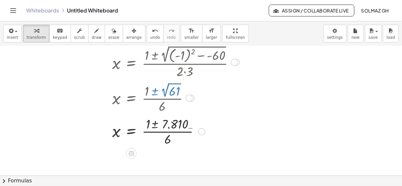
click at [155, 121] on div at bounding box center [151, 130] width 210 height 33
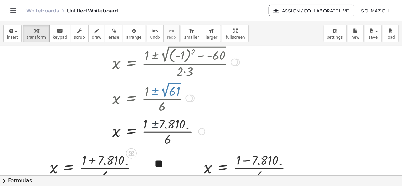
click at [155, 121] on div at bounding box center [151, 130] width 210 height 33
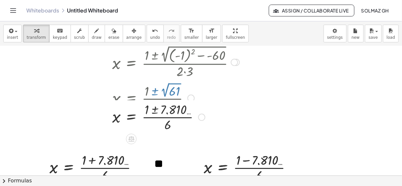
drag, startPoint x: 201, startPoint y: 133, endPoint x: 209, endPoint y: 124, distance: 11.4
click at [131, 117] on div "x = · ( + 1 ± ) · 6 7.810 … Transform line Copy line as LaTeX Copy derivation a…" at bounding box center [131, 117] width 0 height 0
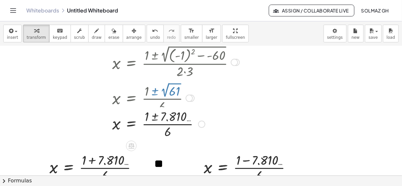
click at [209, 124] on div at bounding box center [151, 123] width 210 height 33
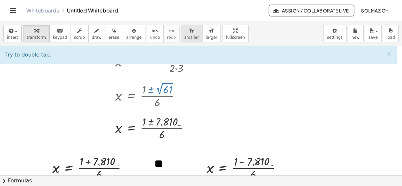
click at [189, 33] on icon "format_size" at bounding box center [192, 31] width 6 height 8
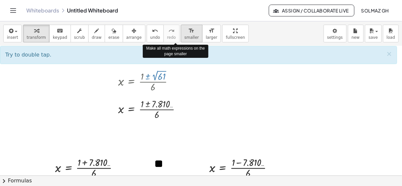
click at [189, 33] on icon "format_size" at bounding box center [192, 31] width 6 height 8
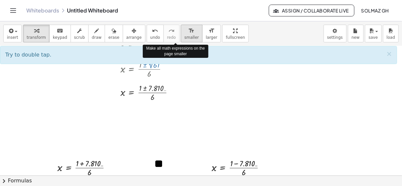
click at [189, 33] on icon "format_size" at bounding box center [192, 31] width 6 height 8
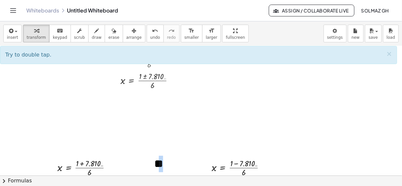
drag, startPoint x: 161, startPoint y: 165, endPoint x: 158, endPoint y: 127, distance: 37.6
click at [158, 127] on div "+ · 3 · x 2 − x − 5 = 0 x = · ( + 1 ± 2 √ ( + ( - 1 ) 2 − · 4 · 3 · - 5 ) ) · 2…" at bounding box center [201, 122] width 402 height 302
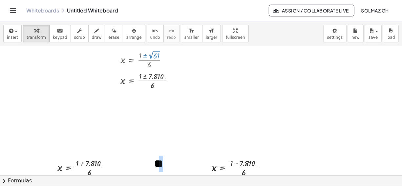
click at [197, 134] on div at bounding box center [201, 122] width 402 height 302
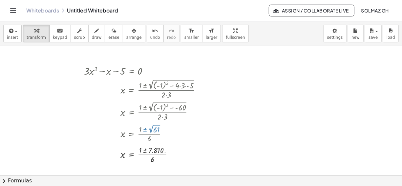
scroll to position [11, 0]
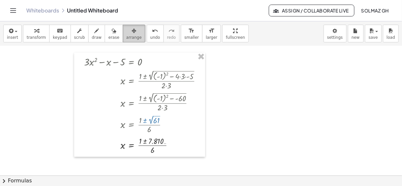
click at [126, 31] on div "button" at bounding box center [133, 31] width 15 height 8
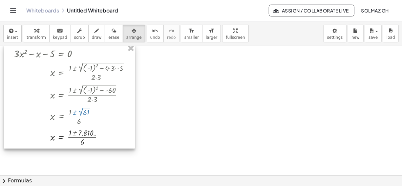
drag, startPoint x: 195, startPoint y: 102, endPoint x: 125, endPoint y: 94, distance: 70.8
click at [125, 94] on div at bounding box center [69, 96] width 131 height 104
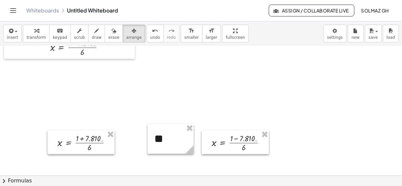
scroll to position [101, 0]
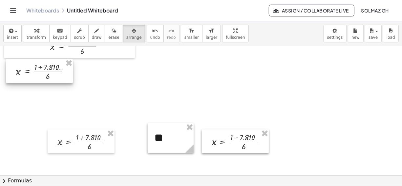
drag, startPoint x: 94, startPoint y: 145, endPoint x: 52, endPoint y: 75, distance: 81.7
click at [52, 75] on div at bounding box center [39, 71] width 67 height 24
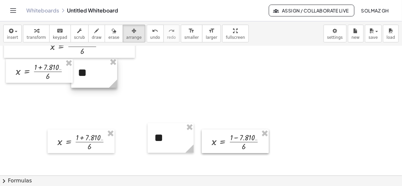
drag, startPoint x: 164, startPoint y: 139, endPoint x: 88, endPoint y: 74, distance: 100.2
click at [88, 74] on div at bounding box center [94, 73] width 46 height 30
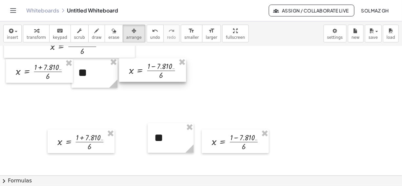
drag, startPoint x: 228, startPoint y: 143, endPoint x: 146, endPoint y: 71, distance: 109.2
click at [146, 71] on div at bounding box center [152, 70] width 67 height 24
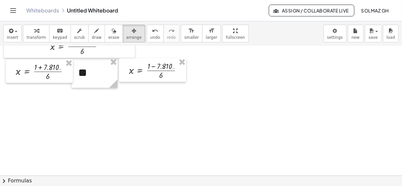
scroll to position [0, 0]
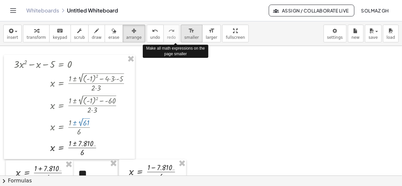
click at [181, 35] on button "format_size smaller" at bounding box center [192, 34] width 22 height 18
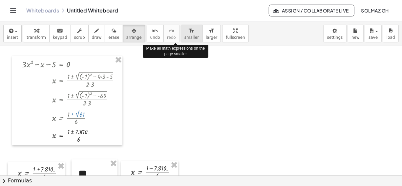
click at [181, 35] on button "format_size smaller" at bounding box center [192, 34] width 22 height 18
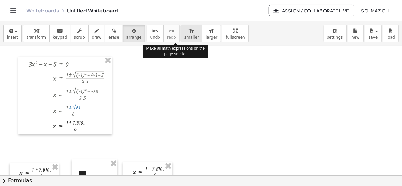
click at [181, 35] on button "format_size smaller" at bounding box center [192, 34] width 22 height 18
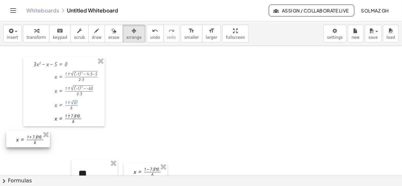
drag, startPoint x: 38, startPoint y: 171, endPoint x: 34, endPoint y: 138, distance: 33.8
click at [34, 138] on div at bounding box center [28, 139] width 44 height 17
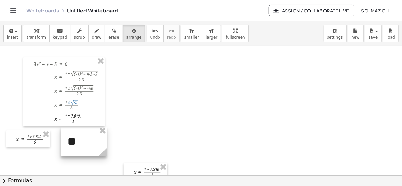
drag, startPoint x: 89, startPoint y: 168, endPoint x: 78, endPoint y: 135, distance: 34.0
click at [78, 135] on div at bounding box center [84, 142] width 46 height 30
drag, startPoint x: 102, startPoint y: 153, endPoint x: 83, endPoint y: 141, distance: 22.7
click at [83, 141] on div "- + **" at bounding box center [76, 142] width 31 height 30
drag, startPoint x: 81, startPoint y: 156, endPoint x: 82, endPoint y: 143, distance: 12.8
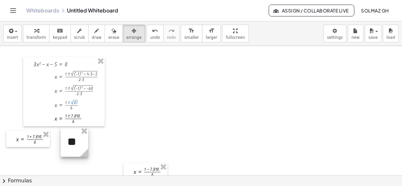
click at [82, 143] on div "- + **" at bounding box center [75, 142] width 28 height 30
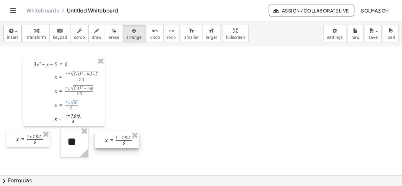
drag, startPoint x: 138, startPoint y: 171, endPoint x: 109, endPoint y: 139, distance: 42.6
click at [109, 139] on div at bounding box center [117, 139] width 44 height 17
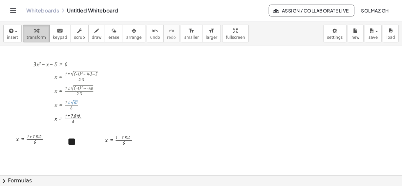
click at [38, 35] on span "transform" at bounding box center [36, 37] width 19 height 5
click at [13, 36] on span "insert" at bounding box center [12, 37] width 11 height 5
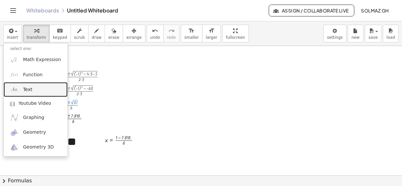
click at [25, 89] on span "Text" at bounding box center [27, 89] width 9 height 7
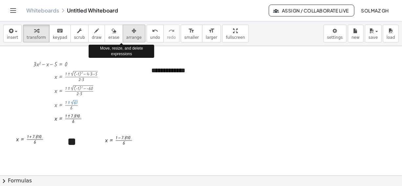
click at [132, 33] on icon "button" at bounding box center [134, 31] width 5 height 8
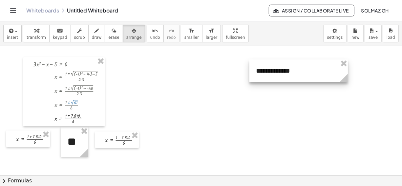
drag, startPoint x: 178, startPoint y: 70, endPoint x: 290, endPoint y: 70, distance: 111.7
click at [290, 70] on div at bounding box center [299, 70] width 99 height 23
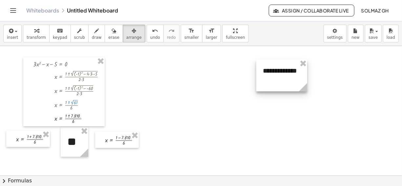
drag, startPoint x: 354, startPoint y: 79, endPoint x: 306, endPoint y: 78, distance: 48.0
click at [306, 78] on div "**********" at bounding box center [282, 75] width 51 height 32
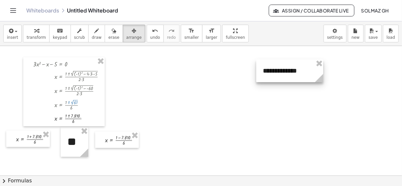
drag, startPoint x: 308, startPoint y: 88, endPoint x: 324, endPoint y: 79, distance: 18.2
click at [324, 79] on circle at bounding box center [320, 79] width 11 height 11
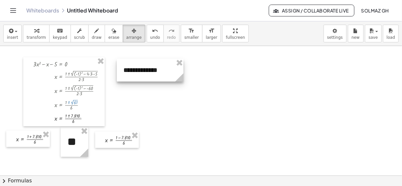
drag, startPoint x: 305, startPoint y: 74, endPoint x: 166, endPoint y: 73, distance: 139.3
click at [166, 73] on div at bounding box center [150, 70] width 67 height 23
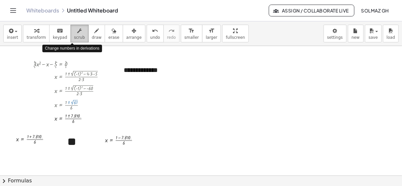
click at [74, 35] on span "scrub" at bounding box center [79, 37] width 11 height 5
click at [56, 60] on div "▲" at bounding box center [55, 61] width 1 height 2
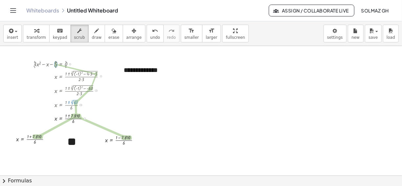
click at [56, 60] on div "▲" at bounding box center [55, 61] width 1 height 2
click at [40, 61] on div "▲" at bounding box center [40, 61] width 1 height 1
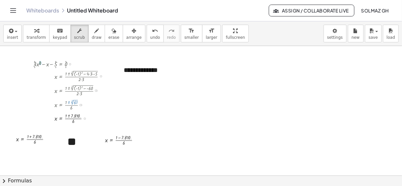
click at [40, 61] on div "▲" at bounding box center [40, 61] width 1 height 1
click at [40, 64] on div "▼" at bounding box center [40, 64] width 1 height 1
drag, startPoint x: 40, startPoint y: 64, endPoint x: 40, endPoint y: 58, distance: 5.6
click at [61, 64] on div "+ · 3 ▲ ▼ · x 3 ▲ ▼ − x − 5 ▲ ▼ = 0 ▲ ▼" at bounding box center [61, 64] width 0 height 0
drag, startPoint x: 39, startPoint y: 64, endPoint x: 41, endPoint y: 79, distance: 14.6
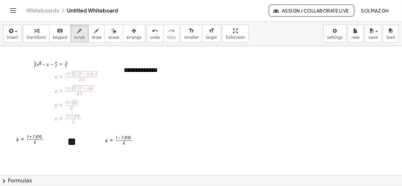
click at [61, 64] on div "+ · 3 ▲ ▼ · x 3 ▲ ▼ − x − 5 ▲ ▼ = 0 ▲ ▼ x = · ( + 1 ± 2 √ ( + ( - 1 ) 2 − · 4 ·…" at bounding box center [61, 64] width 0 height 0
click at [42, 66] on div at bounding box center [71, 64] width 83 height 10
click at [40, 64] on div at bounding box center [71, 64] width 83 height 10
drag, startPoint x: 40, startPoint y: 64, endPoint x: 40, endPoint y: 70, distance: 6.6
click at [61, 64] on div "+ · 3 ▲ ▼ · x 2 ▲ ▼ − x − 5 ▲ ▼ = 0 ▲ ▼ x = · ( + 1 ± 2 √ ( + ( - 1 ) 2 − · 4 ·…" at bounding box center [61, 64] width 0 height 0
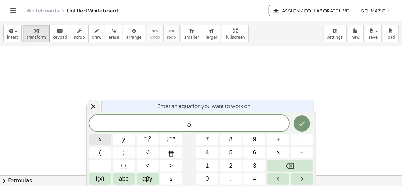
click at [98, 142] on button "x" at bounding box center [100, 139] width 22 height 11
click at [149, 135] on sup "2" at bounding box center [150, 137] width 3 height 5
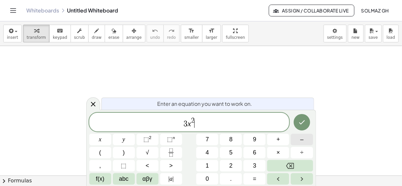
click at [304, 142] on button "–" at bounding box center [302, 139] width 22 height 11
click at [276, 140] on button "+" at bounding box center [278, 139] width 22 height 11
click at [99, 139] on span "x" at bounding box center [100, 139] width 3 height 9
click at [303, 136] on span "–" at bounding box center [302, 139] width 3 height 9
click at [206, 139] on span "7" at bounding box center [207, 139] width 3 height 9
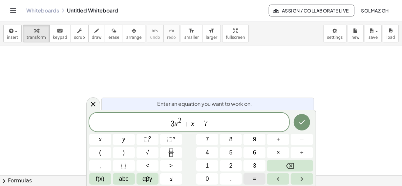
click at [249, 179] on button "=" at bounding box center [255, 178] width 22 height 11
click at [209, 176] on button "0" at bounding box center [207, 178] width 22 height 11
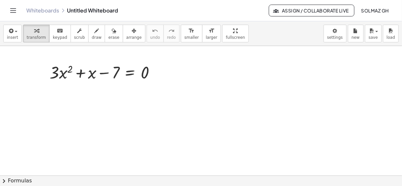
click at [12, 178] on button "chevron_right Formulas" at bounding box center [201, 180] width 402 height 11
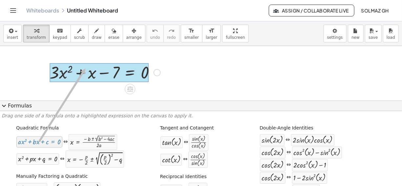
drag, startPoint x: 38, startPoint y: 143, endPoint x: 85, endPoint y: 68, distance: 87.8
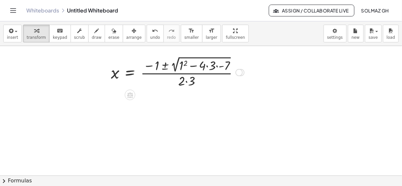
click at [207, 66] on div at bounding box center [178, 72] width 140 height 34
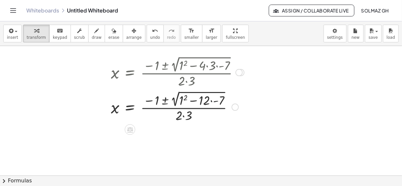
click at [215, 102] on div at bounding box center [178, 106] width 140 height 34
click at [201, 102] on div at bounding box center [178, 106] width 140 height 34
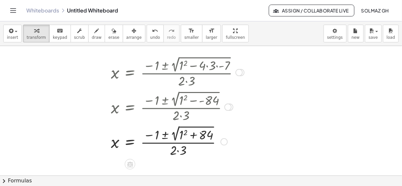
click at [186, 131] on div at bounding box center [178, 141] width 140 height 34
click at [175, 136] on div at bounding box center [178, 141] width 140 height 34
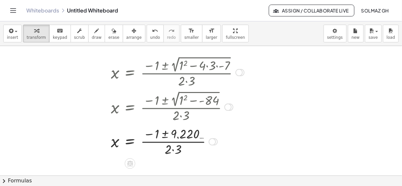
click at [172, 149] on div at bounding box center [178, 140] width 140 height 33
click at [167, 135] on div at bounding box center [178, 140] width 140 height 33
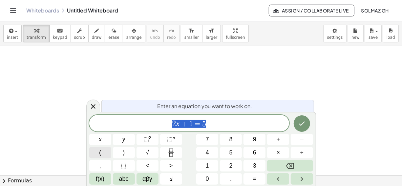
click at [103, 154] on button "(" at bounding box center [100, 152] width 22 height 11
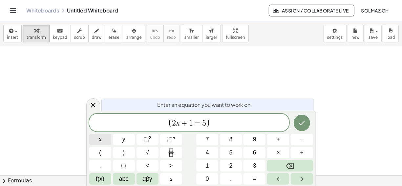
click at [103, 140] on button "x" at bounding box center [100, 139] width 22 height 11
click at [278, 139] on span "+" at bounding box center [279, 139] width 4 height 9
click at [236, 126] on span "( x + 2 x + 1 = 5 ) ​" at bounding box center [189, 123] width 200 height 11
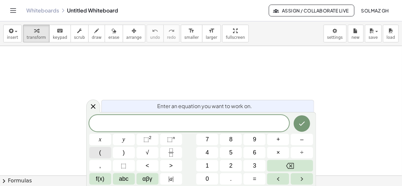
click at [101, 149] on span "(" at bounding box center [100, 152] width 2 height 9
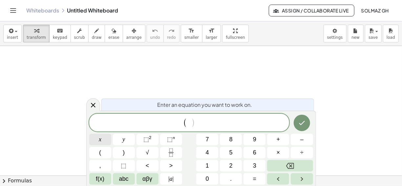
click at [101, 141] on span "x" at bounding box center [100, 139] width 3 height 9
click at [279, 141] on span "+" at bounding box center [279, 139] width 4 height 9
click at [233, 166] on button "2" at bounding box center [231, 165] width 22 height 11
click at [126, 152] on button ")" at bounding box center [124, 152] width 22 height 11
click at [147, 139] on span "⬚" at bounding box center [147, 139] width 6 height 7
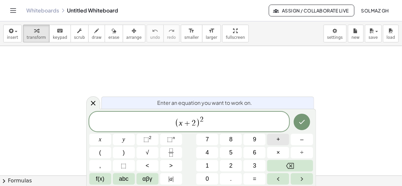
click at [273, 143] on button "+" at bounding box center [278, 139] width 22 height 11
click at [210, 139] on button "7" at bounding box center [207, 139] width 22 height 11
click at [260, 182] on button "=" at bounding box center [255, 178] width 22 height 11
click at [211, 180] on button "0" at bounding box center [207, 178] width 22 height 11
click at [304, 122] on icon "Done" at bounding box center [302, 122] width 8 height 8
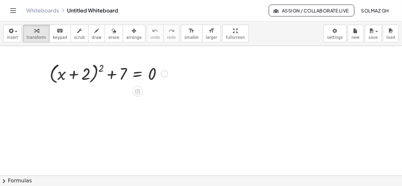
click at [101, 67] on div at bounding box center [108, 73] width 125 height 25
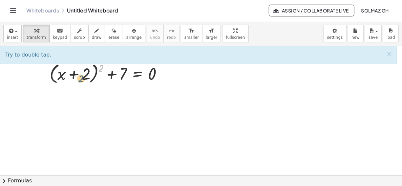
drag, startPoint x: 101, startPoint y: 67, endPoint x: 81, endPoint y: 77, distance: 23.2
click at [81, 77] on div at bounding box center [108, 73] width 125 height 25
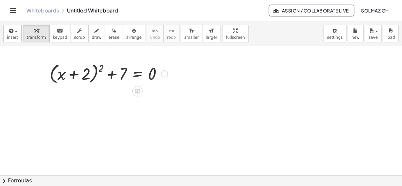
click at [100, 66] on div at bounding box center [108, 73] width 125 height 25
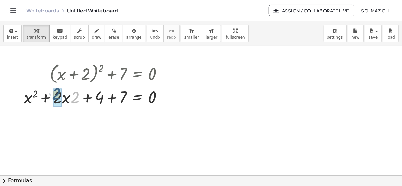
drag, startPoint x: 74, startPoint y: 99, endPoint x: 55, endPoint y: 95, distance: 19.4
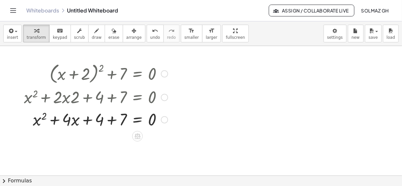
click at [111, 120] on div at bounding box center [96, 119] width 150 height 22
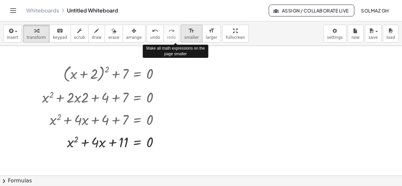
click at [185, 35] on span "smaller" at bounding box center [192, 37] width 14 height 5
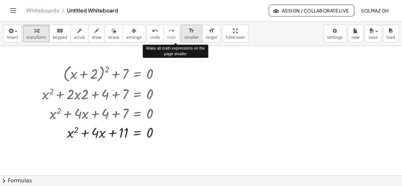
click at [185, 35] on span "smaller" at bounding box center [192, 37] width 14 height 5
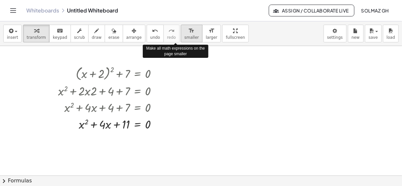
click at [185, 35] on span "smaller" at bounding box center [192, 37] width 14 height 5
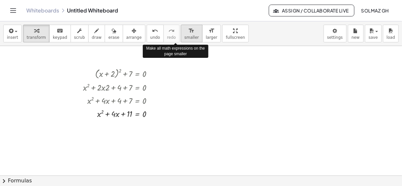
click at [185, 35] on span "smaller" at bounding box center [192, 37] width 14 height 5
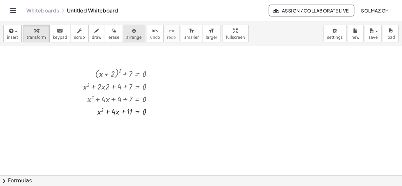
click at [126, 37] on span "arrange" at bounding box center [133, 37] width 15 height 5
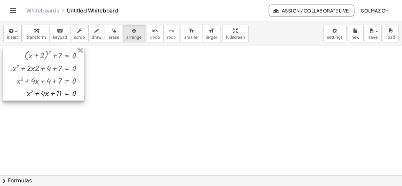
drag, startPoint x: 142, startPoint y: 91, endPoint x: 72, endPoint y: 72, distance: 73.0
click at [72, 72] on div at bounding box center [44, 73] width 82 height 54
click at [21, 179] on button "chevron_right Formulas" at bounding box center [201, 180] width 402 height 11
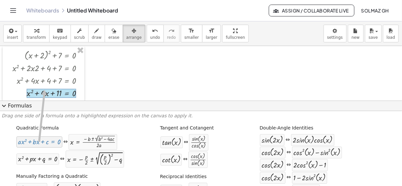
drag, startPoint x: 39, startPoint y: 143, endPoint x: 44, endPoint y: 90, distance: 53.4
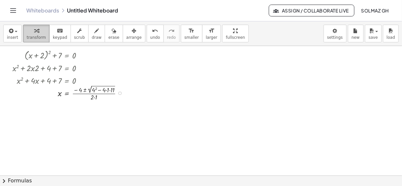
click at [36, 37] on span "transform" at bounding box center [36, 37] width 19 height 5
click at [109, 90] on div at bounding box center [70, 92] width 122 height 18
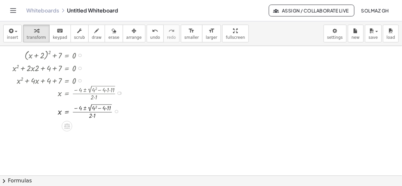
click at [107, 108] on div at bounding box center [70, 111] width 122 height 18
click at [96, 106] on div at bounding box center [70, 111] width 122 height 18
click at [100, 126] on div at bounding box center [70, 129] width 122 height 18
click at [85, 146] on div at bounding box center [70, 147] width 122 height 18
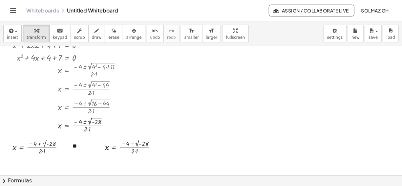
scroll to position [25, 0]
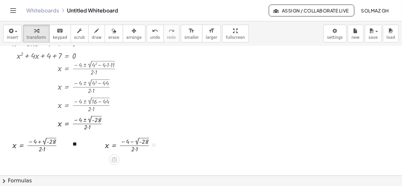
click at [135, 149] on div at bounding box center [133, 144] width 63 height 18
click at [43, 148] on div at bounding box center [40, 144] width 63 height 18
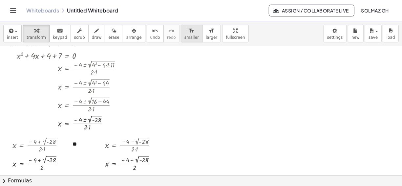
click at [185, 39] on span "smaller" at bounding box center [192, 37] width 14 height 5
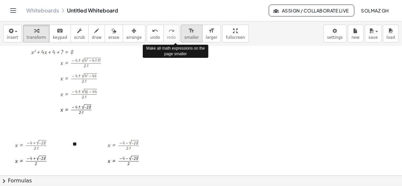
click at [185, 39] on span "smaller" at bounding box center [192, 37] width 14 height 5
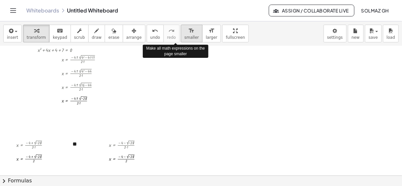
click at [185, 39] on span "smaller" at bounding box center [192, 37] width 14 height 5
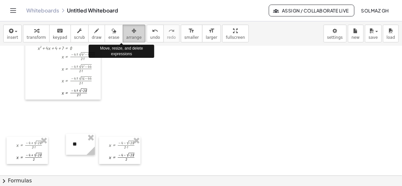
click at [126, 37] on span "arrange" at bounding box center [133, 37] width 15 height 5
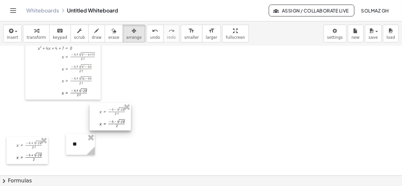
drag, startPoint x: 117, startPoint y: 148, endPoint x: 108, endPoint y: 114, distance: 35.1
click at [108, 114] on div at bounding box center [110, 116] width 41 height 27
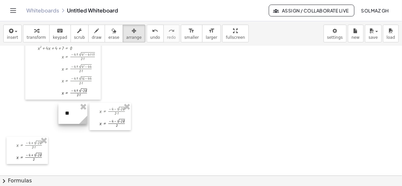
drag, startPoint x: 85, startPoint y: 139, endPoint x: 78, endPoint y: 108, distance: 31.8
click at [78, 108] on div at bounding box center [72, 113] width 29 height 21
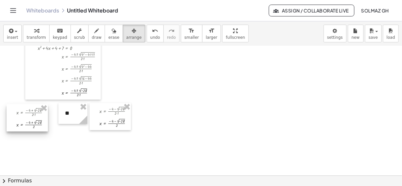
drag, startPoint x: 27, startPoint y: 155, endPoint x: 27, endPoint y: 123, distance: 32.5
click at [27, 123] on div at bounding box center [27, 117] width 41 height 27
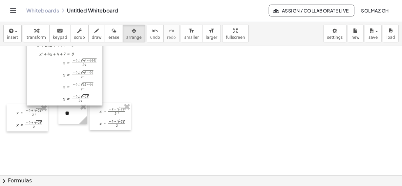
drag, startPoint x: 37, startPoint y: 87, endPoint x: 39, endPoint y: 93, distance: 6.5
click at [39, 93] on div at bounding box center [65, 67] width 76 height 76
click at [39, 93] on div at bounding box center [65, 68] width 76 height 76
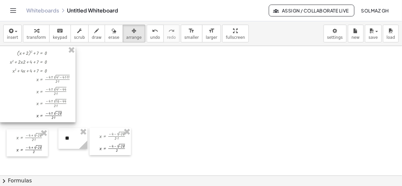
drag, startPoint x: 71, startPoint y: 93, endPoint x: 44, endPoint y: 80, distance: 30.1
click at [44, 80] on div at bounding box center [38, 84] width 76 height 76
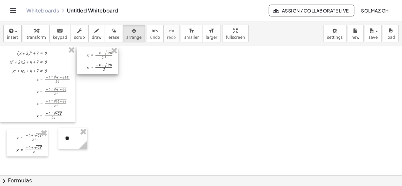
drag, startPoint x: 107, startPoint y: 137, endPoint x: 95, endPoint y: 56, distance: 82.1
click at [95, 56] on div at bounding box center [97, 60] width 41 height 27
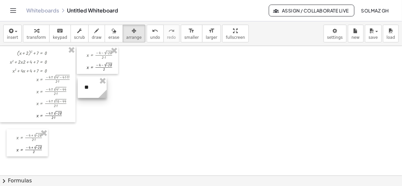
drag, startPoint x: 76, startPoint y: 141, endPoint x: 95, endPoint y: 90, distance: 54.5
click at [95, 90] on div at bounding box center [92, 87] width 29 height 21
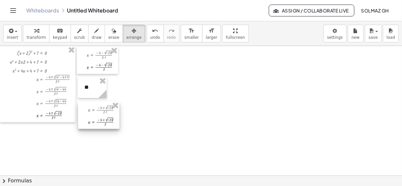
drag, startPoint x: 24, startPoint y: 148, endPoint x: 96, endPoint y: 120, distance: 77.3
click at [96, 120] on div at bounding box center [98, 114] width 41 height 27
click at [40, 35] on span "transform" at bounding box center [36, 37] width 19 height 5
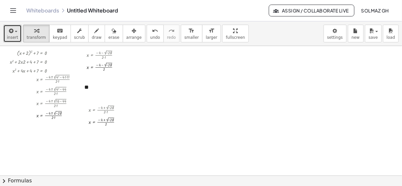
click at [14, 33] on div "button" at bounding box center [12, 31] width 11 height 8
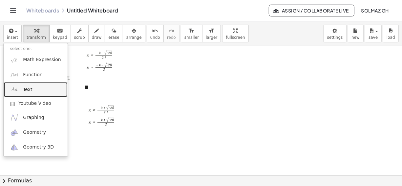
click at [23, 91] on link "Text" at bounding box center [36, 89] width 64 height 15
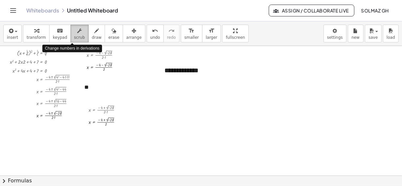
click at [74, 37] on span "scrub" at bounding box center [79, 37] width 11 height 5
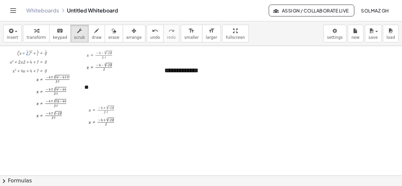
click at [42, 53] on div "+ ( + x + 2 ▲ ▼ ) 2 ▲ ▼ + 7 ▲ ▼ = 0 ▲ ▼" at bounding box center [42, 53] width 0 height 0
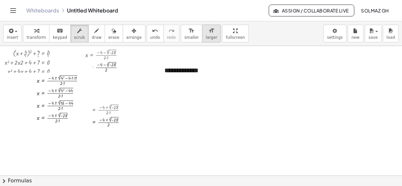
click at [206, 38] on span "larger" at bounding box center [211, 37] width 11 height 5
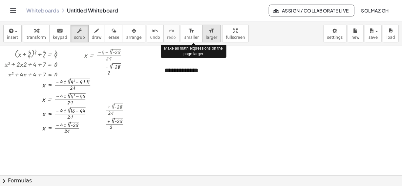
click at [206, 38] on span "larger" at bounding box center [211, 37] width 11 height 5
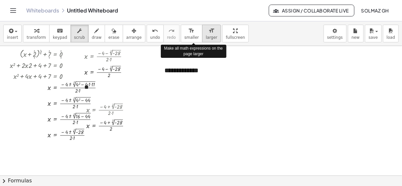
click at [206, 38] on span "larger" at bounding box center [211, 37] width 11 height 5
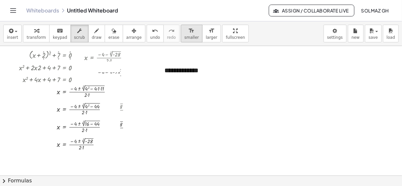
click at [185, 37] on span "smaller" at bounding box center [192, 37] width 14 height 5
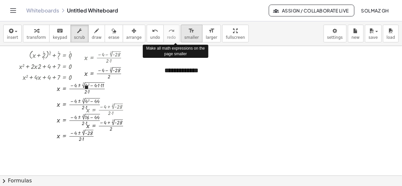
click at [185, 37] on span "smaller" at bounding box center [192, 37] width 14 height 5
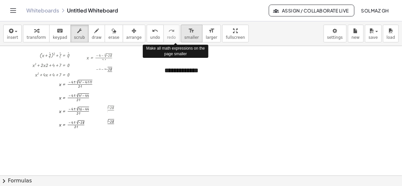
click at [185, 37] on span "smaller" at bounding box center [192, 37] width 14 height 5
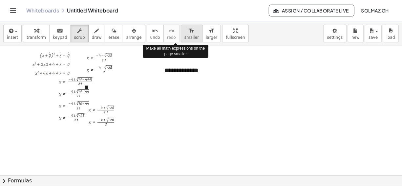
click at [185, 37] on span "smaller" at bounding box center [192, 37] width 14 height 5
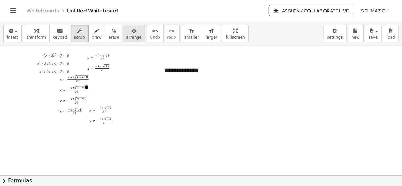
click at [126, 38] on span "arrange" at bounding box center [133, 37] width 15 height 5
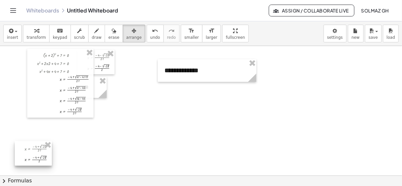
drag, startPoint x: 114, startPoint y: 116, endPoint x: 82, endPoint y: 133, distance: 36.7
click at [49, 155] on div at bounding box center [33, 153] width 37 height 25
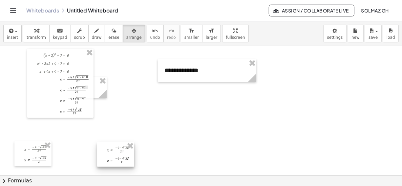
drag, startPoint x: 105, startPoint y: 64, endPoint x: 124, endPoint y: 156, distance: 93.7
click at [124, 156] on div at bounding box center [115, 154] width 37 height 25
drag, startPoint x: 101, startPoint y: 93, endPoint x: 101, endPoint y: 134, distance: 41.7
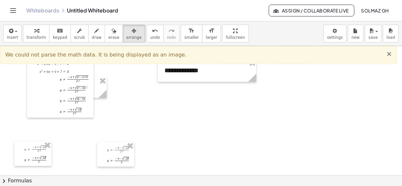
click at [391, 53] on span "×" at bounding box center [390, 54] width 6 height 8
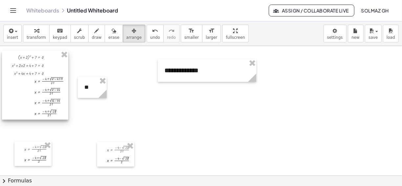
drag, startPoint x: 85, startPoint y: 67, endPoint x: 57, endPoint y: 68, distance: 27.3
click at [57, 68] on div at bounding box center [35, 85] width 66 height 69
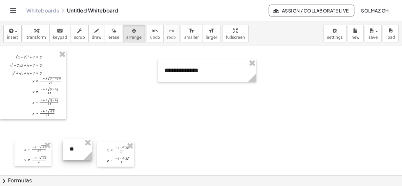
drag, startPoint x: 91, startPoint y: 90, endPoint x: 76, endPoint y: 152, distance: 63.8
click at [76, 152] on div at bounding box center [77, 149] width 29 height 21
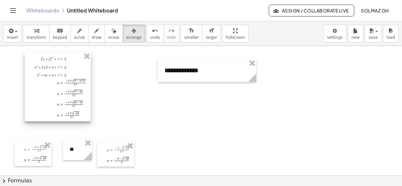
drag, startPoint x: 14, startPoint y: 91, endPoint x: 38, endPoint y: 93, distance: 24.7
click at [38, 93] on div at bounding box center [58, 86] width 66 height 69
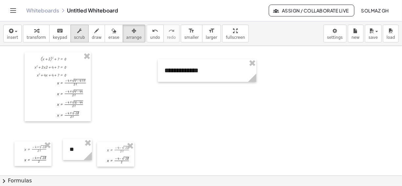
click at [75, 35] on span "scrub" at bounding box center [79, 37] width 11 height 5
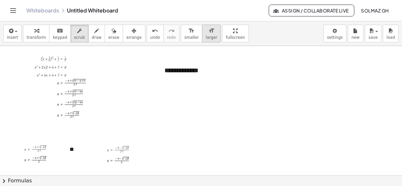
click at [206, 36] on span "larger" at bounding box center [211, 37] width 11 height 5
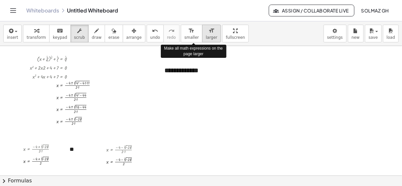
click at [206, 36] on span "larger" at bounding box center [211, 37] width 11 height 5
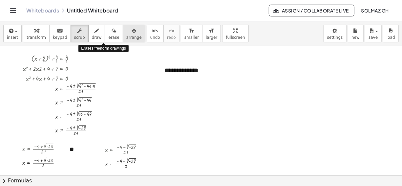
click at [126, 37] on span "arrange" at bounding box center [133, 37] width 15 height 5
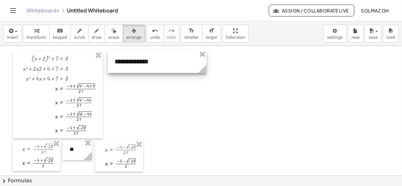
drag, startPoint x: 189, startPoint y: 68, endPoint x: 139, endPoint y: 59, distance: 50.7
click at [139, 59] on div at bounding box center [157, 61] width 99 height 23
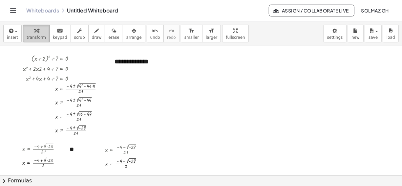
click at [31, 40] on button "transform" at bounding box center [36, 34] width 27 height 18
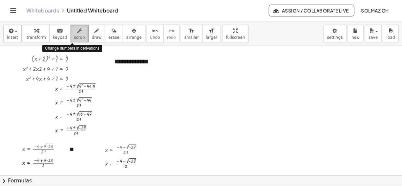
click at [74, 35] on span "scrub" at bounding box center [79, 37] width 11 height 5
